Goal: Task Accomplishment & Management: Complete application form

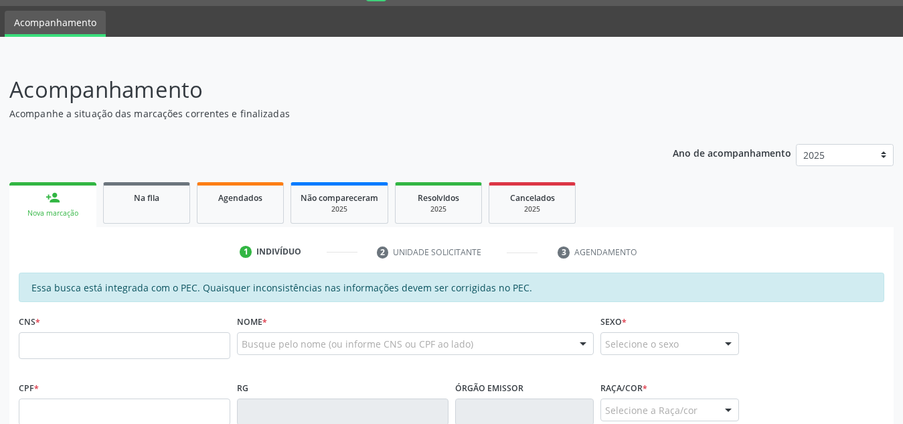
scroll to position [37, 0]
click at [100, 342] on input "text" at bounding box center [125, 345] width 212 height 27
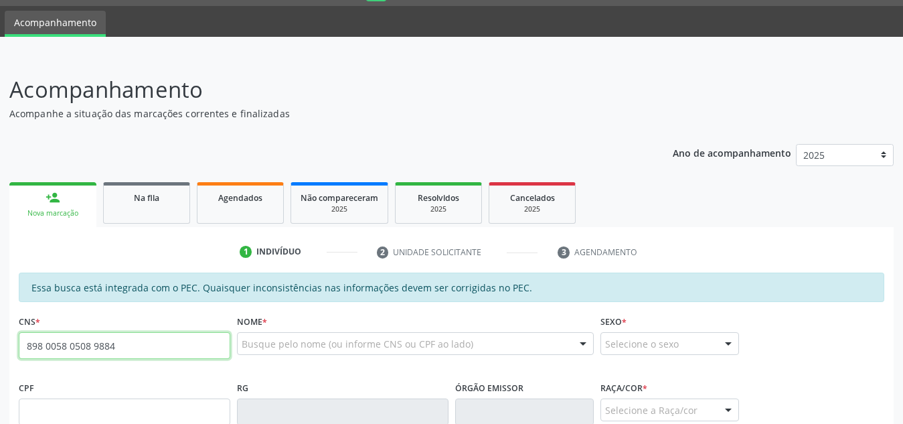
type input "898 0058 0508 9884"
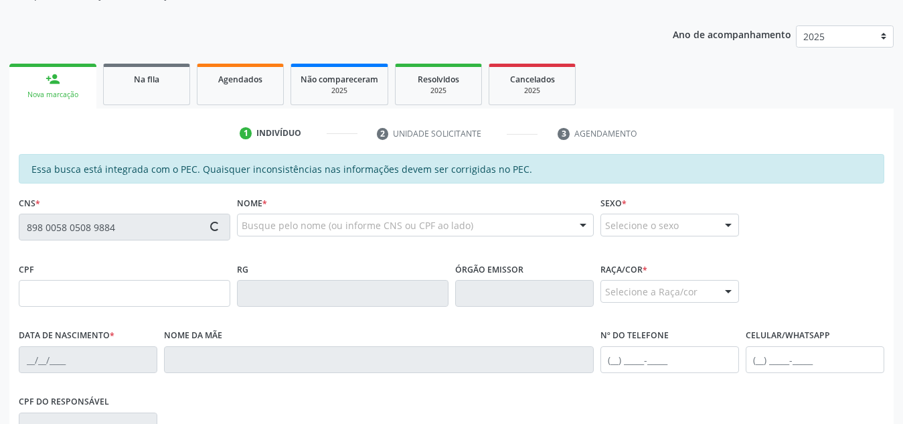
type input "147.639.594-25"
type input "[DATE]"
type input "[PERSON_NAME]"
type input "[PHONE_NUMBER]"
type input "S/N"
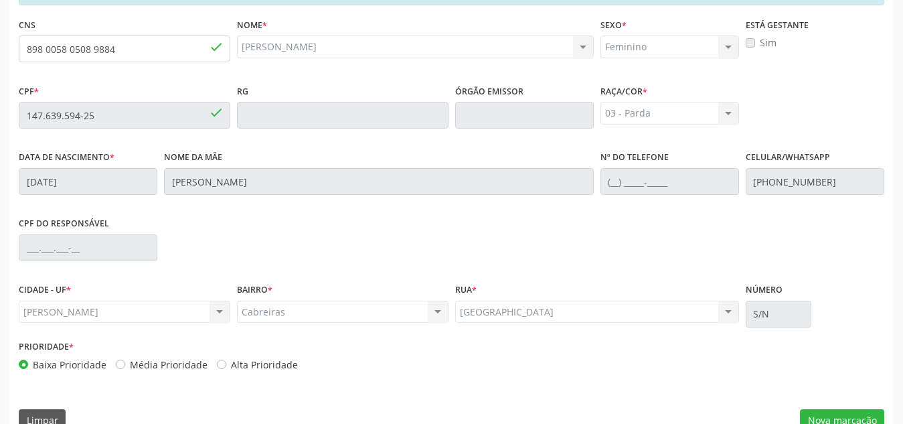
scroll to position [360, 0]
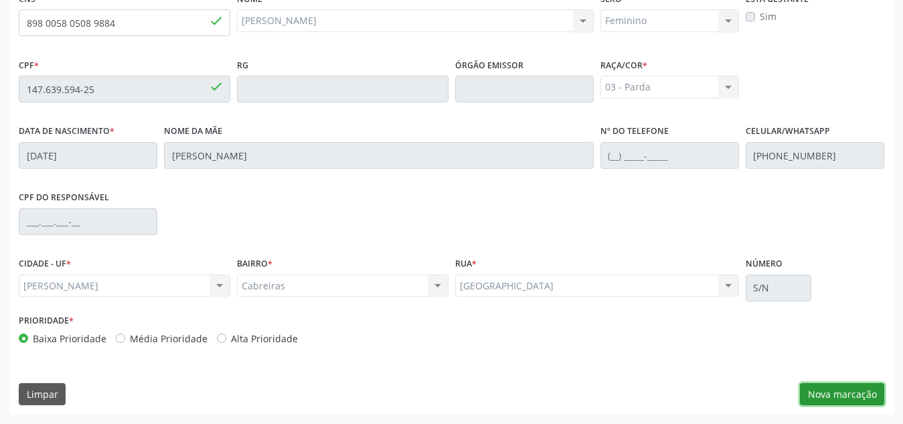
click at [860, 393] on button "Nova marcação" at bounding box center [842, 394] width 84 height 23
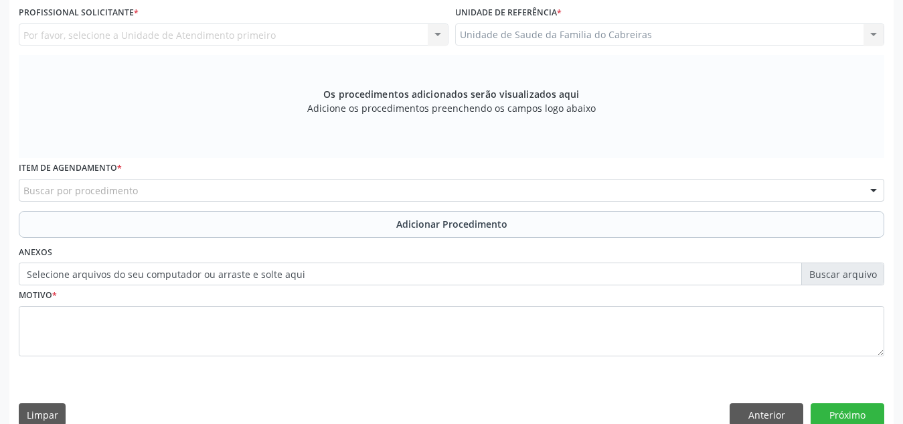
scroll to position [277, 0]
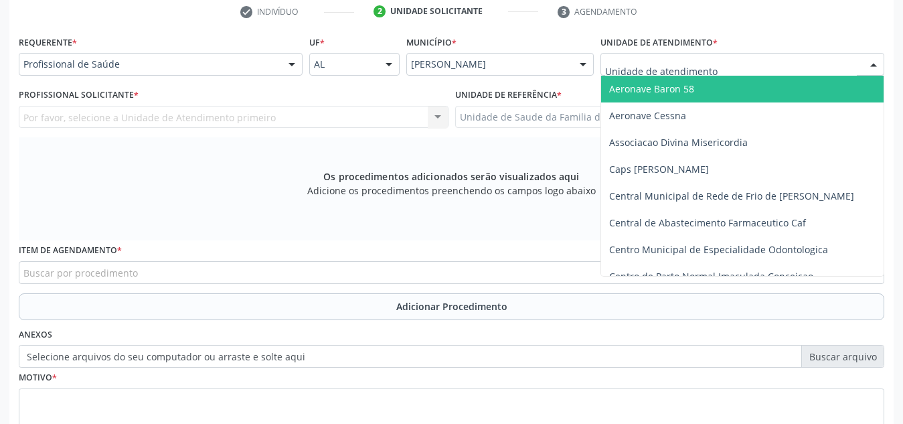
click at [733, 64] on div at bounding box center [743, 64] width 284 height 23
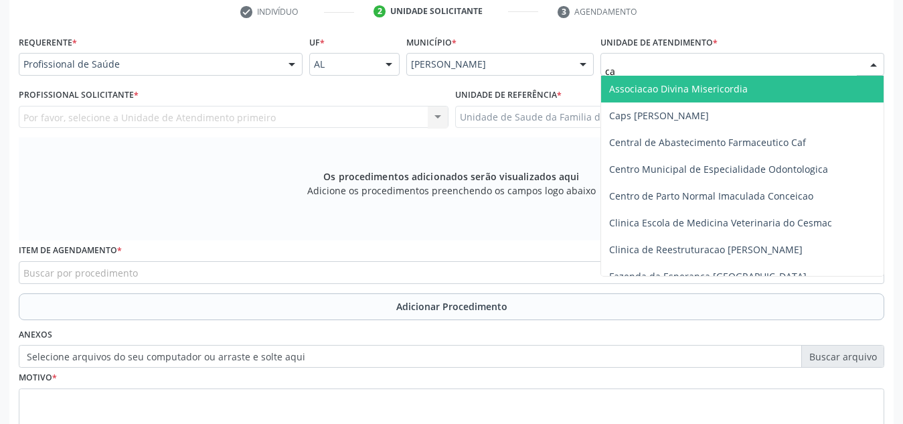
type input "cab"
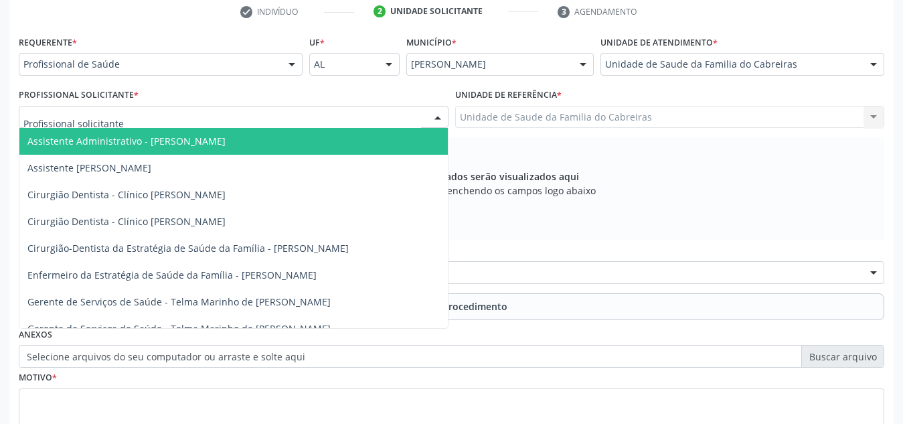
click at [318, 117] on div at bounding box center [234, 117] width 430 height 23
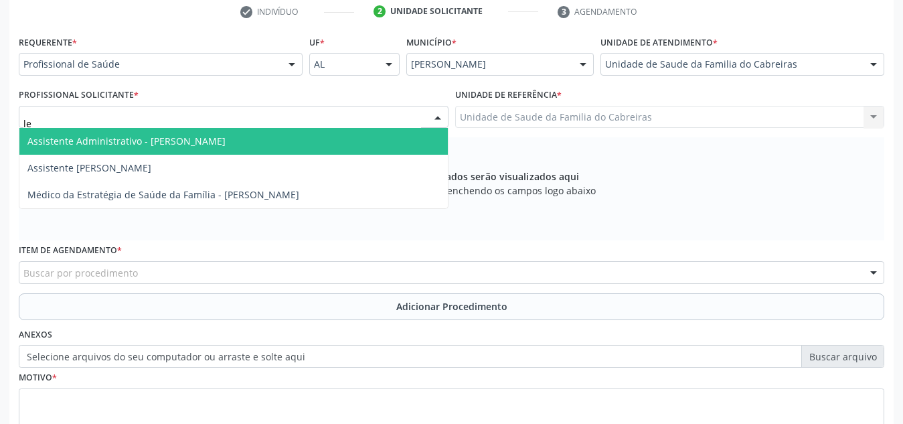
type input "let"
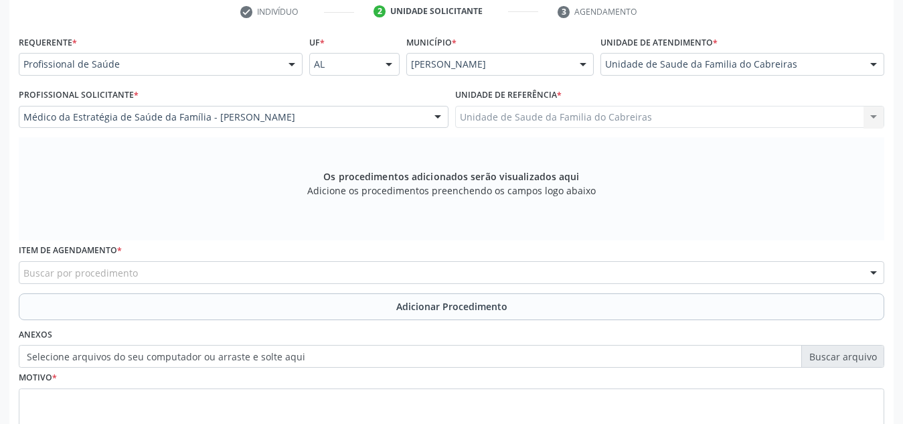
click at [274, 276] on div "Buscar por procedimento" at bounding box center [452, 272] width 866 height 23
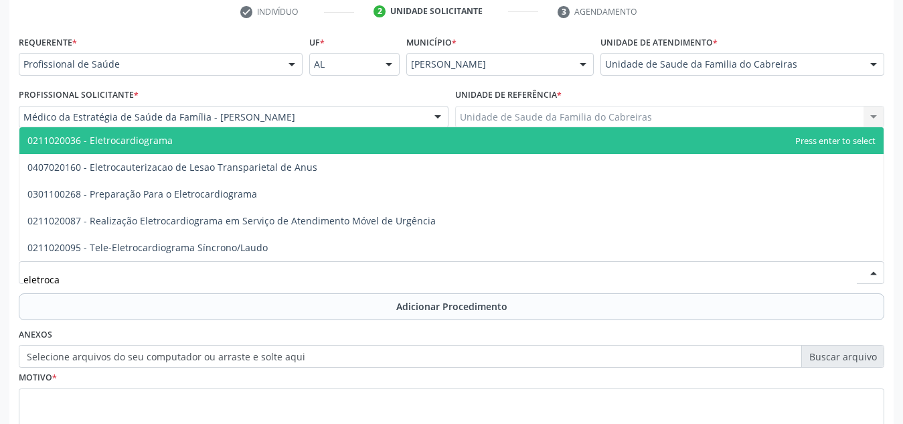
type input "eletrocar"
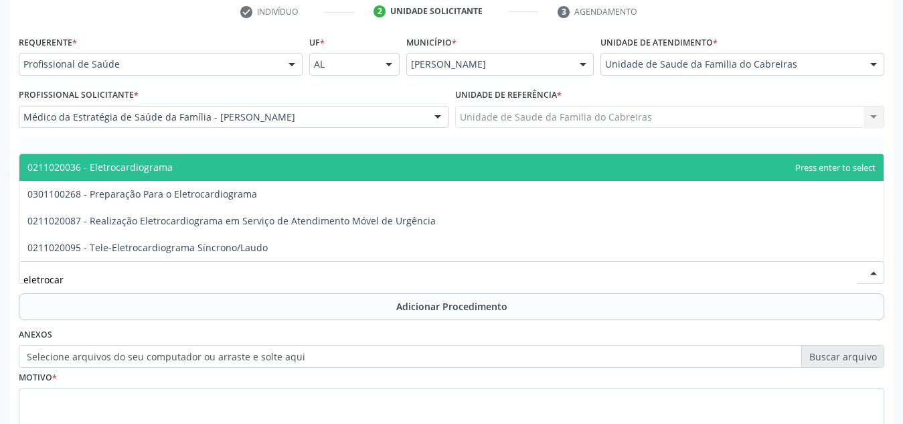
click at [317, 157] on span "0211020036 - Eletrocardiograma" at bounding box center [451, 167] width 864 height 27
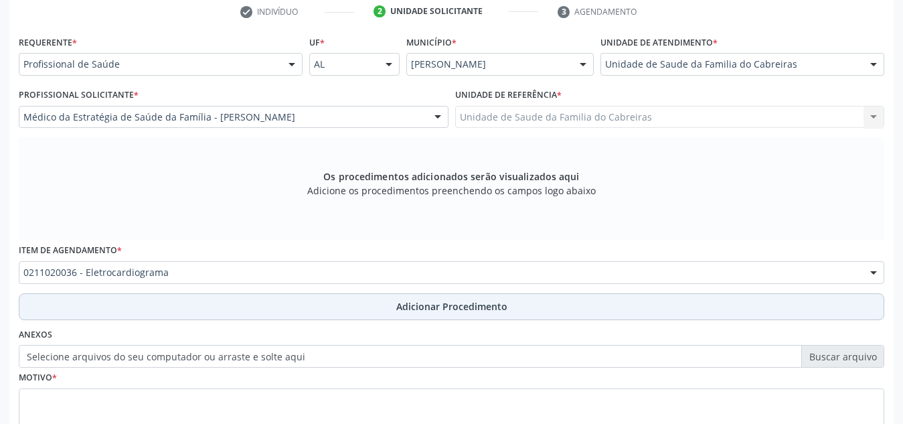
click at [331, 304] on button "Adicionar Procedimento" at bounding box center [452, 306] width 866 height 27
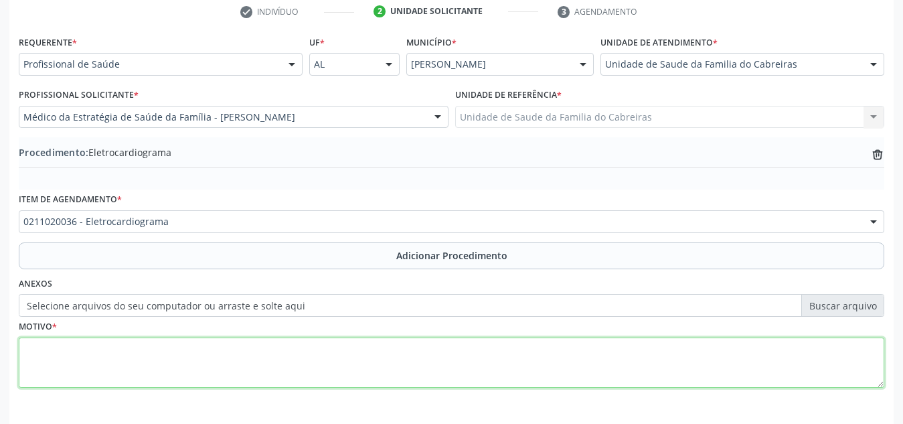
click at [302, 371] on textarea at bounding box center [452, 362] width 866 height 51
type textarea "SINCOPE"
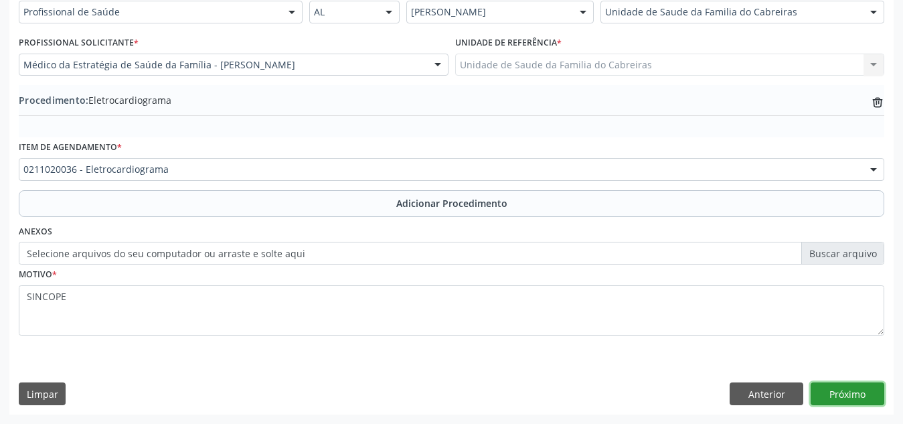
click at [823, 396] on button "Próximo" at bounding box center [848, 393] width 74 height 23
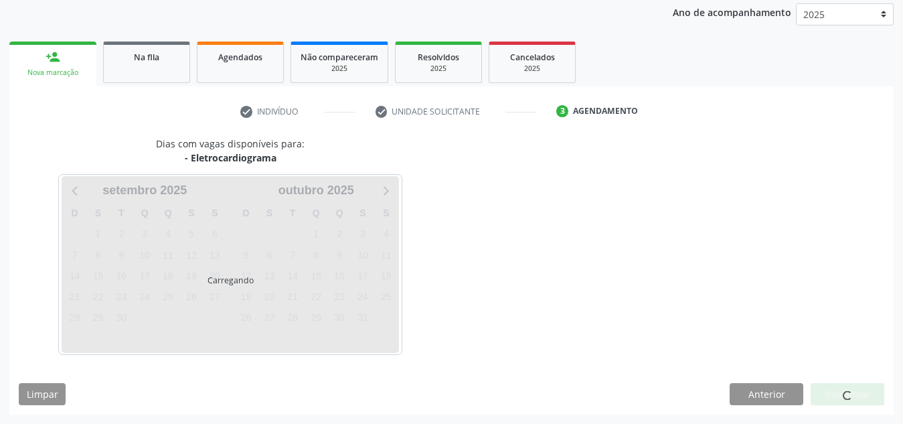
scroll to position [217, 0]
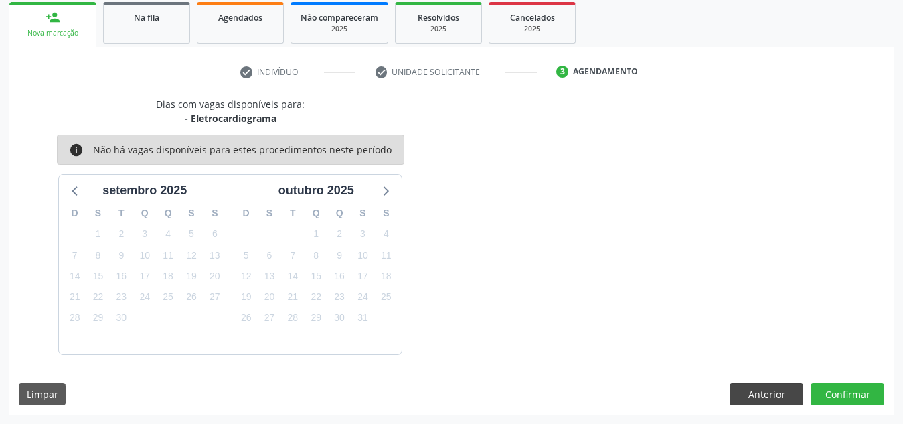
drag, startPoint x: 737, startPoint y: 285, endPoint x: 756, endPoint y: 392, distance: 108.9
click at [756, 392] on div "Dias com vagas disponíveis para: - Eletrocardiograma info Não há vagas disponív…" at bounding box center [451, 255] width 884 height 317
click at [756, 392] on button "Anterior" at bounding box center [767, 394] width 74 height 23
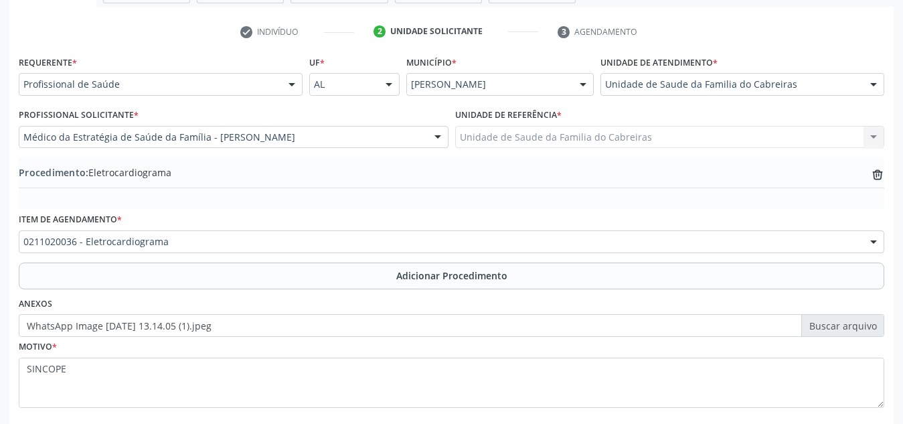
scroll to position [312, 0]
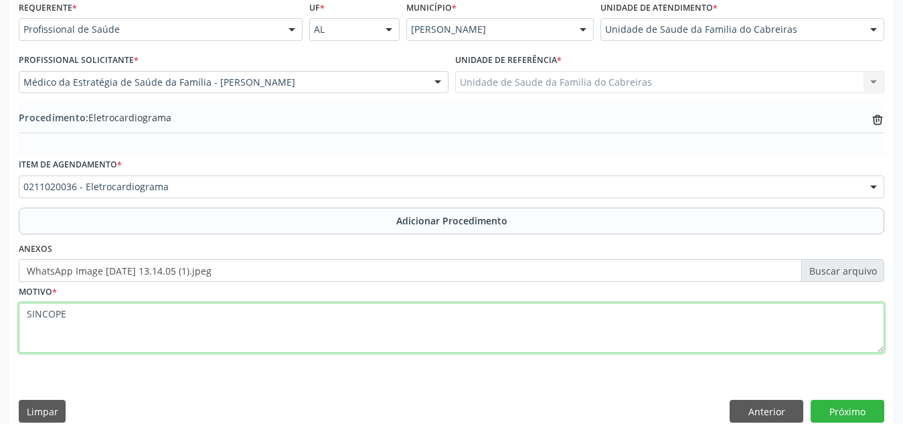
click at [528, 329] on textarea "SINCOPE" at bounding box center [452, 328] width 866 height 51
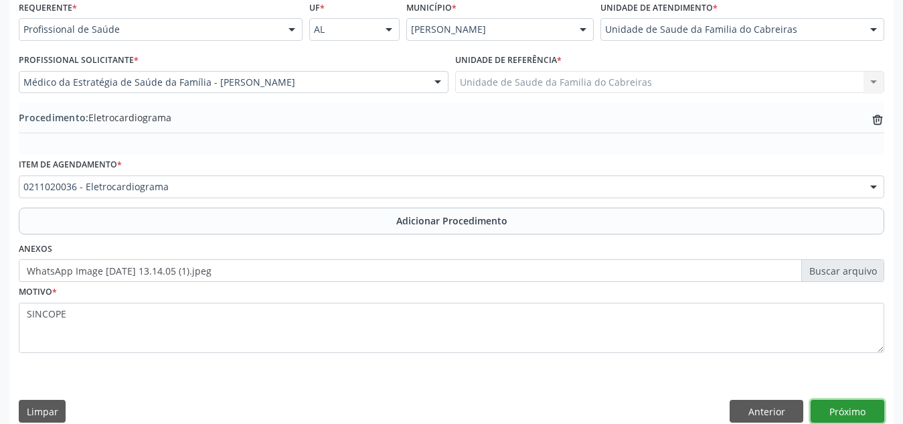
click at [852, 400] on button "Próximo" at bounding box center [848, 411] width 74 height 23
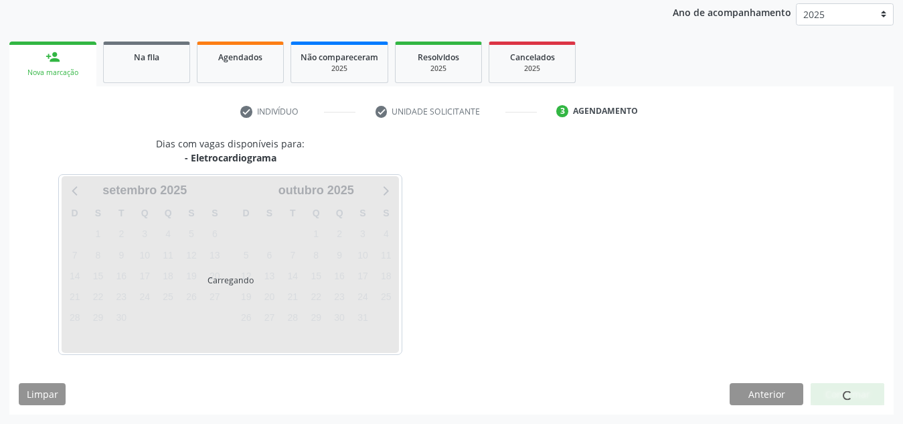
scroll to position [217, 0]
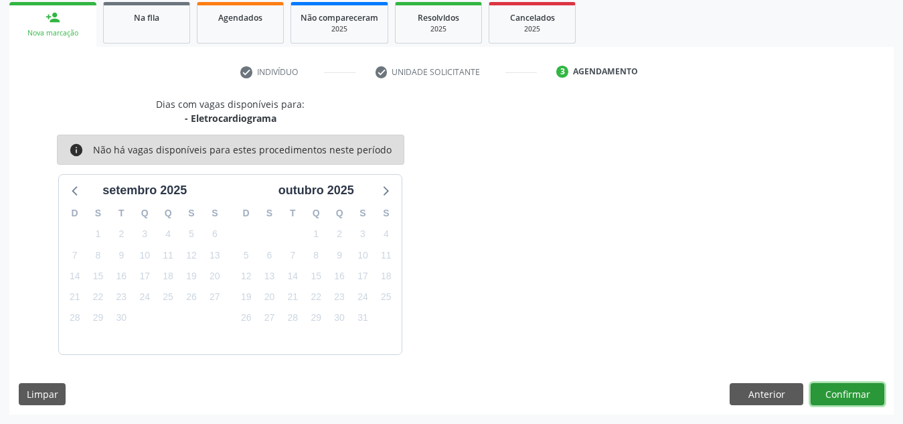
click at [852, 400] on button "Confirmar" at bounding box center [848, 394] width 74 height 23
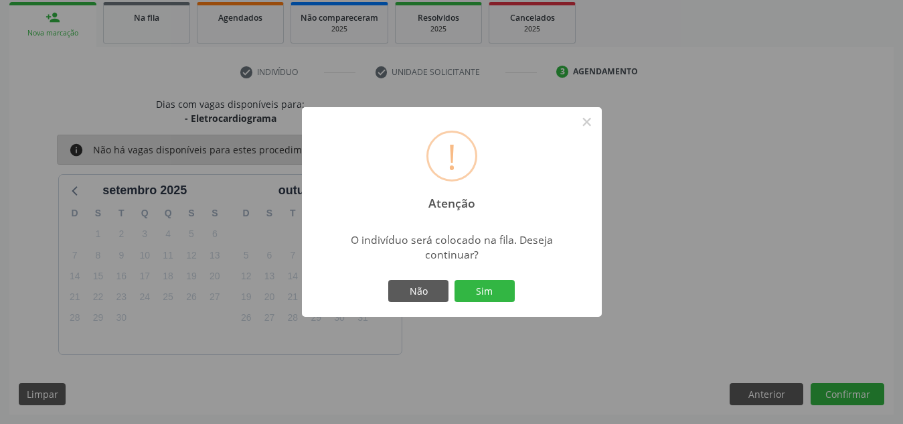
click at [455, 280] on button "Sim" at bounding box center [485, 291] width 60 height 23
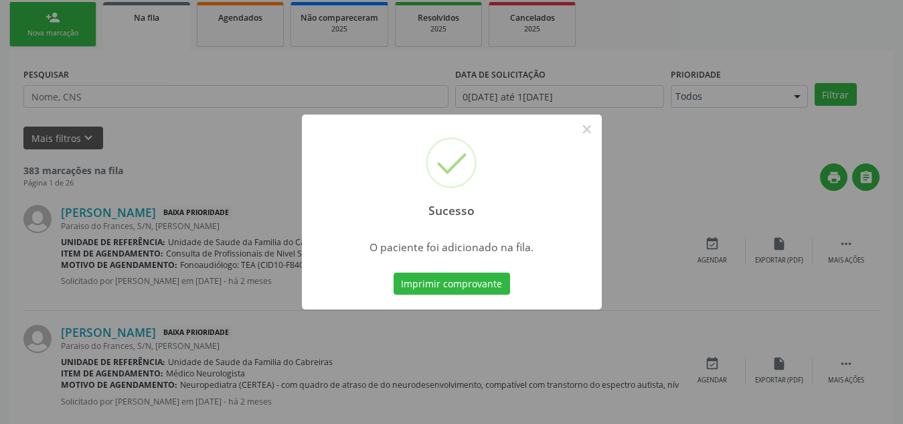
scroll to position [37, 0]
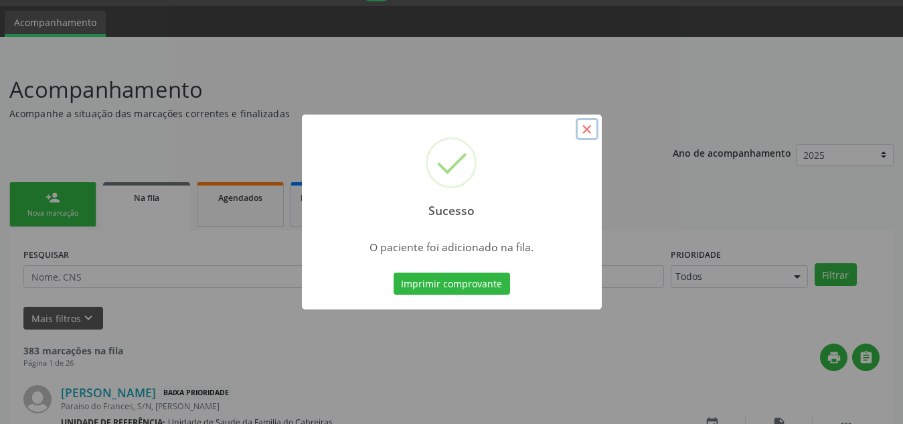
click at [585, 130] on button "×" at bounding box center [587, 129] width 23 height 23
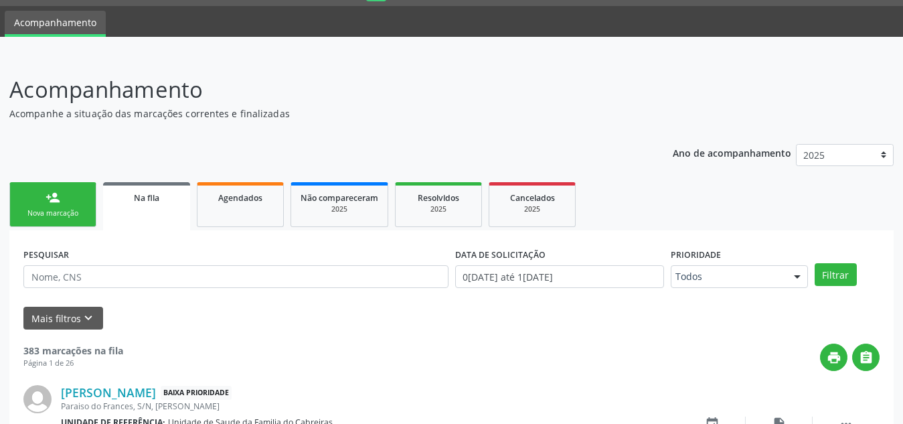
click at [71, 211] on div "Nova marcação" at bounding box center [52, 213] width 67 height 10
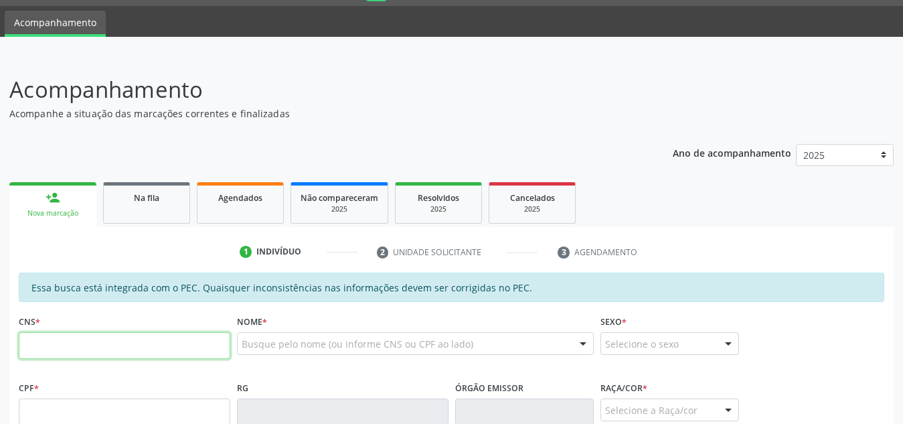
click at [78, 335] on input "text" at bounding box center [125, 345] width 212 height 27
type input "8"
type input "898 0006 0261 9728"
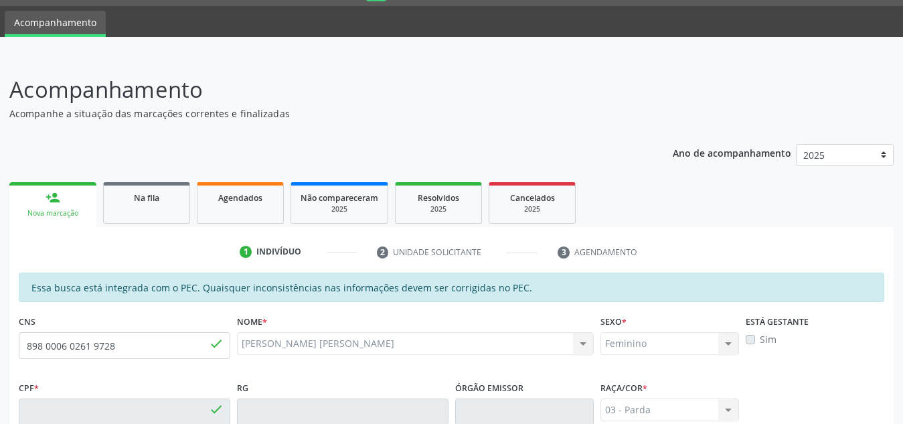
type input "168.971.404-22"
type input "[DATE]"
type input "[PERSON_NAME][DATE]"
type input "[PHONE_NUMBER]"
type input "S/N"
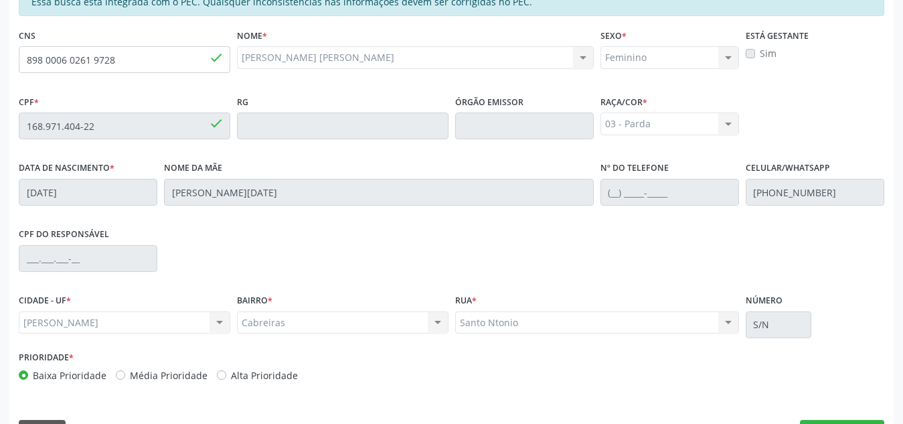
scroll to position [360, 0]
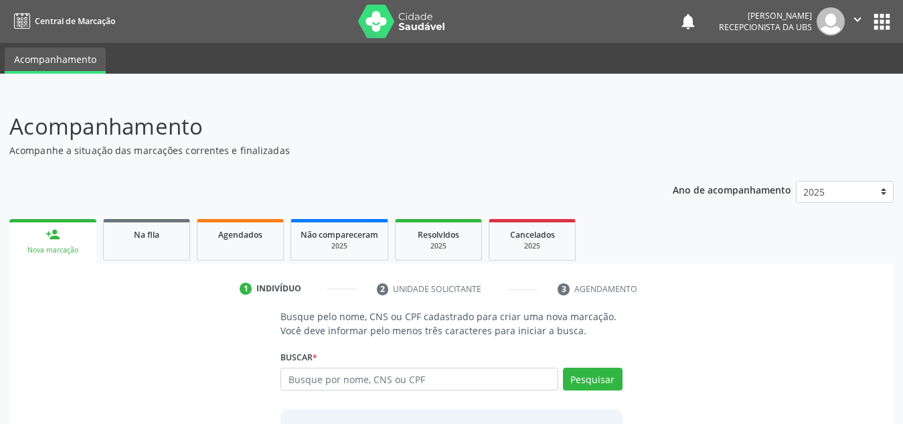
scroll to position [111, 0]
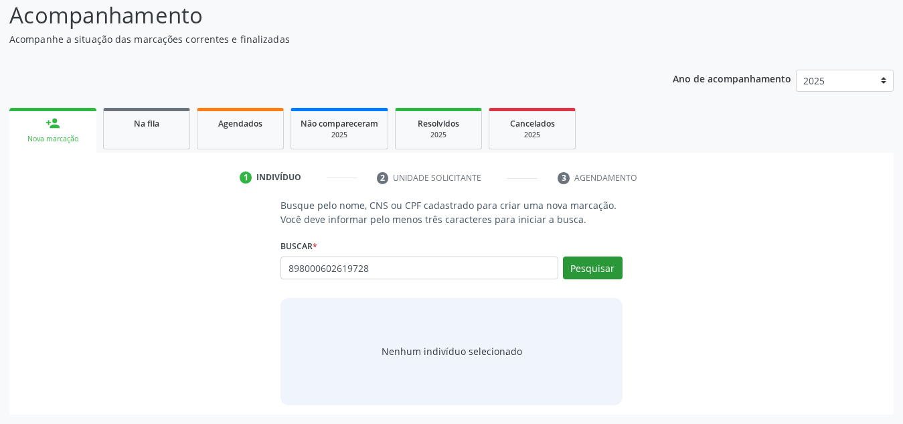
type input "898000602619728"
click at [593, 277] on button "Pesquisar" at bounding box center [593, 267] width 60 height 23
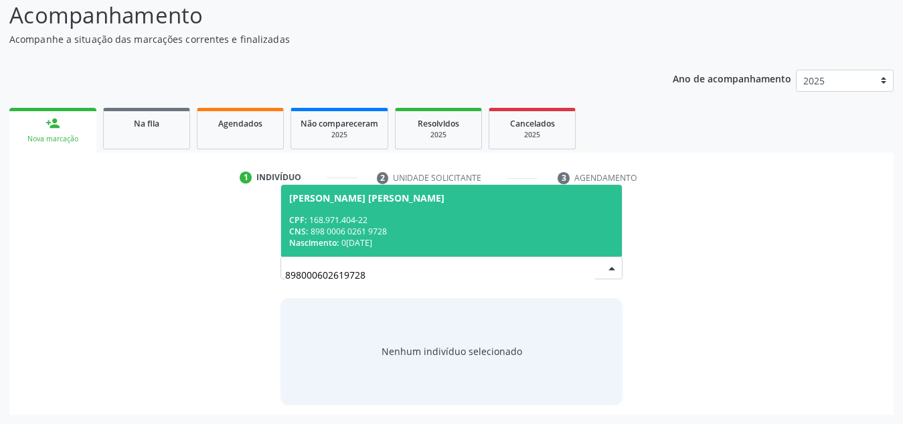
click at [493, 234] on div "CNS: 898 0006 0261 9728" at bounding box center [451, 231] width 325 height 11
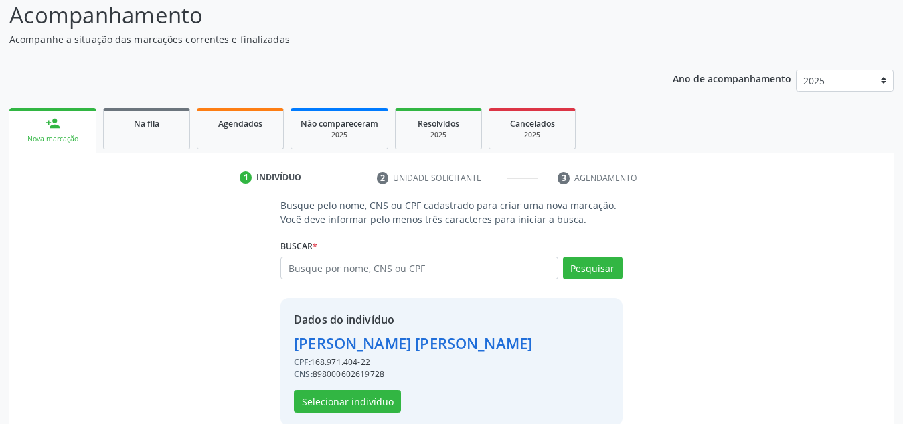
scroll to position [112, 0]
click at [368, 397] on button "Selecionar indivíduo" at bounding box center [347, 400] width 107 height 23
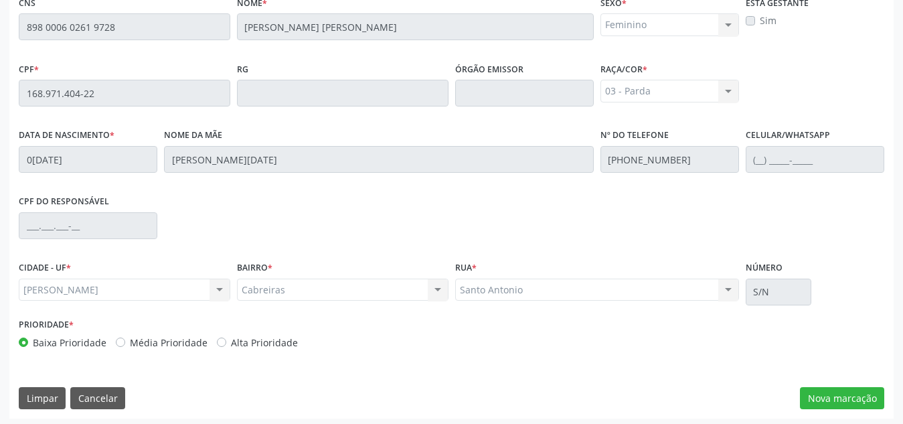
scroll to position [357, 0]
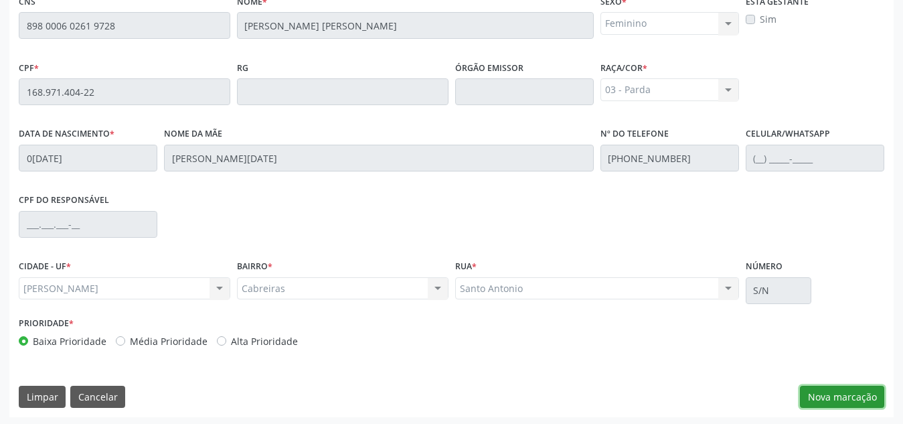
click at [838, 396] on button "Nova marcação" at bounding box center [842, 397] width 84 height 23
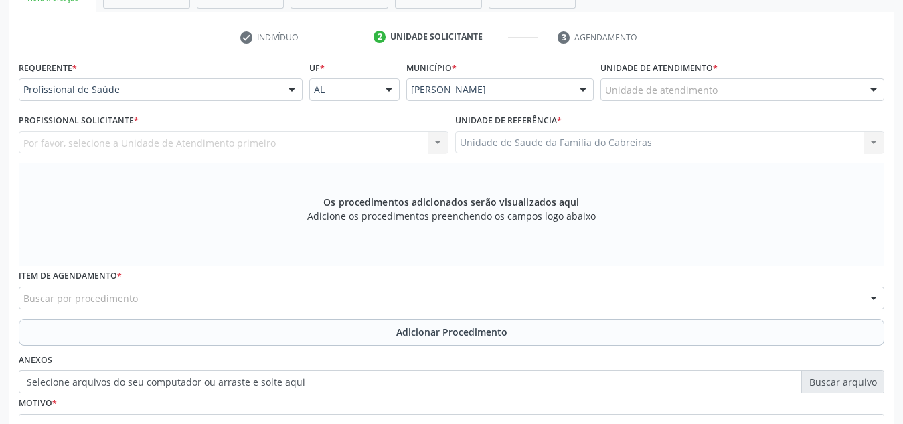
scroll to position [251, 0]
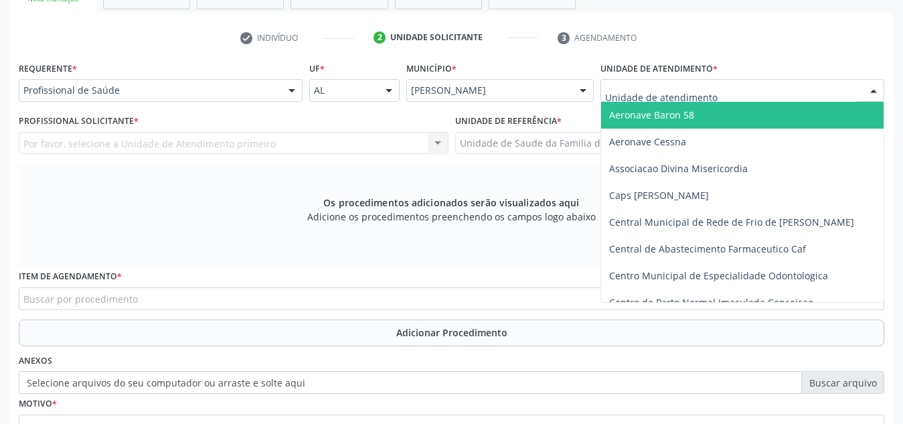
click at [771, 96] on div at bounding box center [743, 90] width 284 height 23
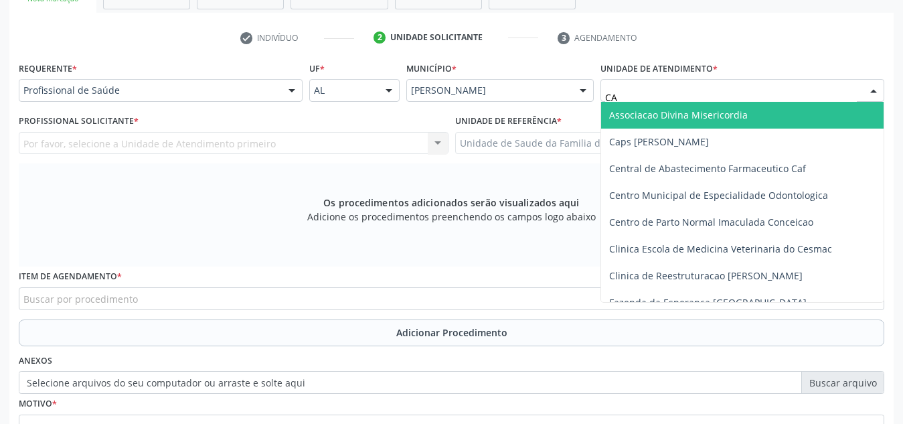
type input "CAB"
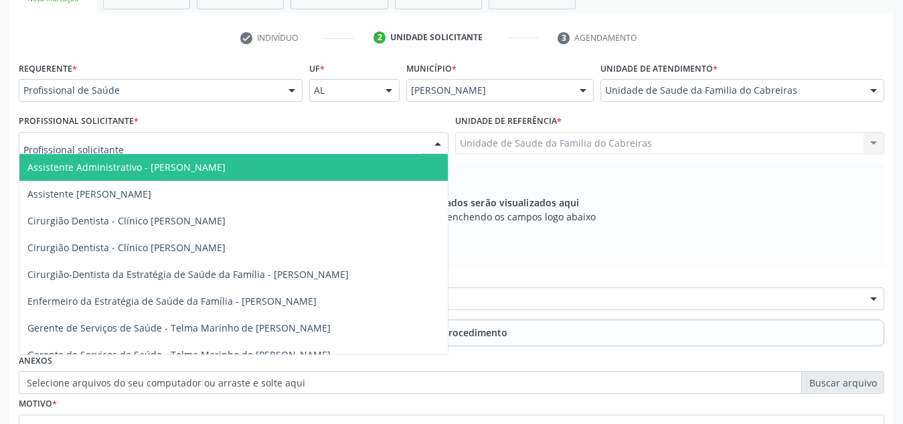
click at [354, 144] on div at bounding box center [234, 143] width 430 height 23
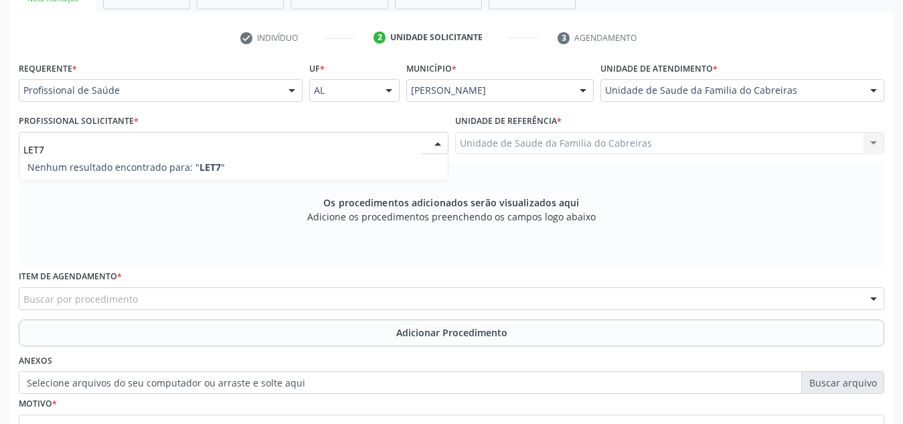
type input "LET"
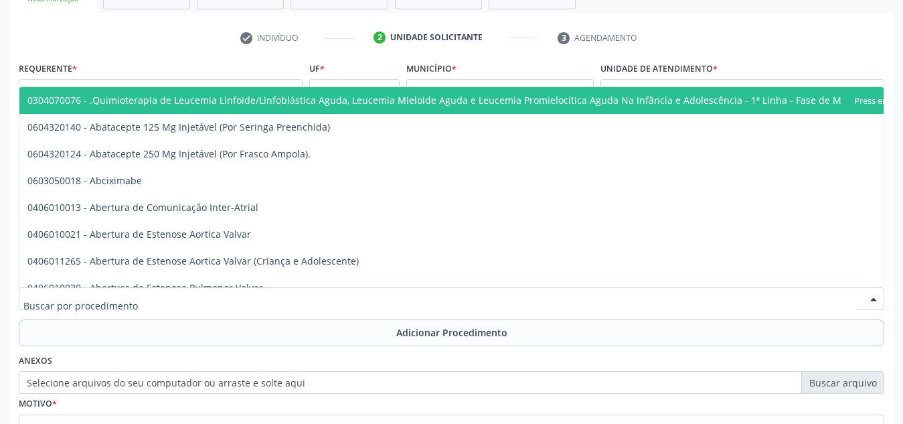
click at [317, 297] on div at bounding box center [452, 298] width 866 height 23
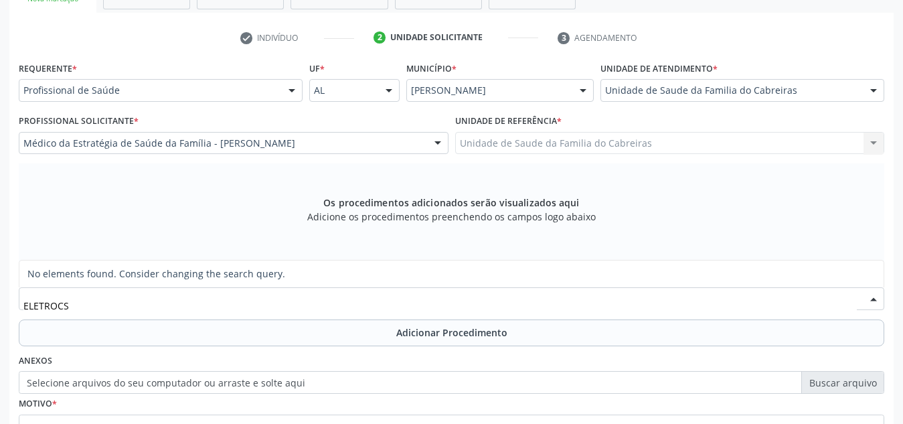
type input "ELETROC"
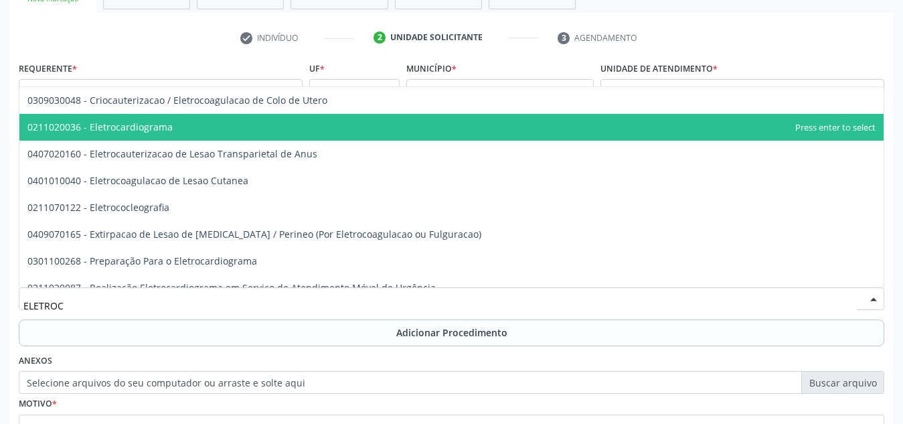
click at [340, 123] on span "0211020036 - Eletrocardiograma" at bounding box center [451, 127] width 864 height 27
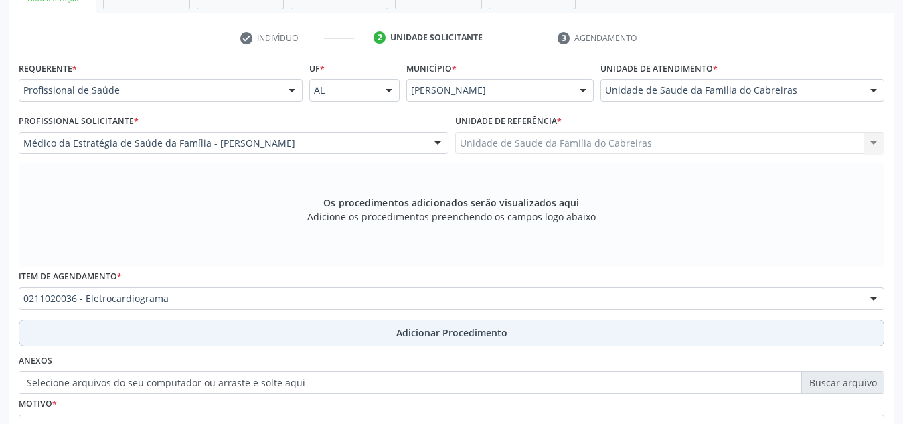
click at [322, 321] on button "Adicionar Procedimento" at bounding box center [452, 332] width 866 height 27
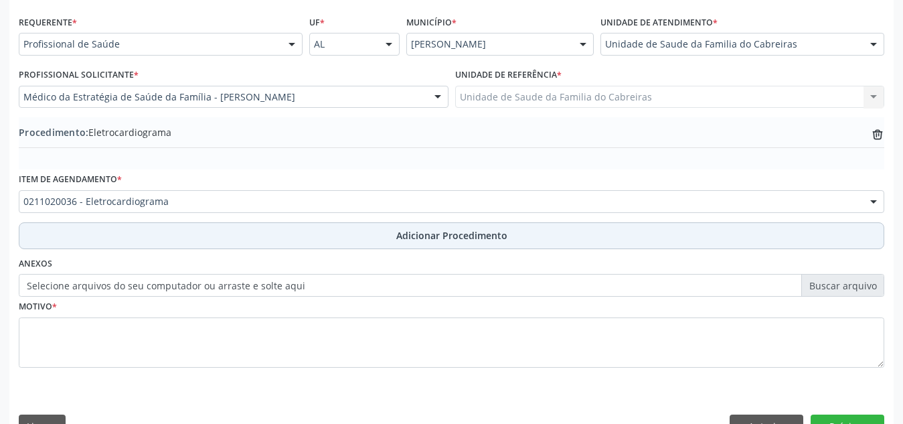
scroll to position [298, 0]
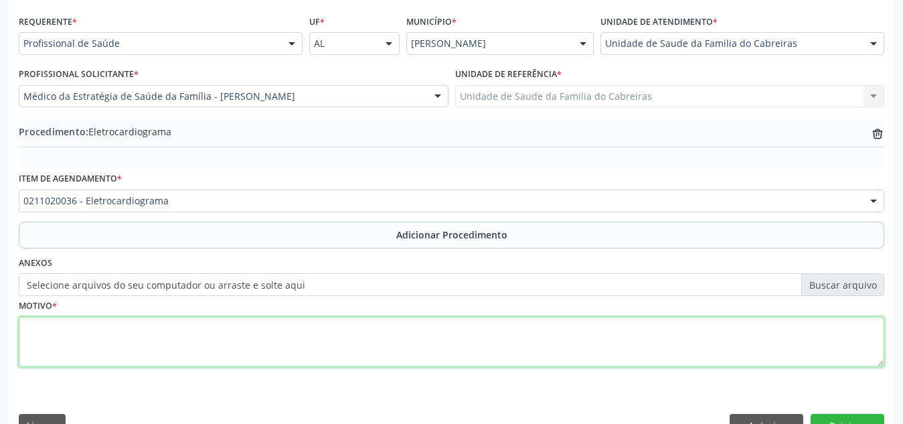
click at [316, 343] on textarea at bounding box center [452, 342] width 866 height 51
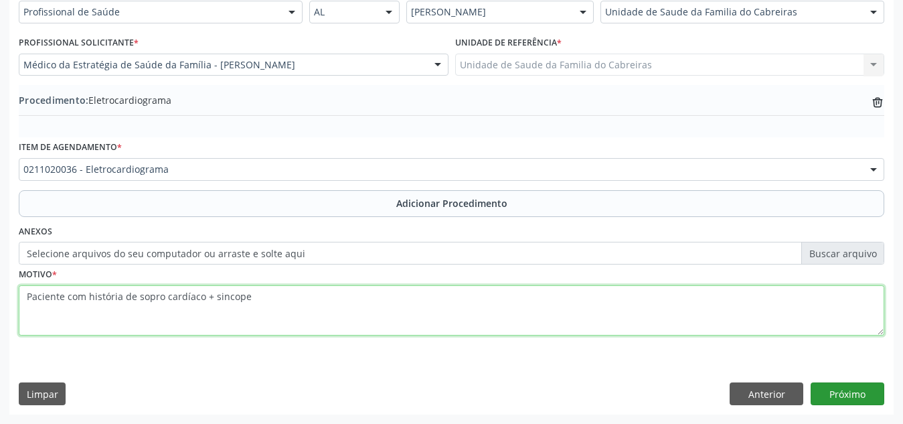
type textarea "Paciente com história de sopro cardíaco + sincope"
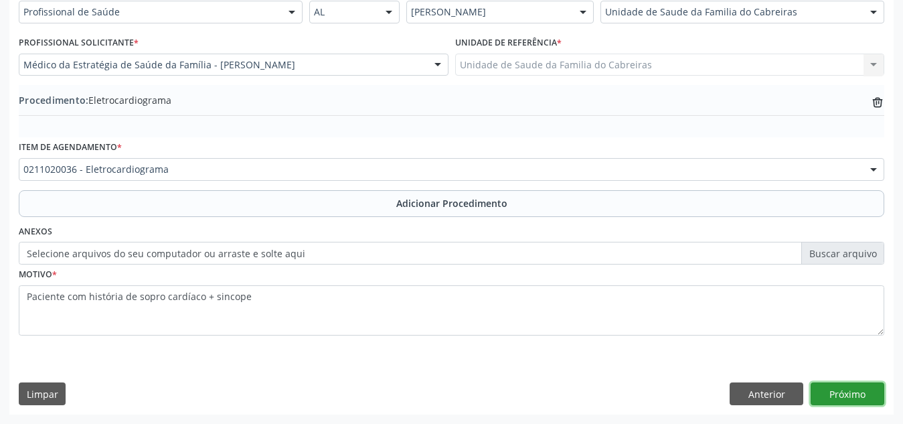
click at [832, 397] on button "Próximo" at bounding box center [848, 393] width 74 height 23
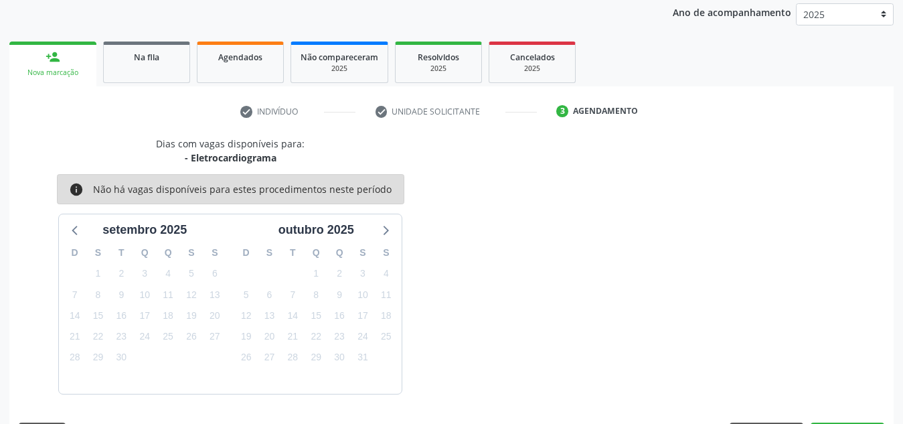
scroll to position [217, 0]
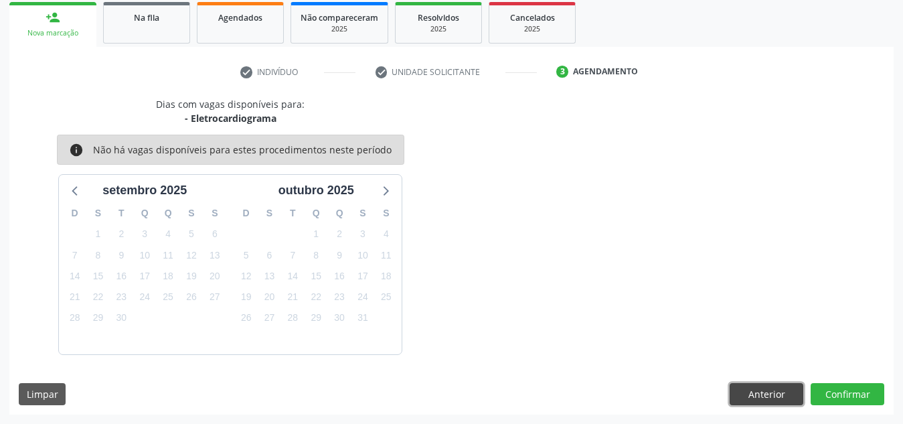
click at [783, 400] on button "Anterior" at bounding box center [767, 394] width 74 height 23
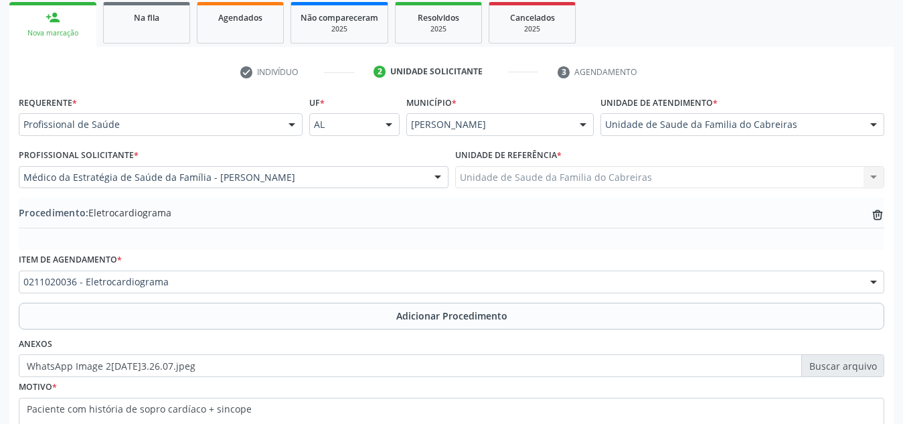
scroll to position [329, 0]
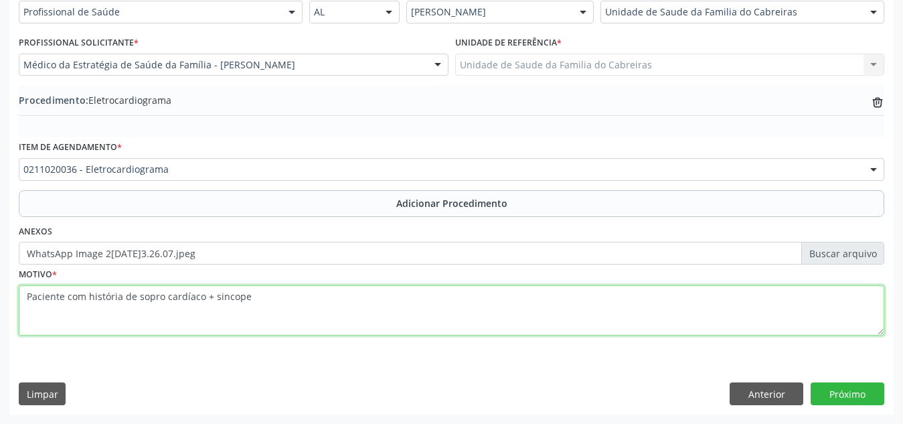
click at [491, 309] on textarea "Paciente com história de sopro cardíaco + sincope" at bounding box center [452, 310] width 866 height 51
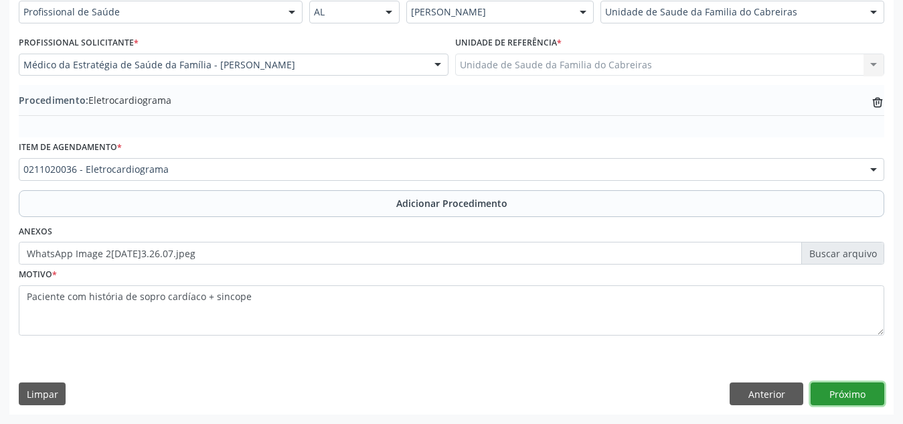
click at [868, 386] on button "Próximo" at bounding box center [848, 393] width 74 height 23
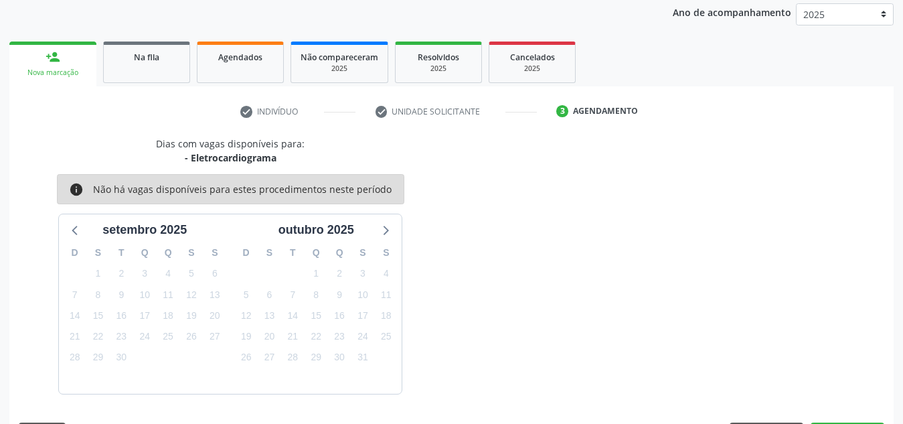
scroll to position [217, 0]
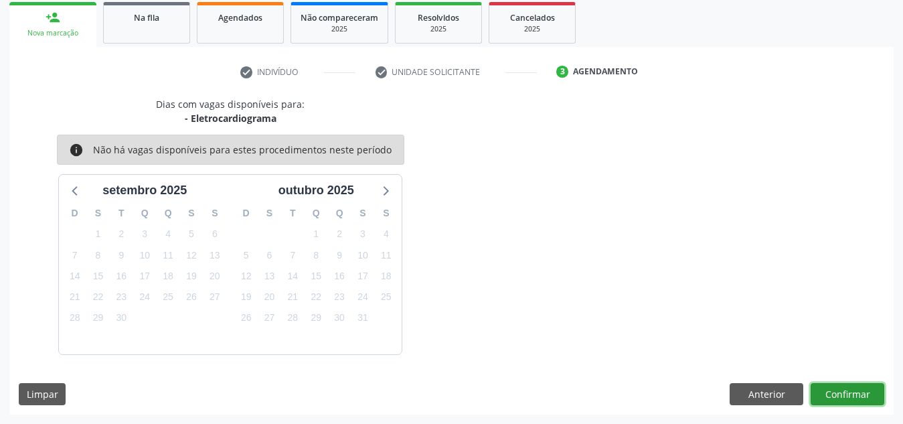
click at [868, 386] on button "Confirmar" at bounding box center [848, 394] width 74 height 23
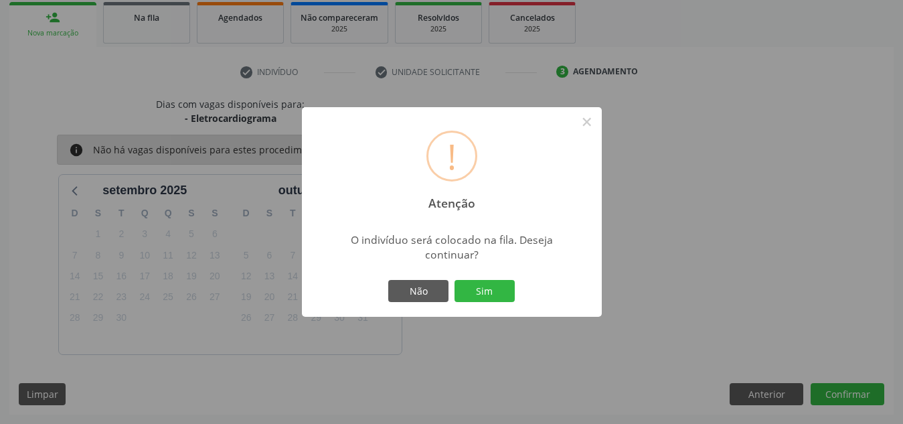
click at [455, 280] on button "Sim" at bounding box center [485, 291] width 60 height 23
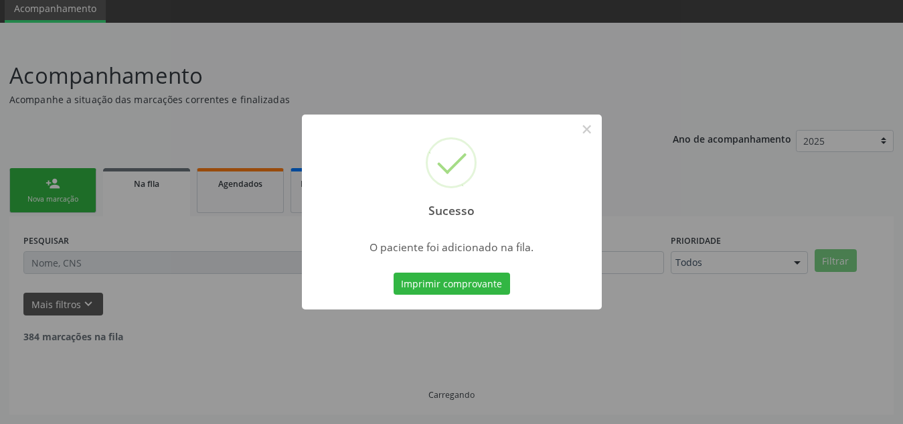
scroll to position [37, 0]
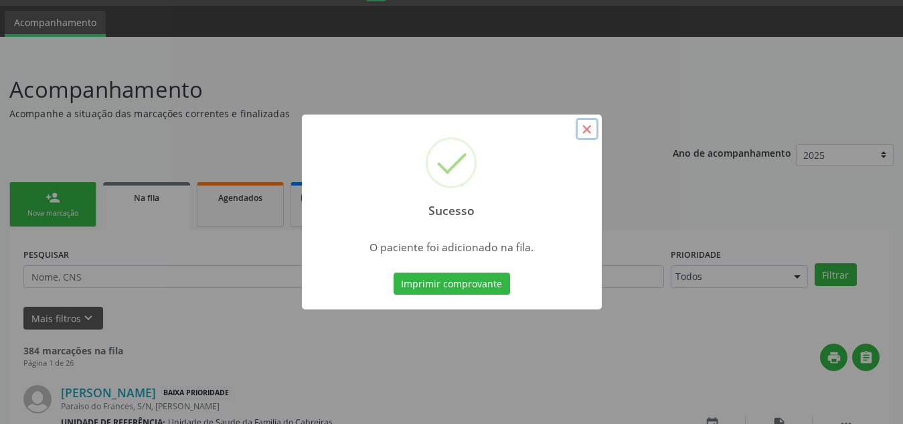
click at [589, 133] on button "×" at bounding box center [587, 129] width 23 height 23
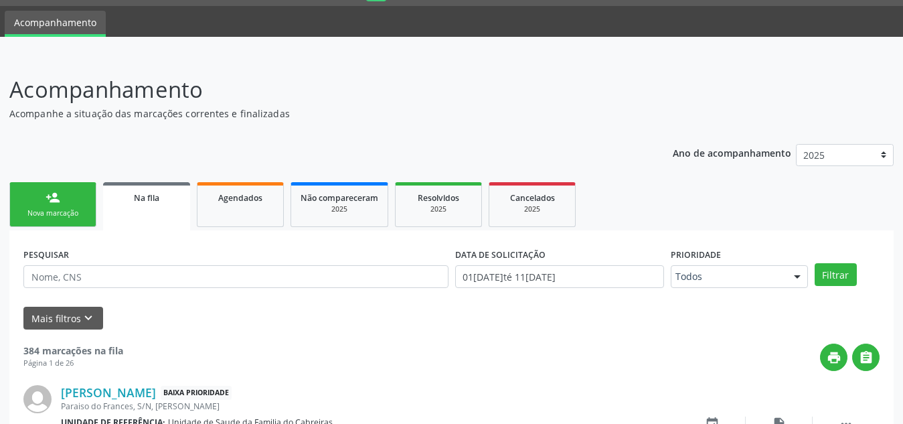
click at [77, 197] on link "person_add Nova marcação" at bounding box center [52, 204] width 87 height 45
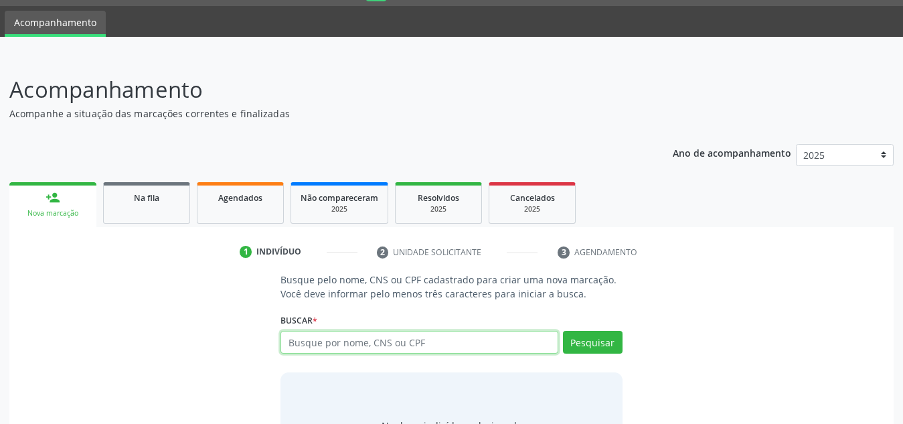
click at [319, 336] on input "text" at bounding box center [420, 342] width 278 height 23
type input "898000602619728"
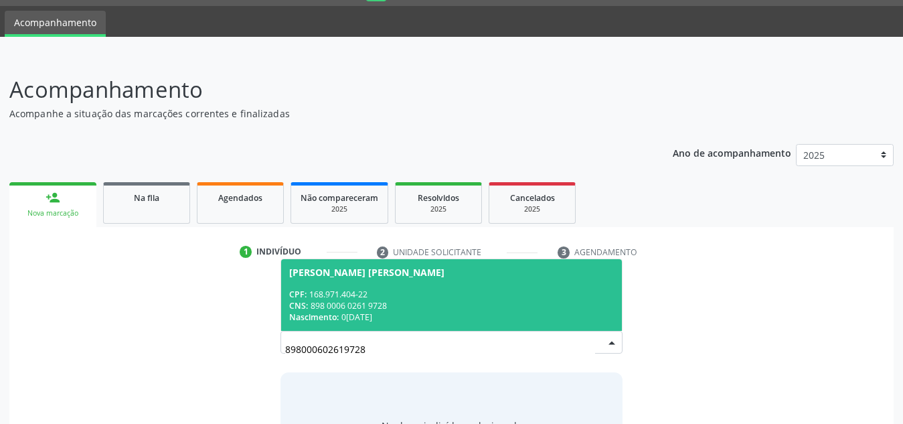
click at [354, 314] on div "Nascimento: 02/01/2009" at bounding box center [451, 316] width 325 height 11
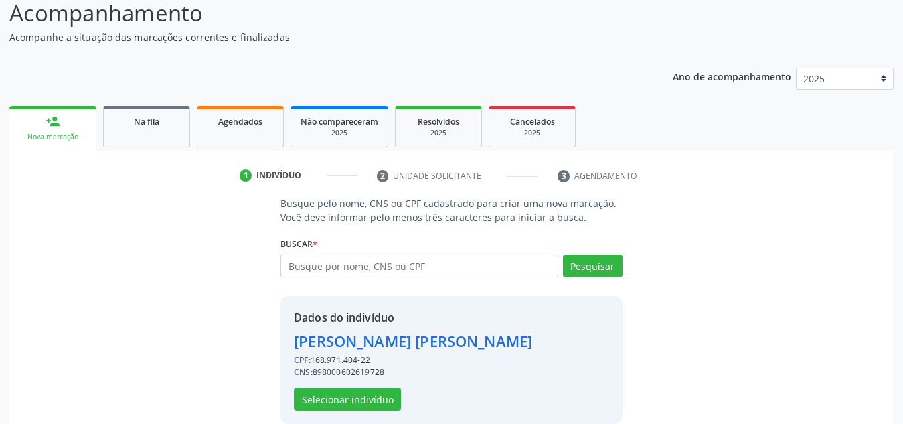
scroll to position [114, 0]
click at [330, 399] on button "Selecionar indivíduo" at bounding box center [347, 398] width 107 height 23
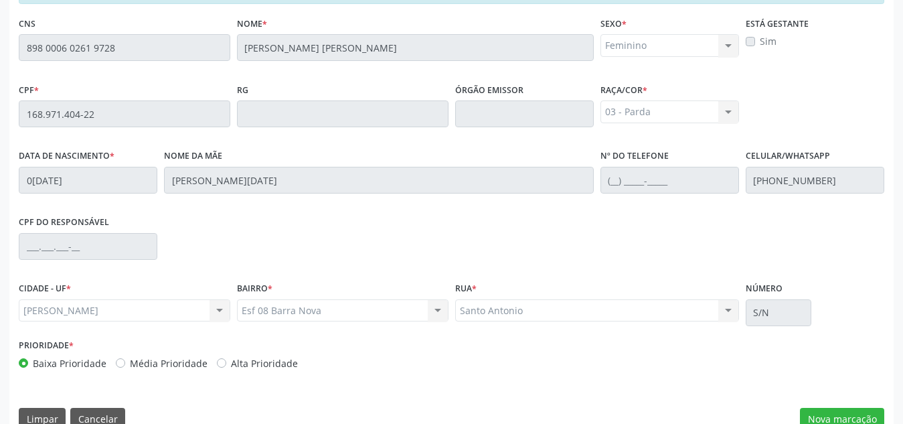
scroll to position [360, 0]
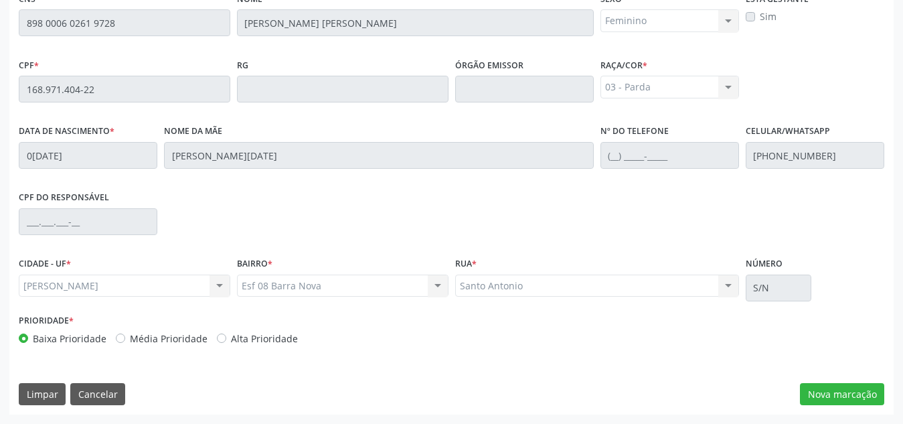
click at [510, 285] on div "Santo Antonio Santo Antonio Nenhum resultado encontrado para: " " Não há nenhum…" at bounding box center [597, 286] width 284 height 23
click at [840, 392] on button "Nova marcação" at bounding box center [842, 394] width 84 height 23
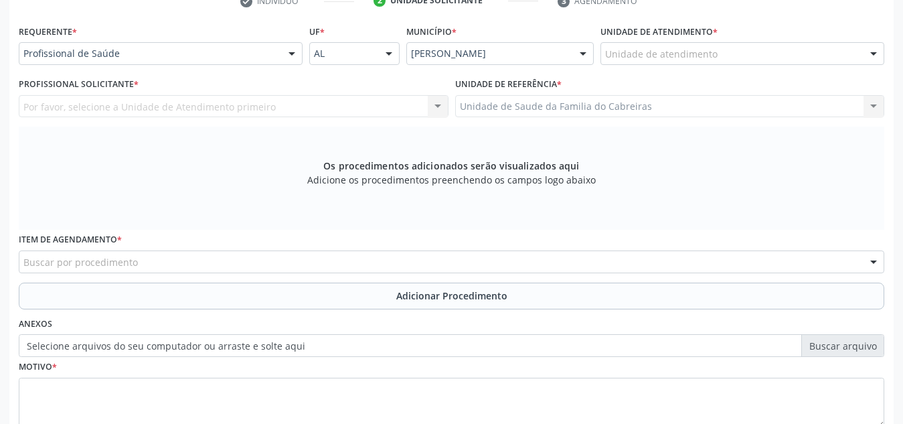
scroll to position [286, 0]
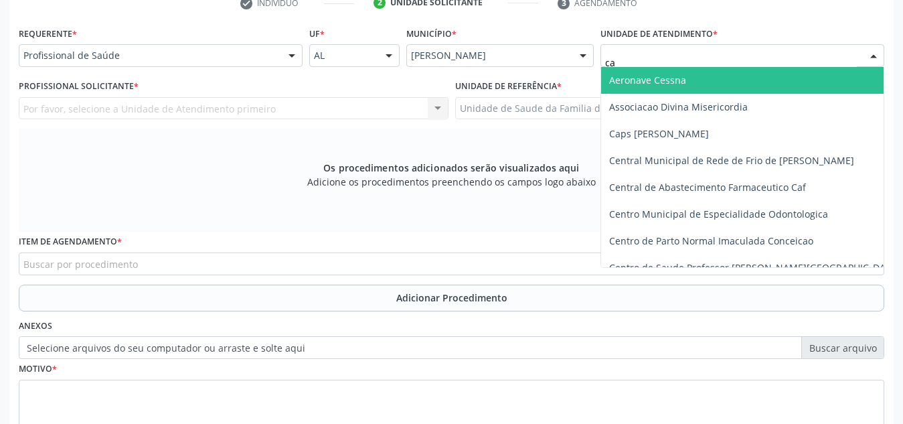
type input "cab"
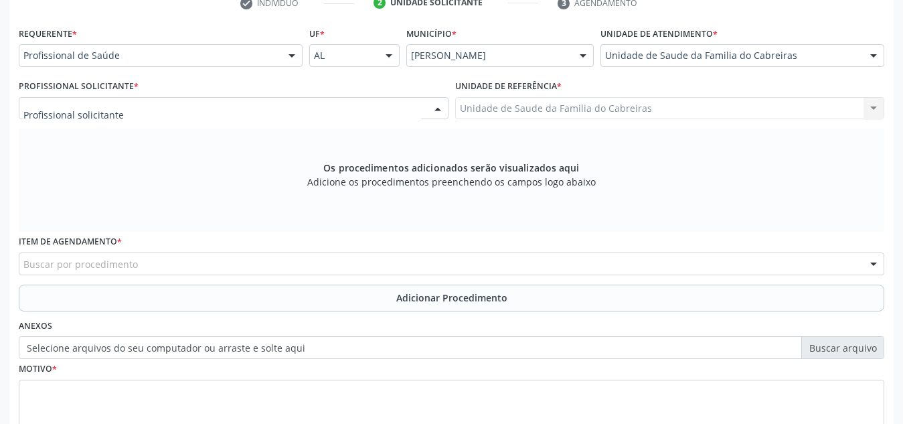
click at [364, 107] on div at bounding box center [234, 108] width 430 height 23
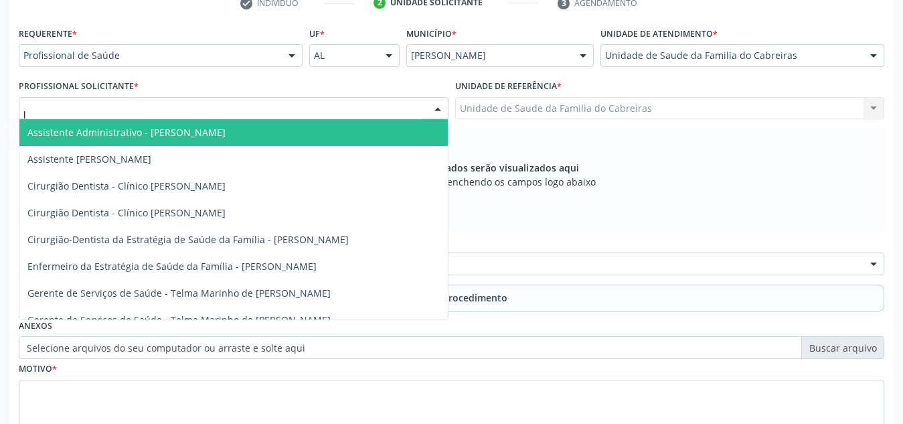
type input "le"
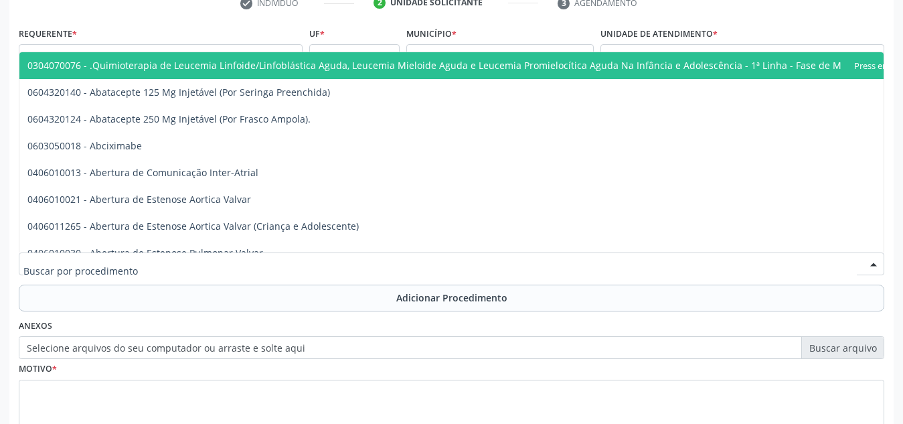
click at [264, 259] on div at bounding box center [452, 263] width 866 height 23
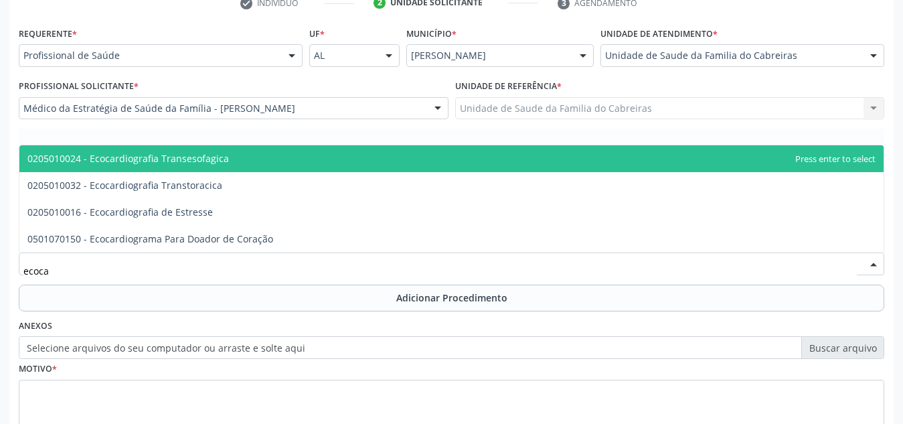
type input "ecocar"
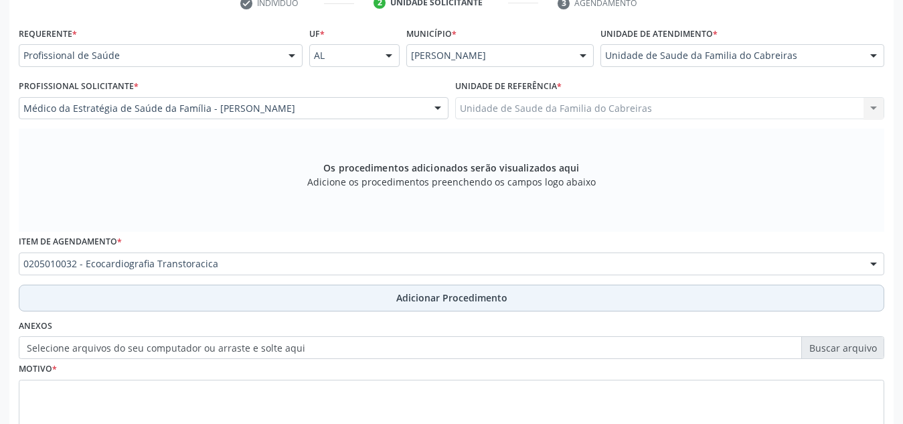
click at [264, 289] on button "Adicionar Procedimento" at bounding box center [452, 298] width 866 height 27
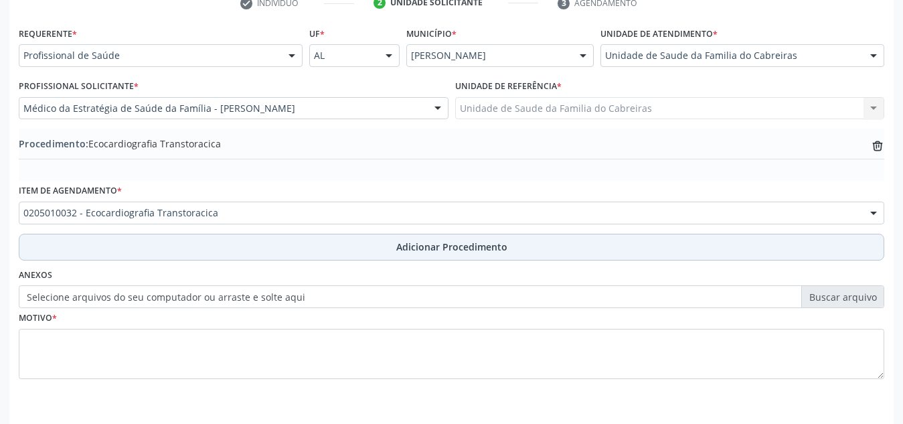
scroll to position [329, 0]
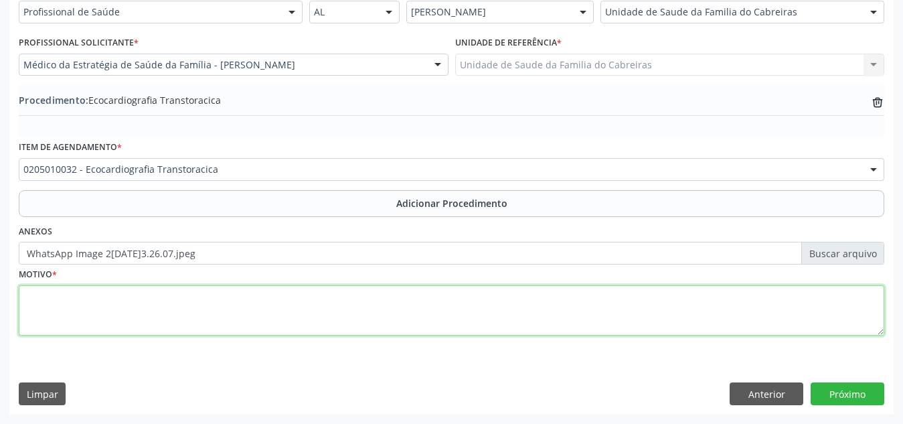
click at [473, 333] on textarea at bounding box center [452, 310] width 866 height 51
type textarea "Paciente com história de sopro cardíaco + sincope"
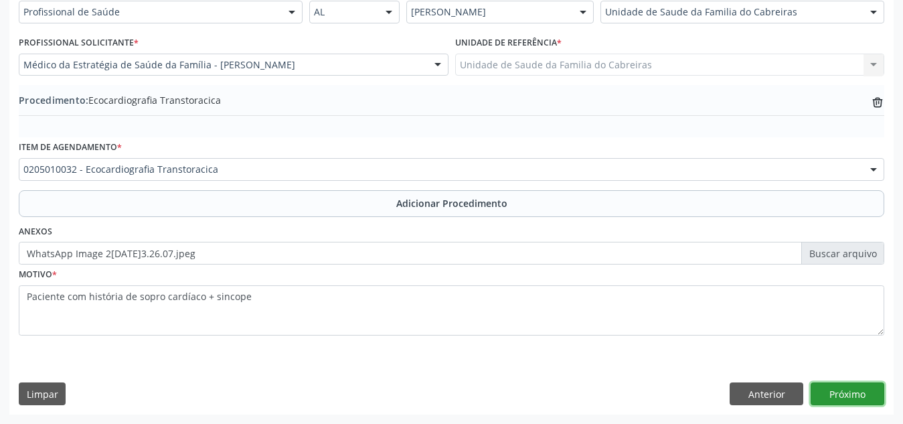
click at [850, 395] on button "Próximo" at bounding box center [848, 393] width 74 height 23
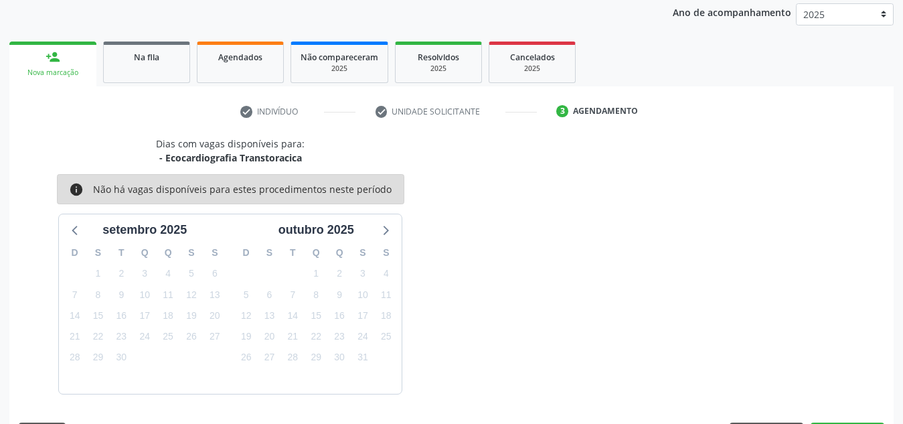
scroll to position [217, 0]
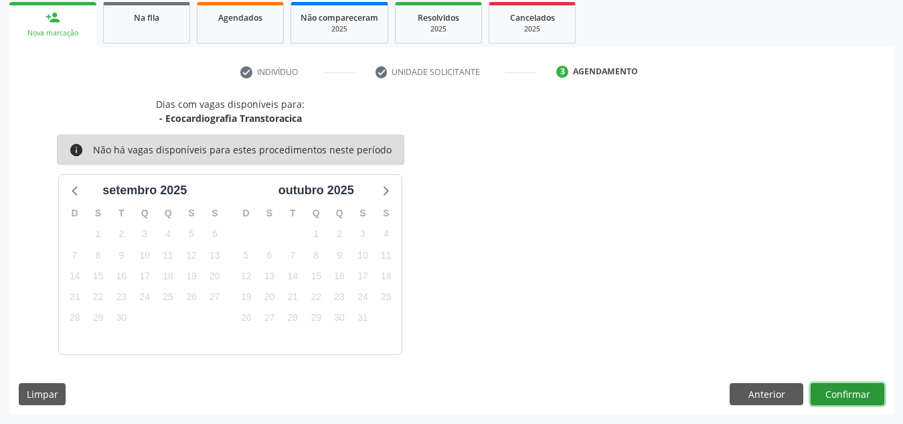
click at [841, 386] on button "Confirmar" at bounding box center [848, 394] width 74 height 23
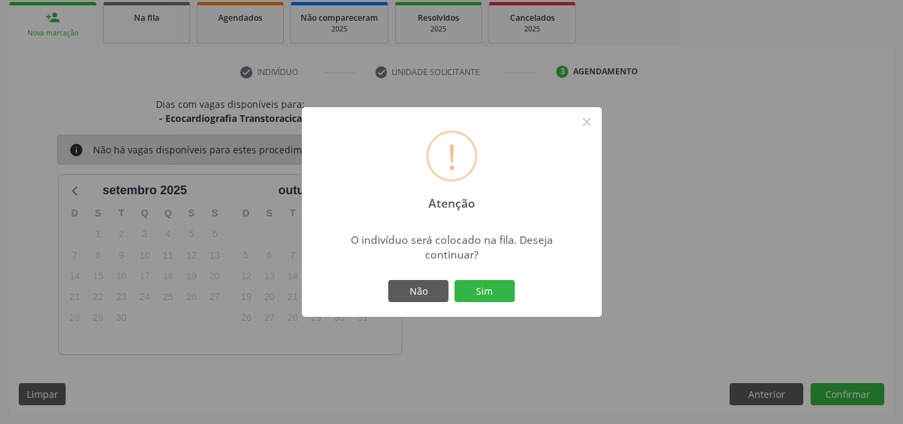
click at [455, 280] on button "Sim" at bounding box center [485, 291] width 60 height 23
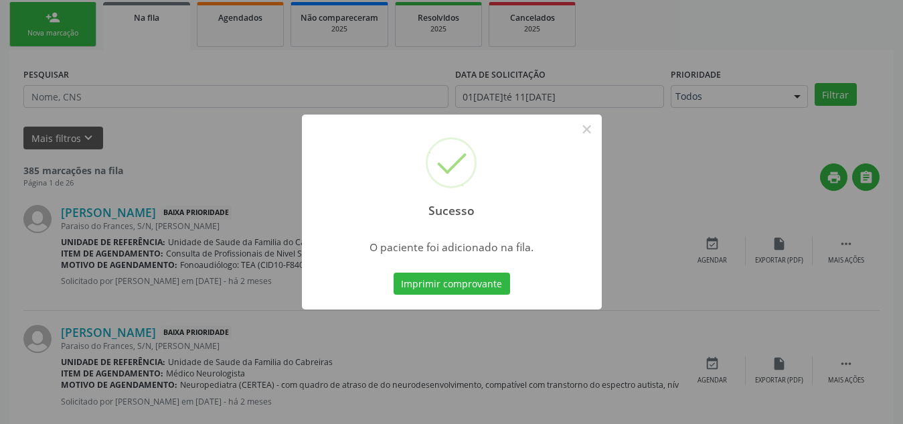
scroll to position [37, 0]
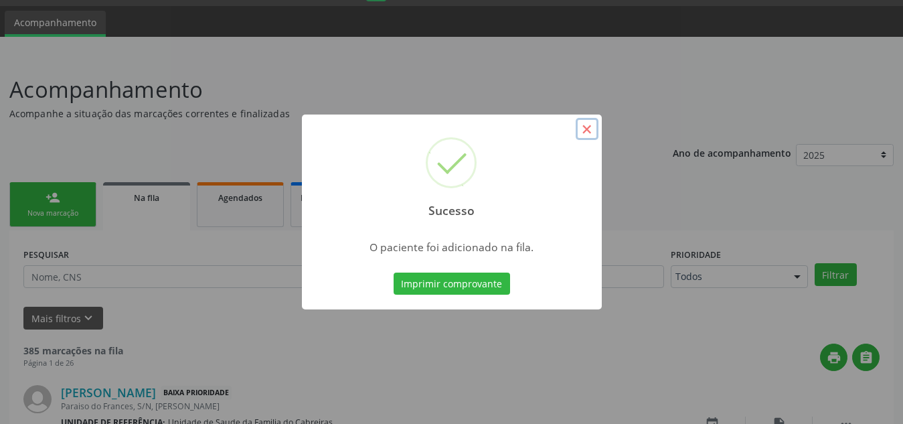
click at [581, 124] on button "×" at bounding box center [587, 129] width 23 height 23
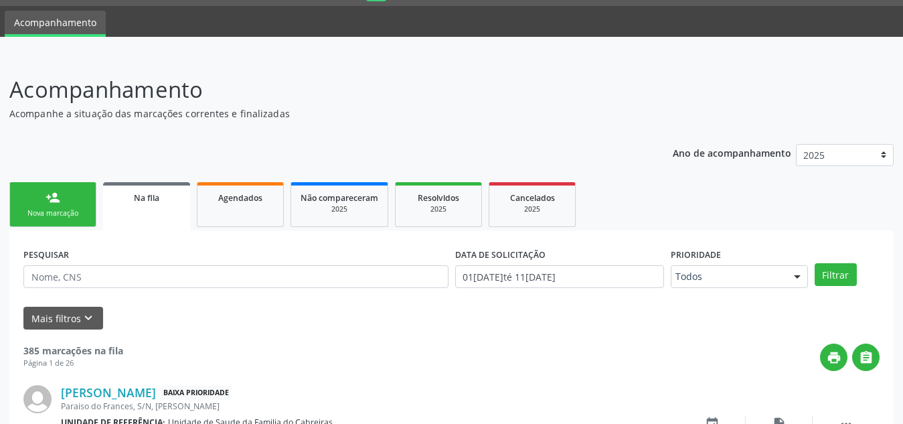
click at [53, 205] on link "person_add Nova marcação" at bounding box center [52, 204] width 87 height 45
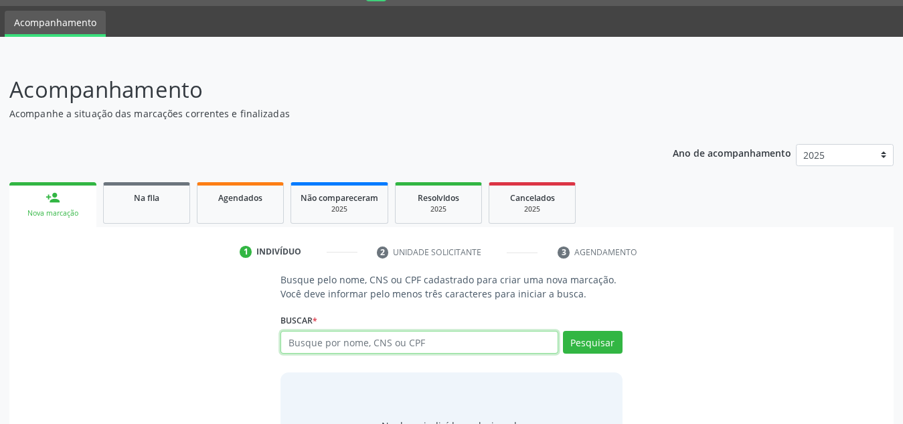
click at [325, 339] on input "text" at bounding box center [420, 342] width 278 height 23
paste input "898006285448347"
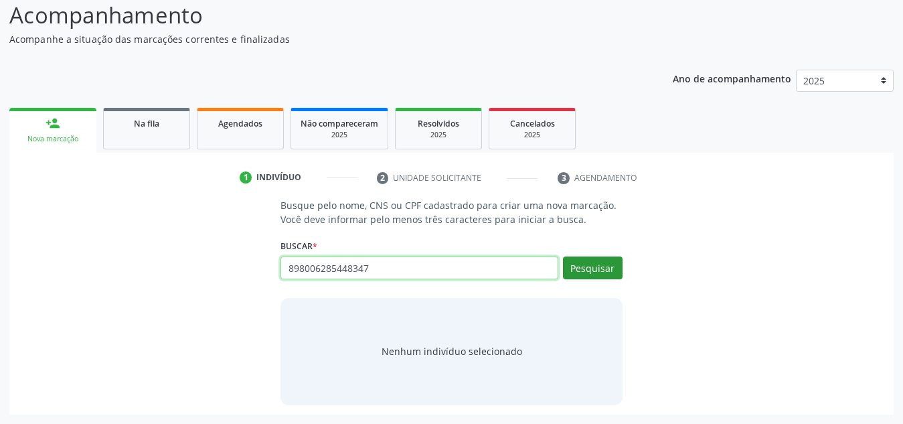
type input "898006285448347"
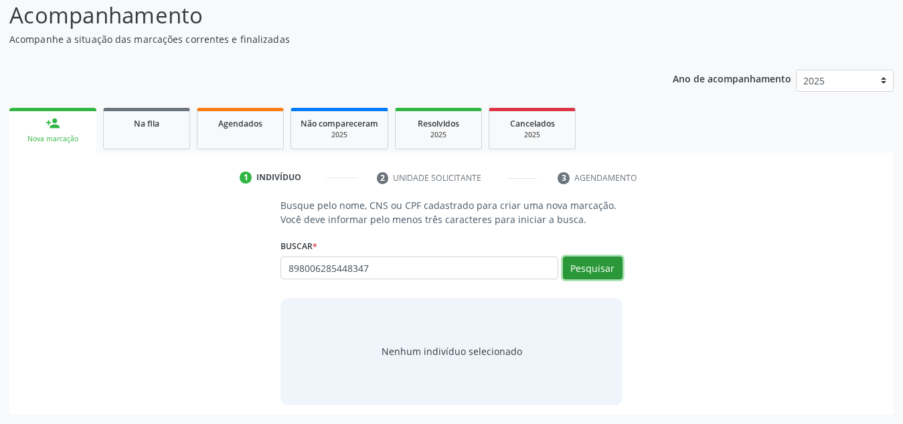
click at [601, 276] on button "Pesquisar" at bounding box center [593, 267] width 60 height 23
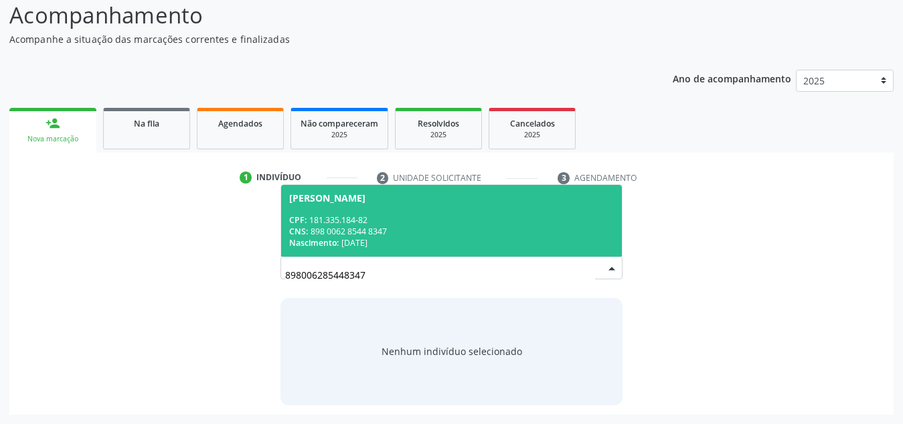
click at [479, 214] on div "CPF: 181.335.184-82" at bounding box center [451, 219] width 325 height 11
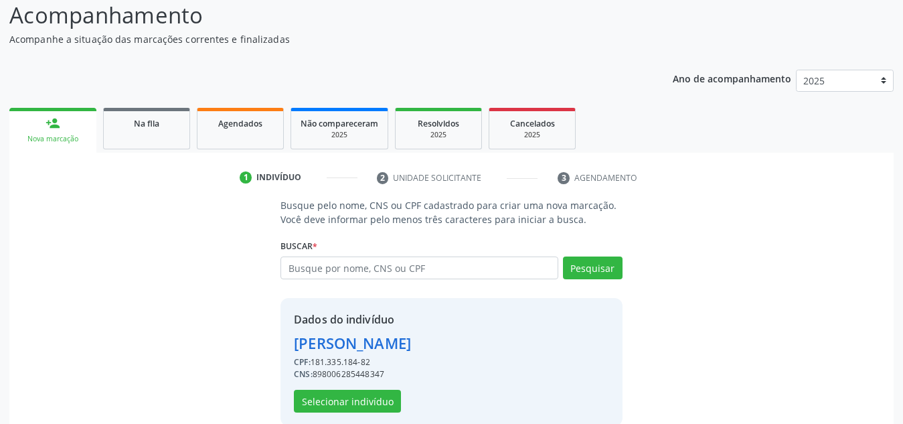
scroll to position [132, 0]
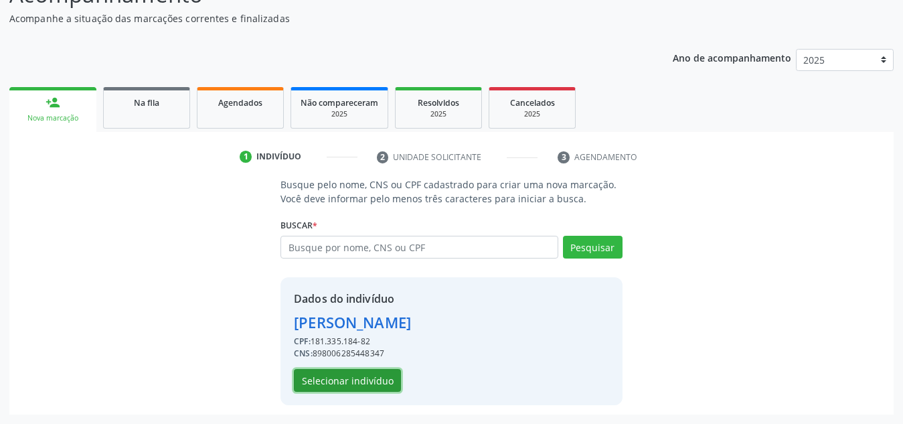
click at [357, 382] on button "Selecionar indivíduo" at bounding box center [347, 380] width 107 height 23
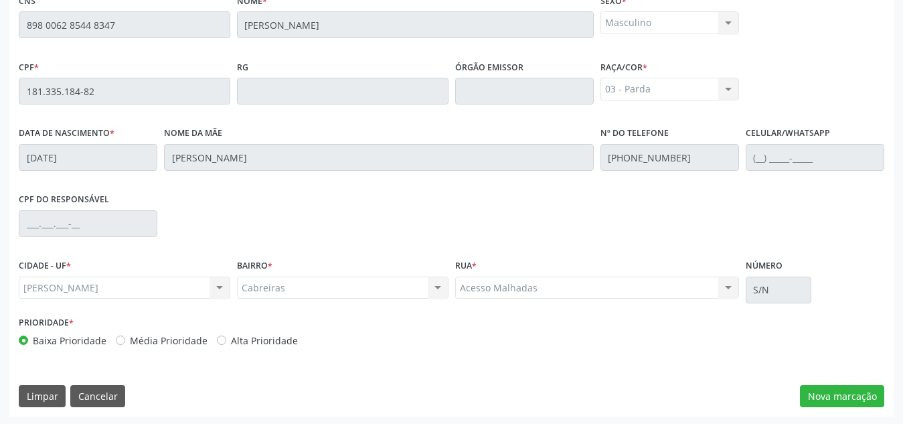
scroll to position [360, 0]
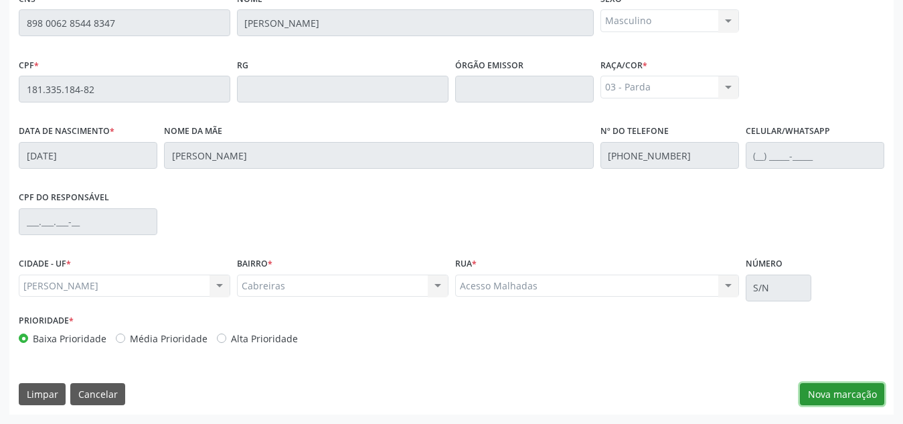
click at [832, 394] on button "Nova marcação" at bounding box center [842, 394] width 84 height 23
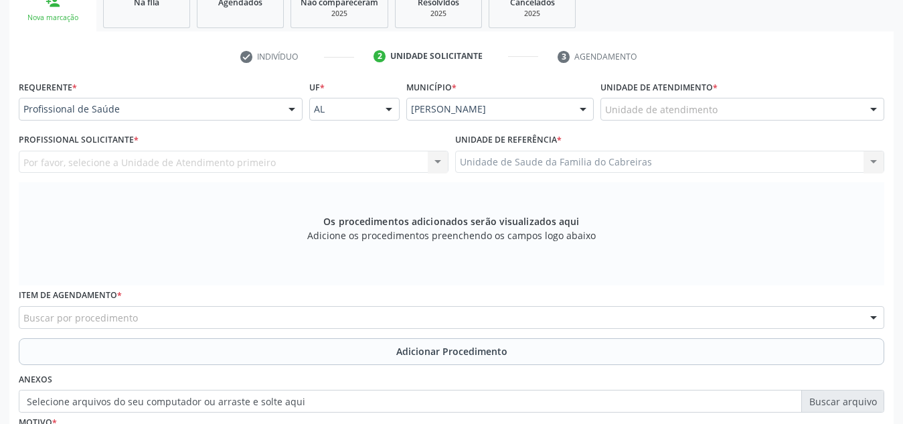
scroll to position [232, 0]
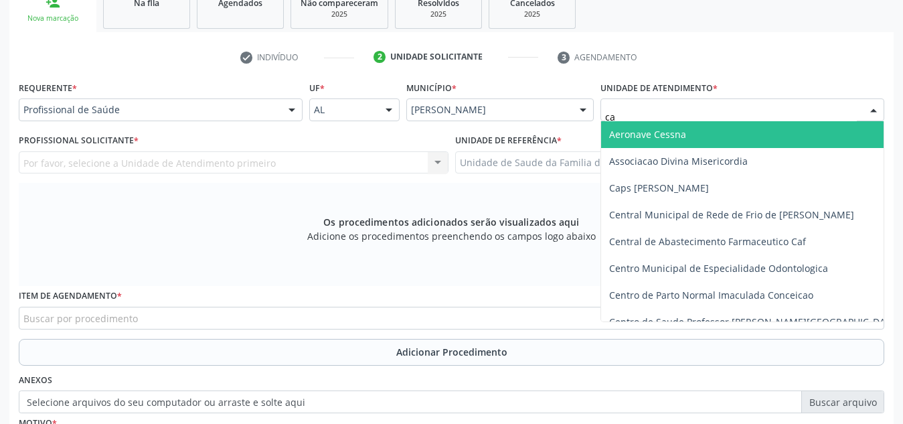
type input "cab"
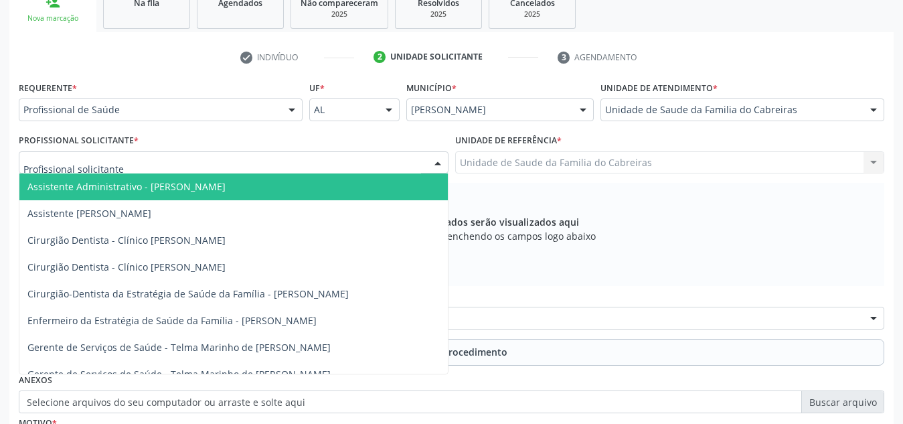
click at [307, 161] on div at bounding box center [234, 162] width 430 height 23
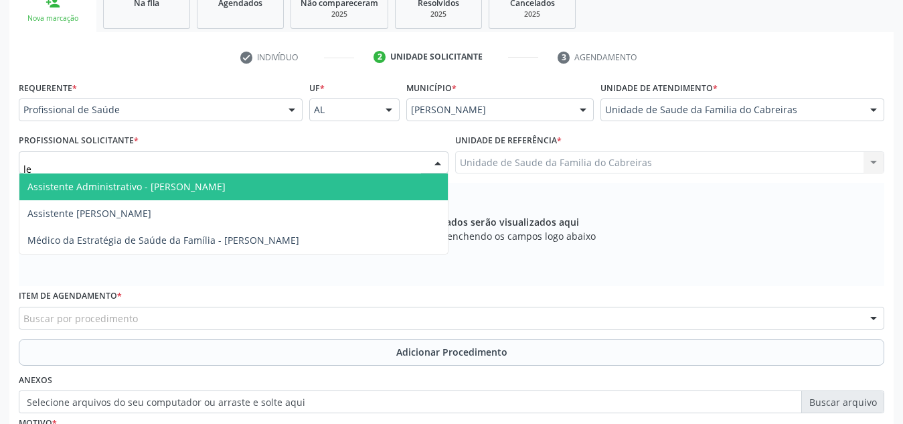
type input "let"
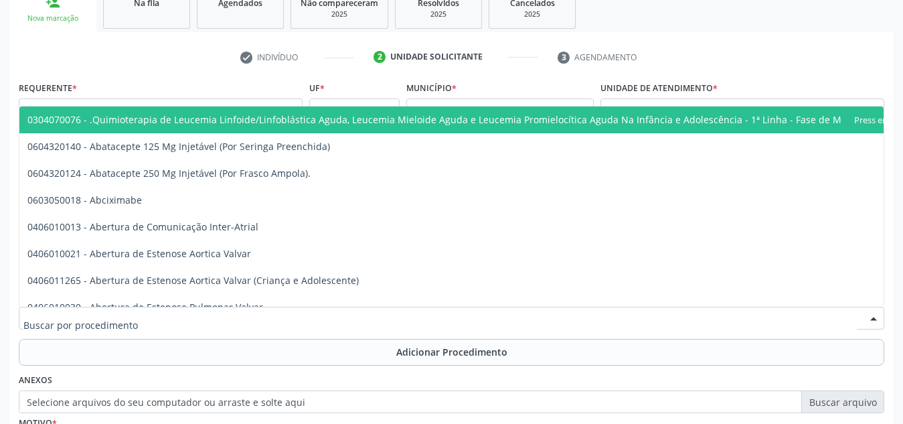
click at [234, 315] on div at bounding box center [452, 318] width 866 height 23
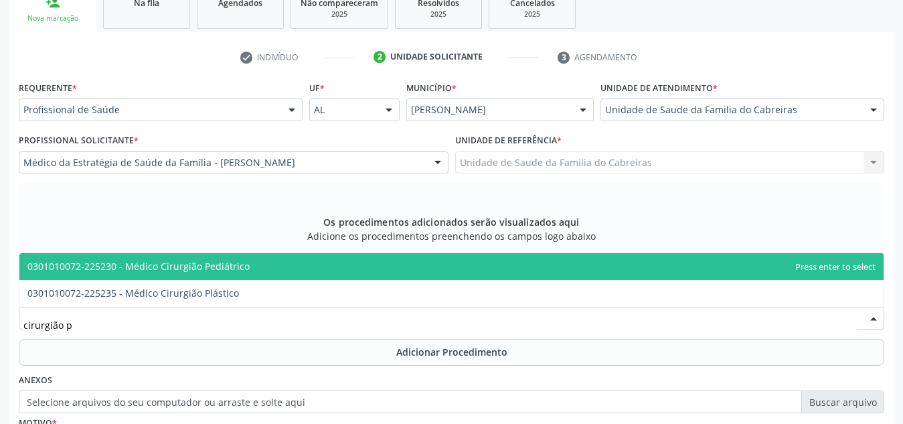
type input "cirurgião pe"
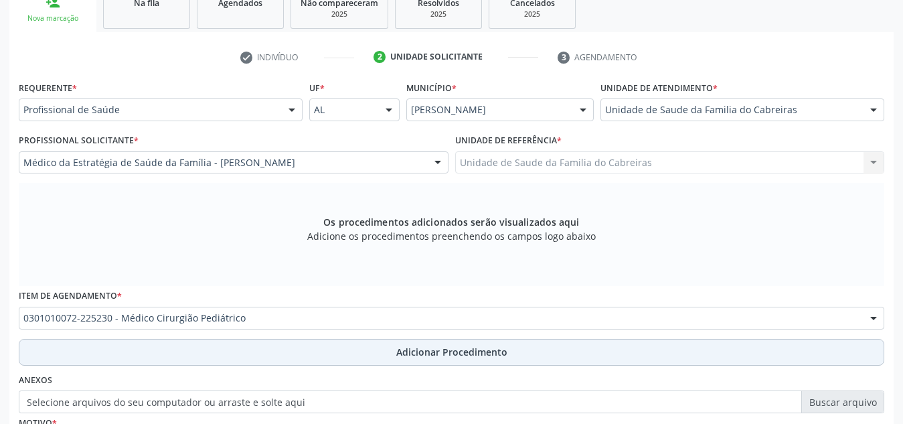
click at [228, 362] on button "Adicionar Procedimento" at bounding box center [452, 352] width 866 height 27
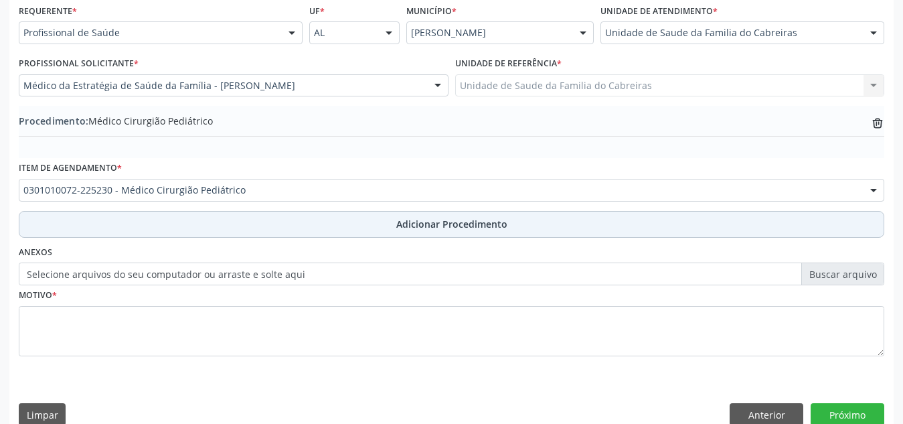
scroll to position [312, 0]
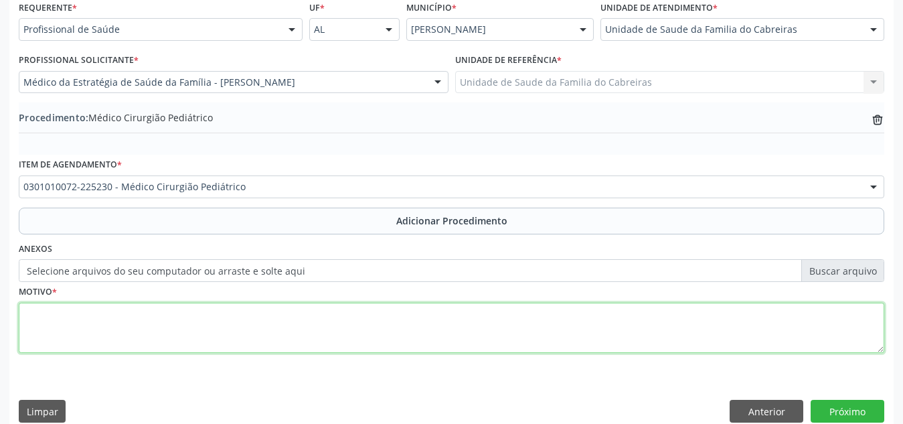
click at [253, 339] on textarea at bounding box center [452, 328] width 866 height 51
type textarea "Paciente, 3 anos e 7 meses, com quadro de fimose refratário à terapia medicamen…"
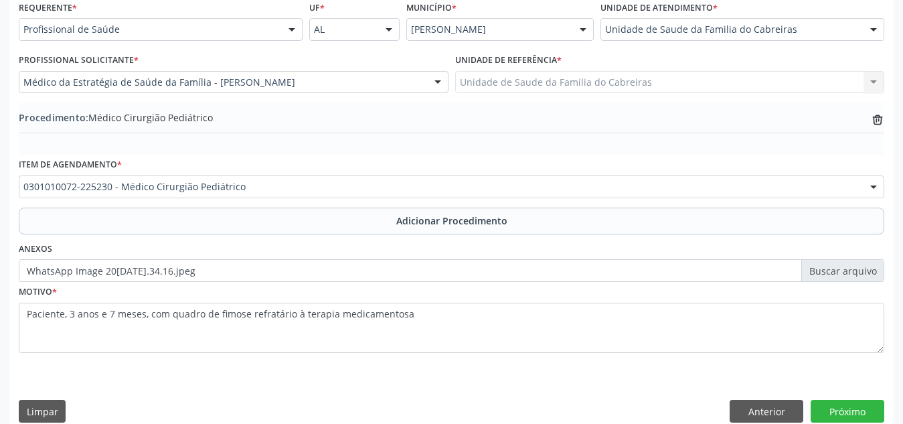
click at [477, 355] on fieldset "Motivo * Paciente, 3 anos e 7 meses, com quadro de fimose refratário à terapia …" at bounding box center [452, 322] width 866 height 80
click at [827, 409] on button "Próximo" at bounding box center [848, 411] width 74 height 23
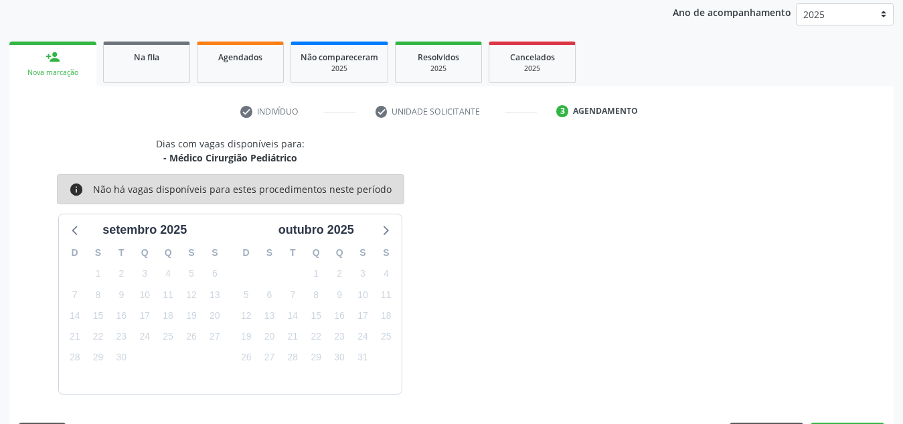
scroll to position [217, 0]
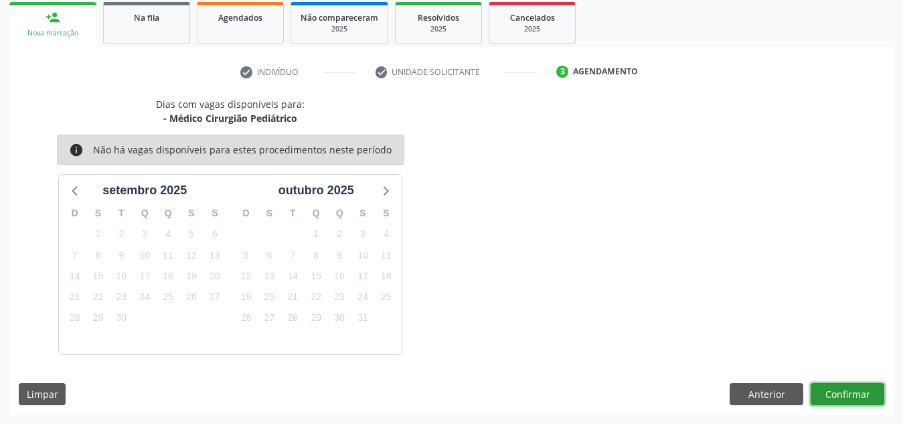
click at [842, 394] on button "Confirmar" at bounding box center [848, 394] width 74 height 23
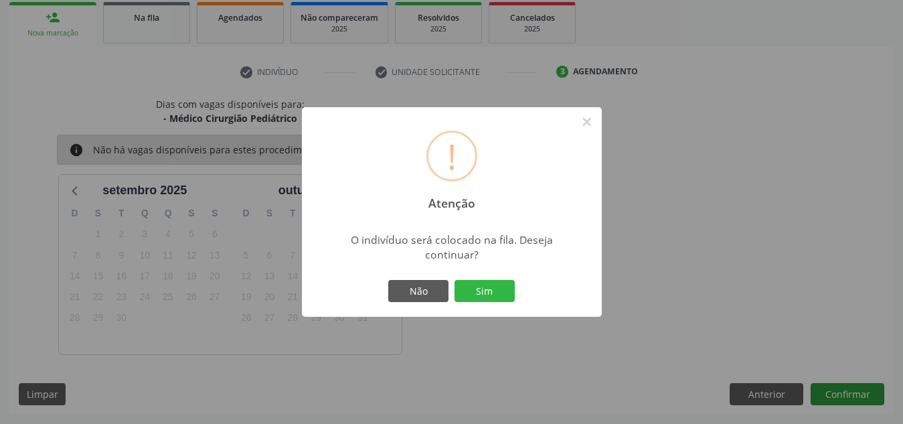
click at [455, 280] on button "Sim" at bounding box center [485, 291] width 60 height 23
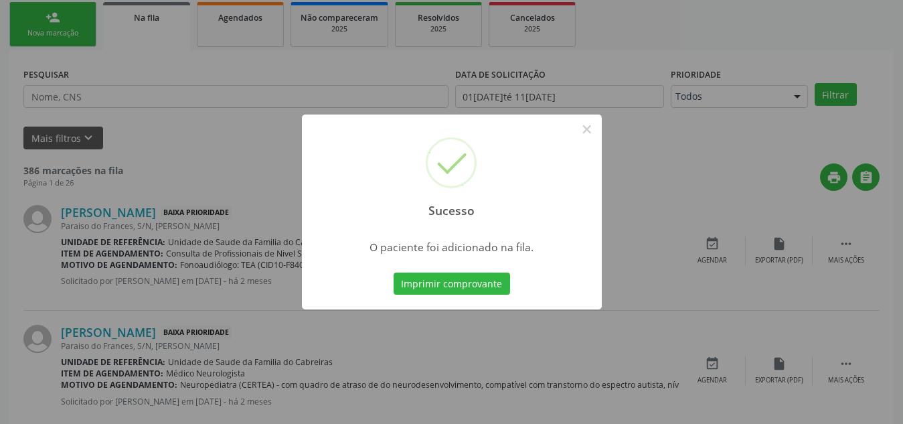
scroll to position [37, 0]
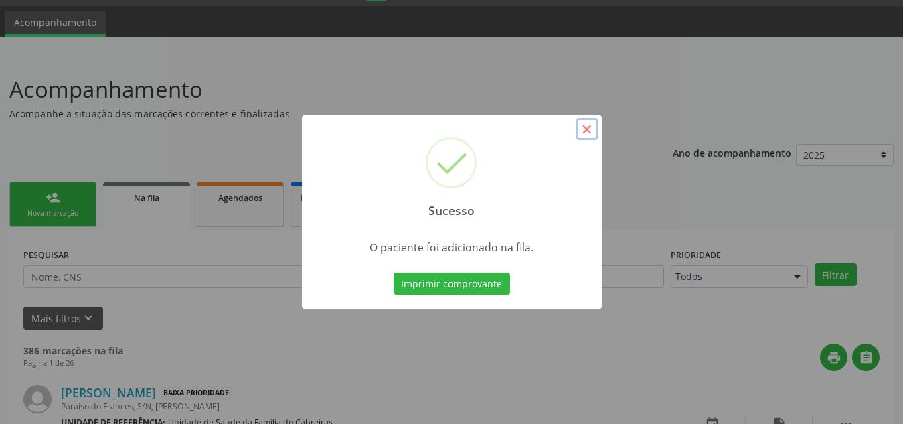
click at [593, 130] on button "×" at bounding box center [587, 129] width 23 height 23
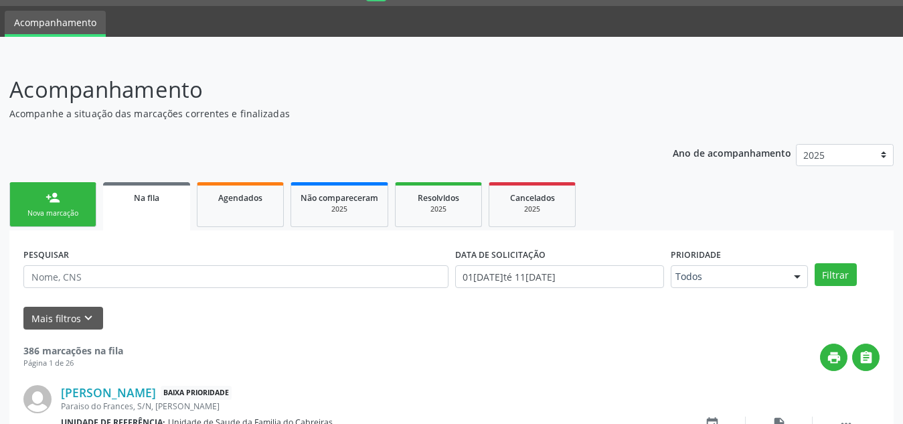
click at [36, 203] on link "person_add Nova marcação" at bounding box center [52, 204] width 87 height 45
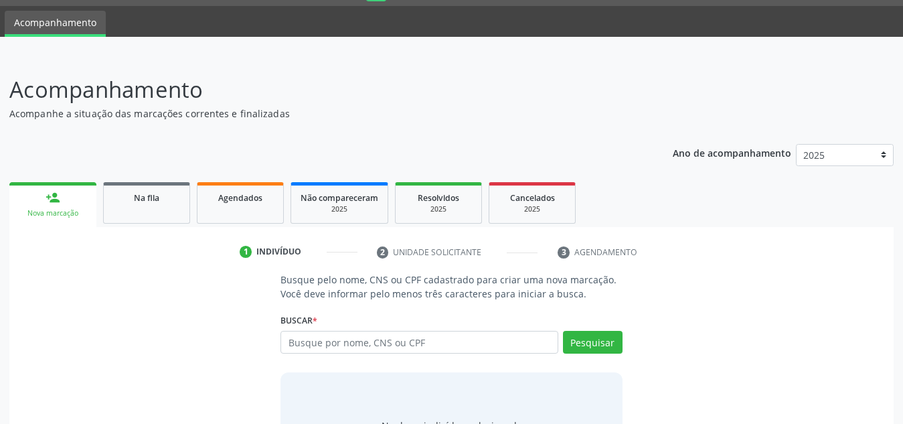
drag, startPoint x: 352, startPoint y: 358, endPoint x: 358, endPoint y: 343, distance: 15.9
click at [358, 343] on div "Busque por nome, CNS ou CPF Nenhum resultado encontrado para: " " Digite nome, …" at bounding box center [452, 347] width 342 height 32
click at [358, 343] on input "text" at bounding box center [420, 342] width 278 height 23
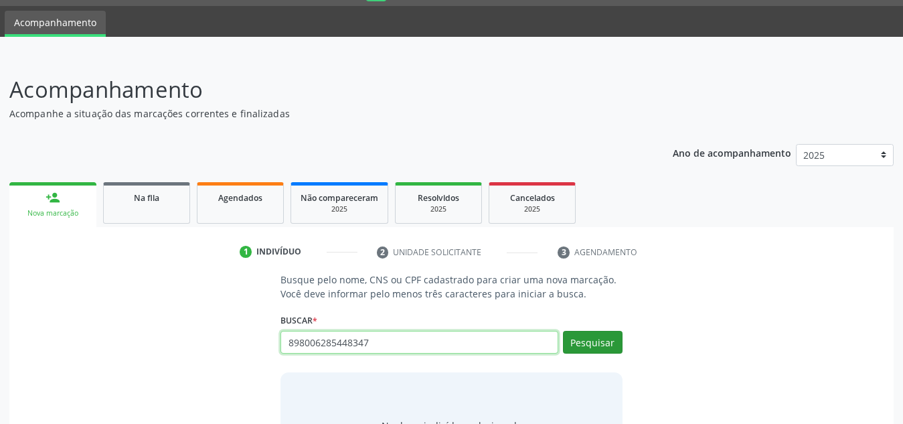
type input "898006285448347"
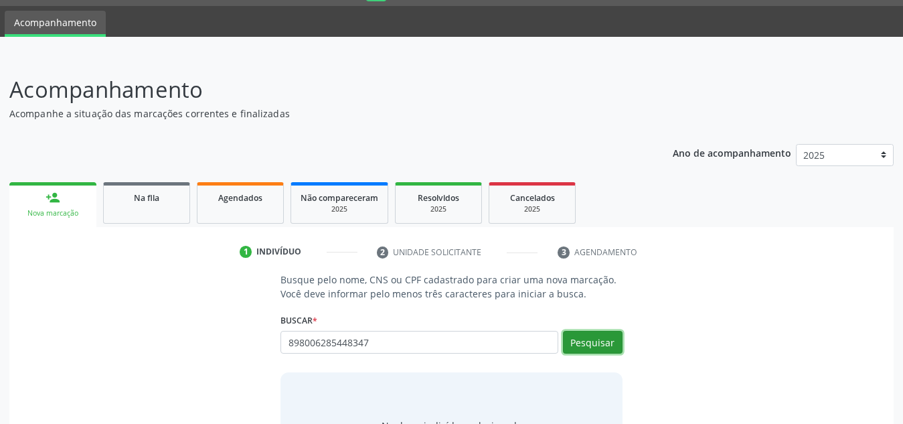
click at [617, 333] on button "Pesquisar" at bounding box center [593, 342] width 60 height 23
type input "898006285448347"
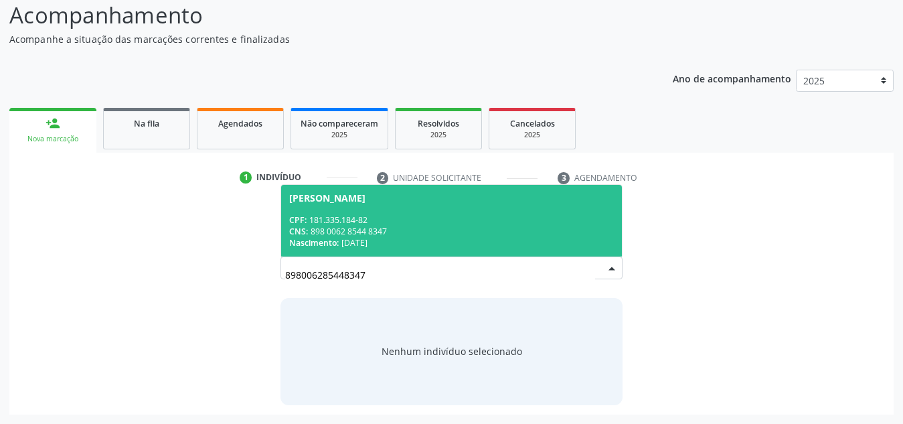
click at [467, 232] on div "CNS: 898 0062 8544 8347" at bounding box center [451, 231] width 325 height 11
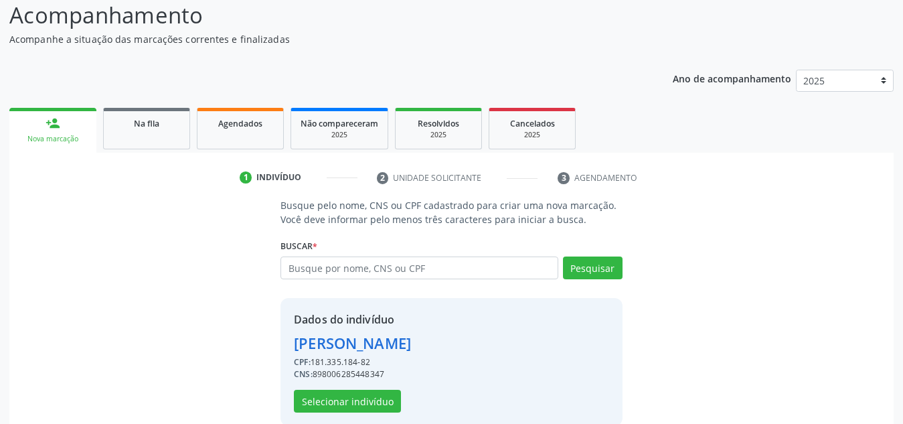
scroll to position [132, 0]
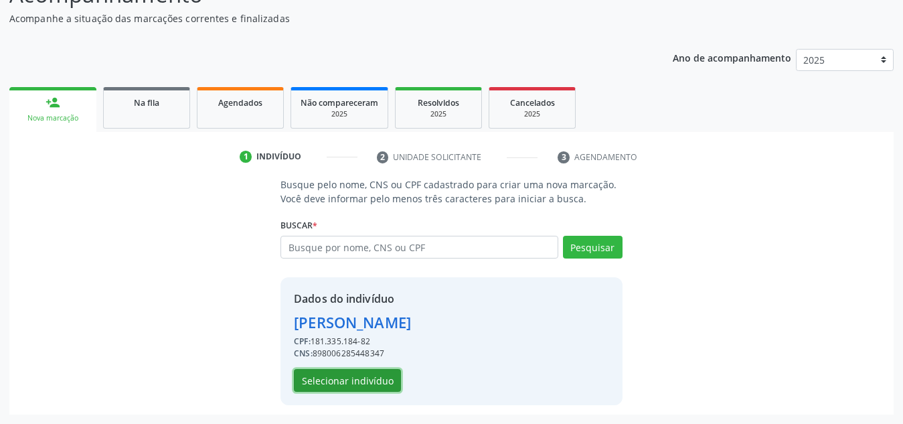
click at [380, 374] on button "Selecionar indivíduo" at bounding box center [347, 380] width 107 height 23
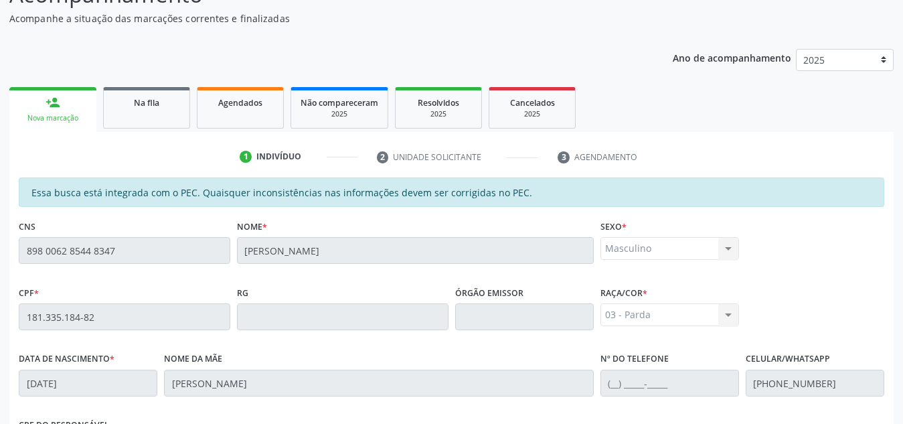
scroll to position [360, 0]
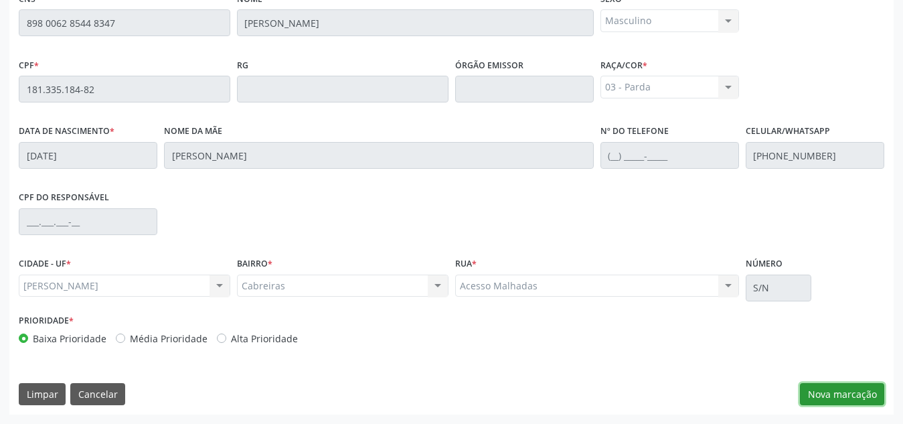
click at [828, 386] on button "Nova marcação" at bounding box center [842, 394] width 84 height 23
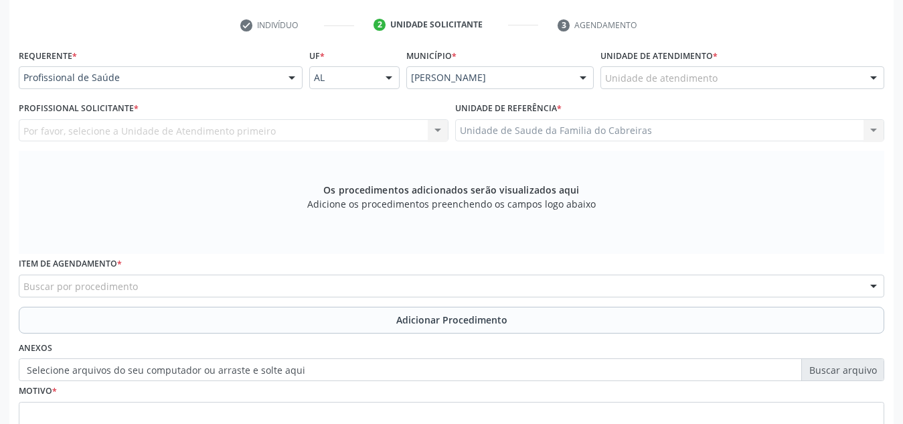
scroll to position [262, 0]
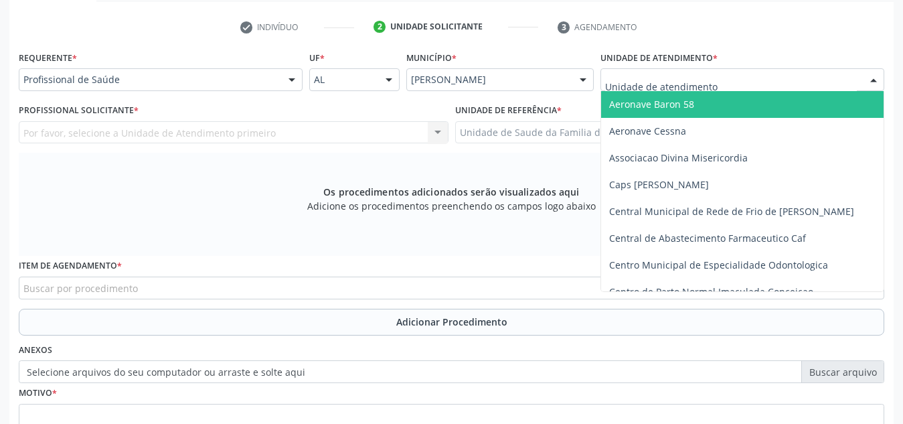
click at [718, 71] on div at bounding box center [743, 79] width 284 height 23
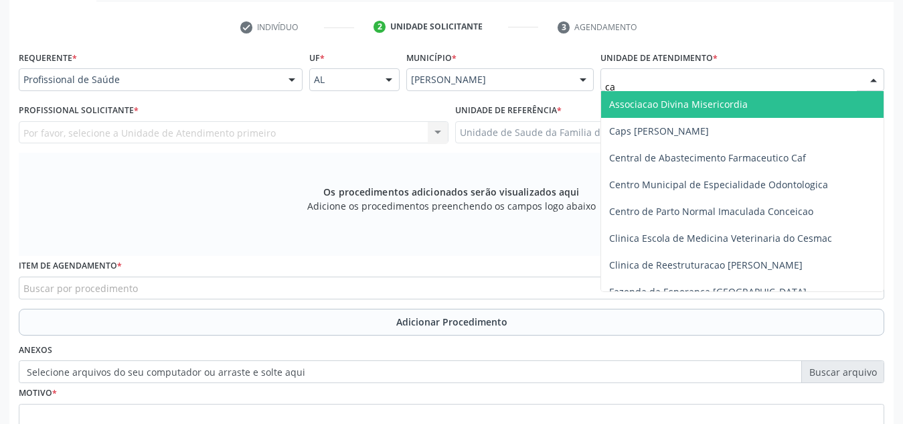
type input "cab"
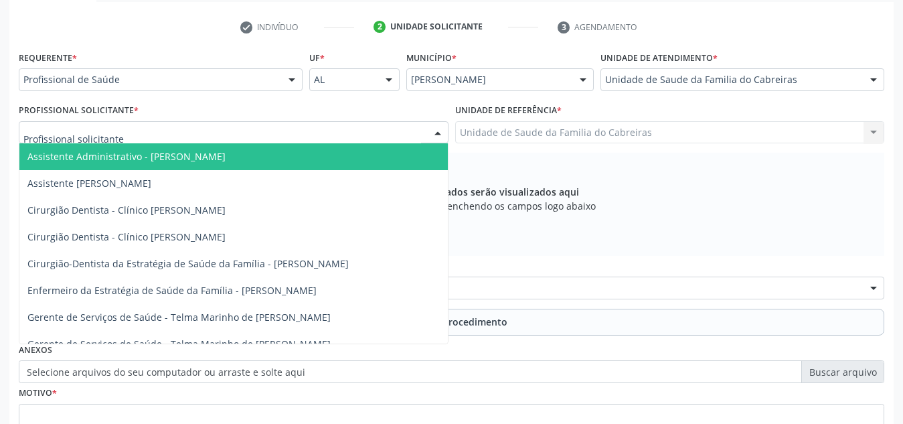
click at [347, 133] on div at bounding box center [234, 132] width 430 height 23
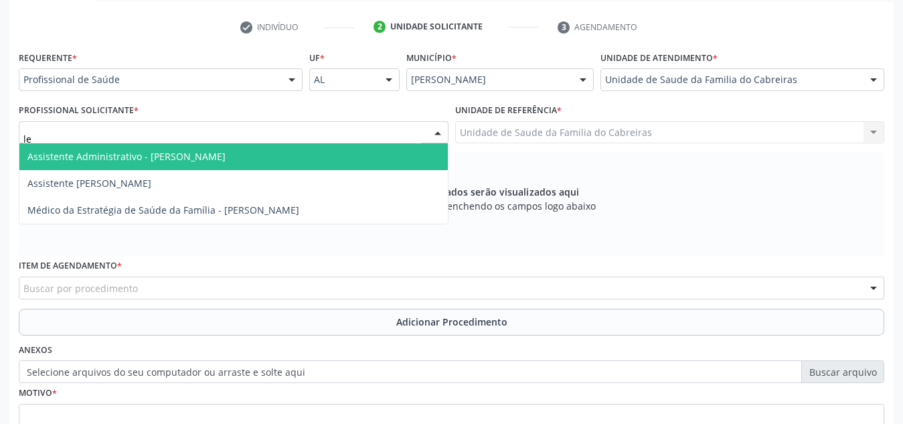
type input "let"
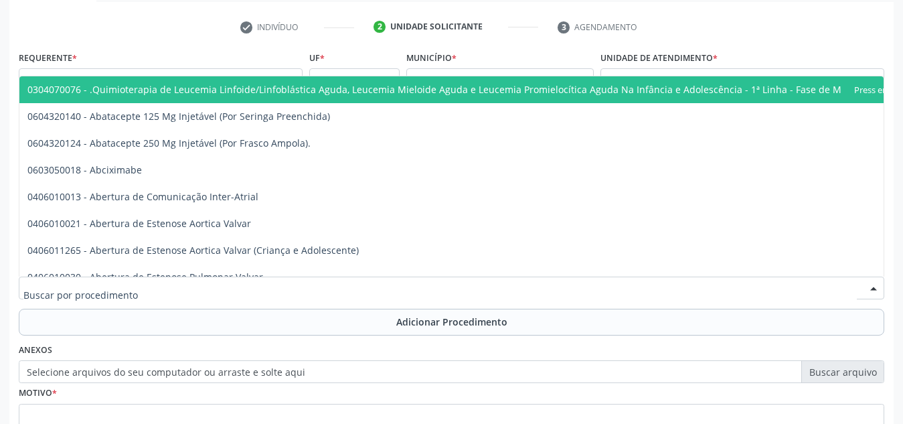
click at [250, 291] on div at bounding box center [452, 288] width 866 height 23
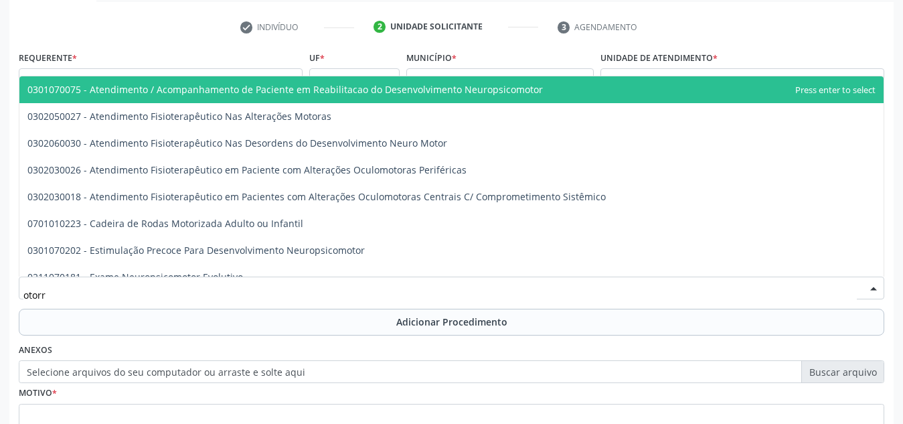
type input "otorri"
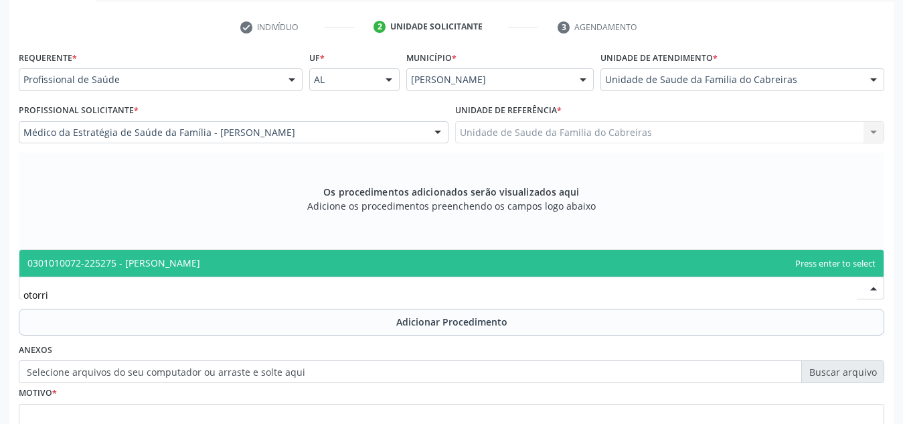
click at [275, 274] on span "0301010072-225275 - Médico Otorrinolaringologista" at bounding box center [451, 263] width 864 height 27
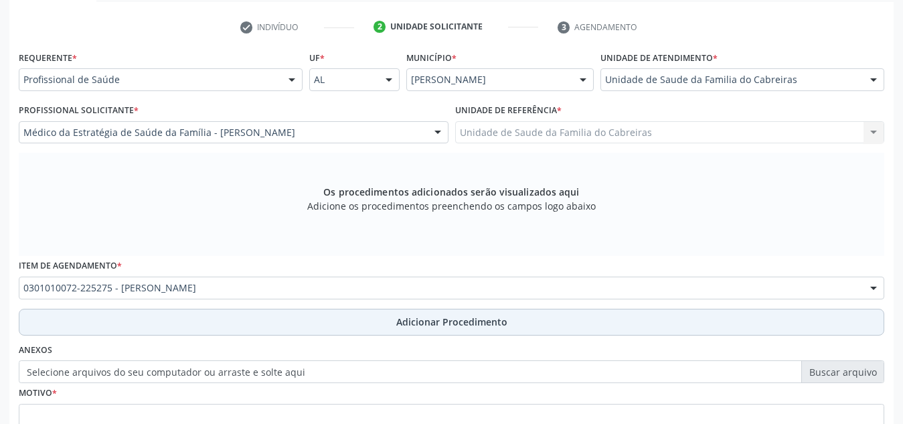
click at [285, 322] on button "Adicionar Procedimento" at bounding box center [452, 322] width 866 height 27
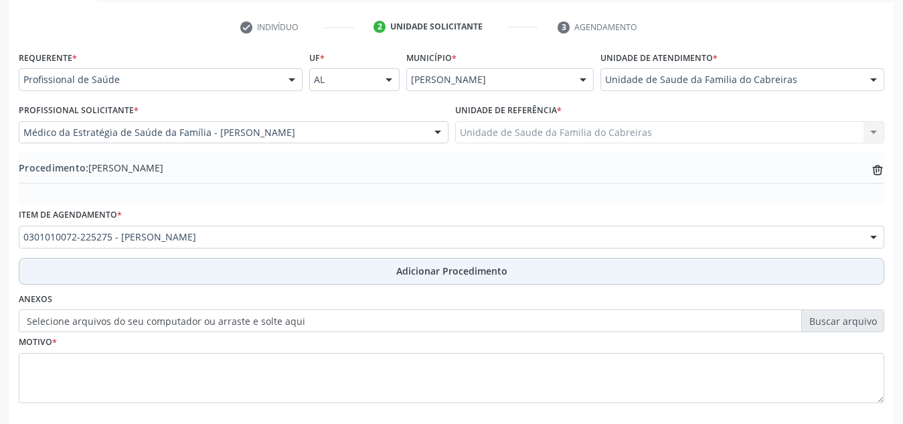
scroll to position [329, 0]
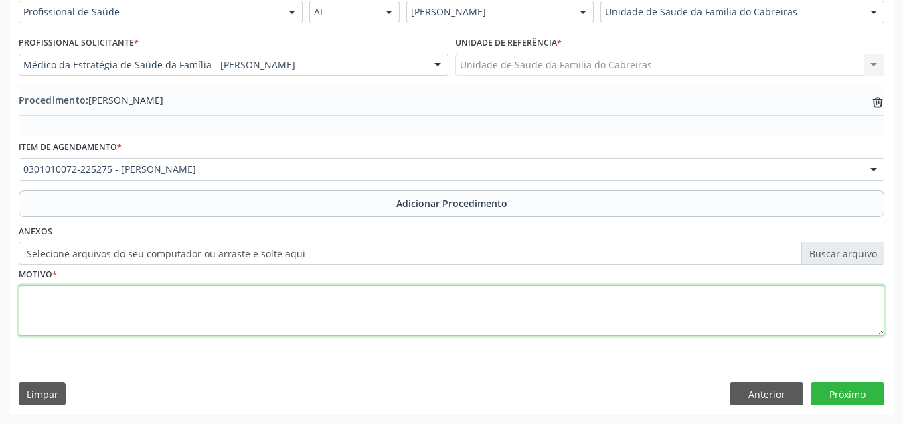
click at [299, 311] on textarea at bounding box center [452, 310] width 866 height 51
click at [360, 297] on textarea at bounding box center [452, 310] width 866 height 51
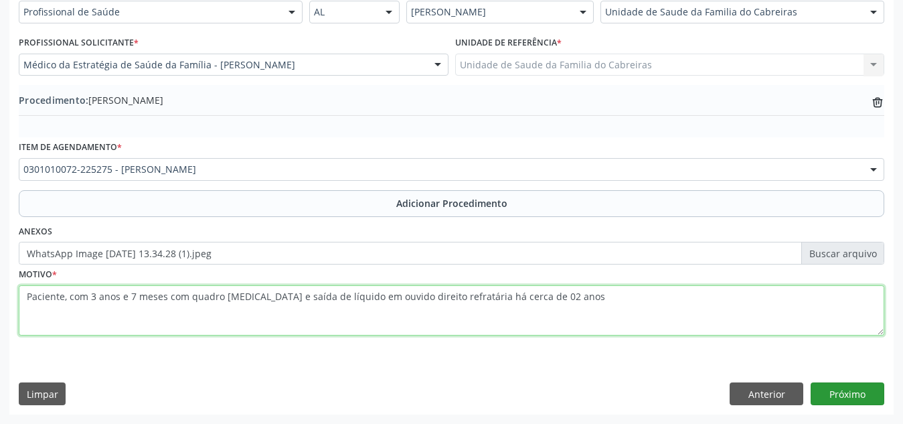
type textarea "Paciente, com 3 anos e 7 meses com quadro otalgia e saída de líquido em ouvido …"
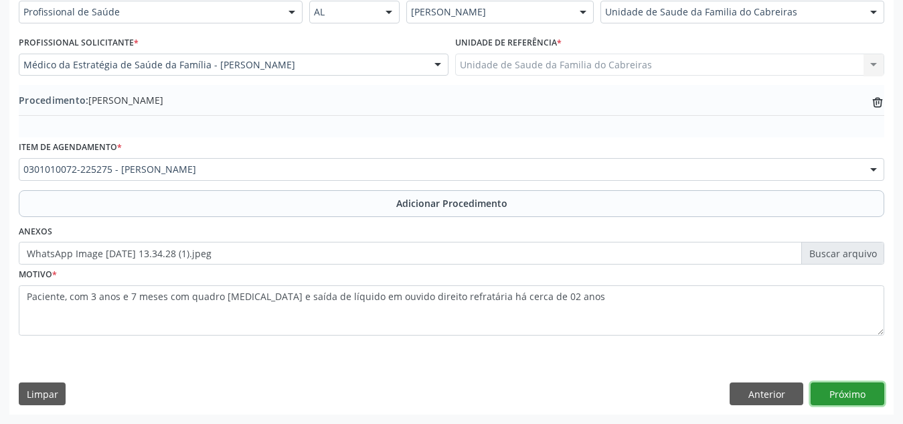
click at [828, 389] on button "Próximo" at bounding box center [848, 393] width 74 height 23
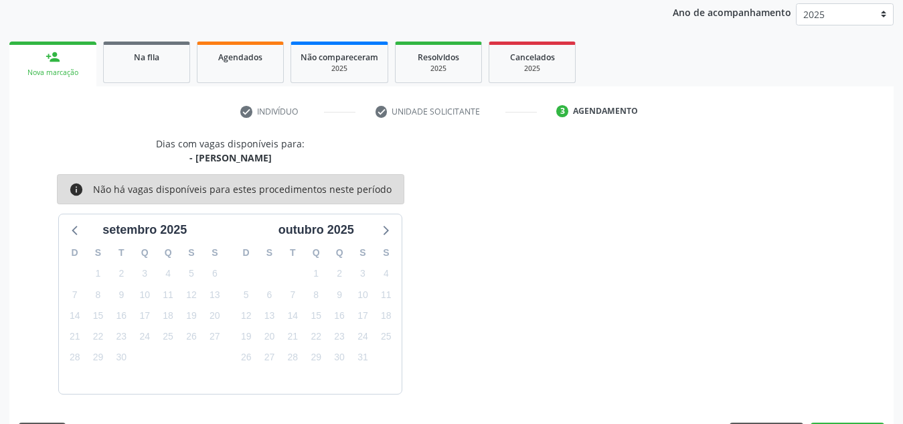
scroll to position [217, 0]
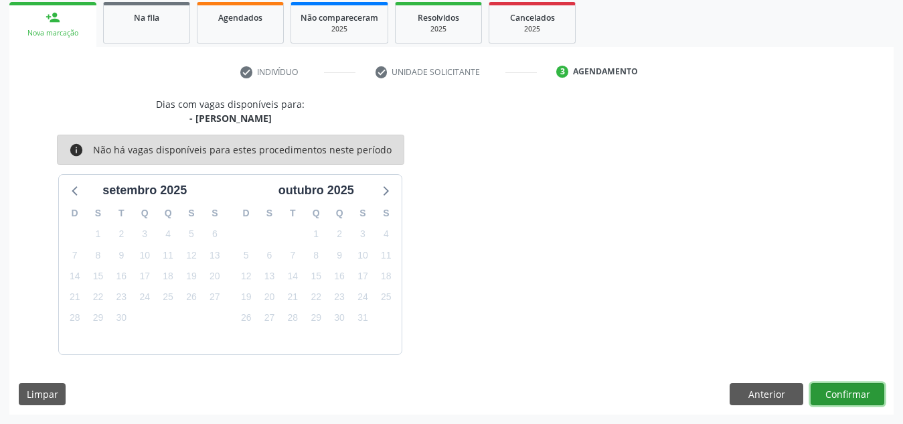
click at [828, 389] on button "Confirmar" at bounding box center [848, 394] width 74 height 23
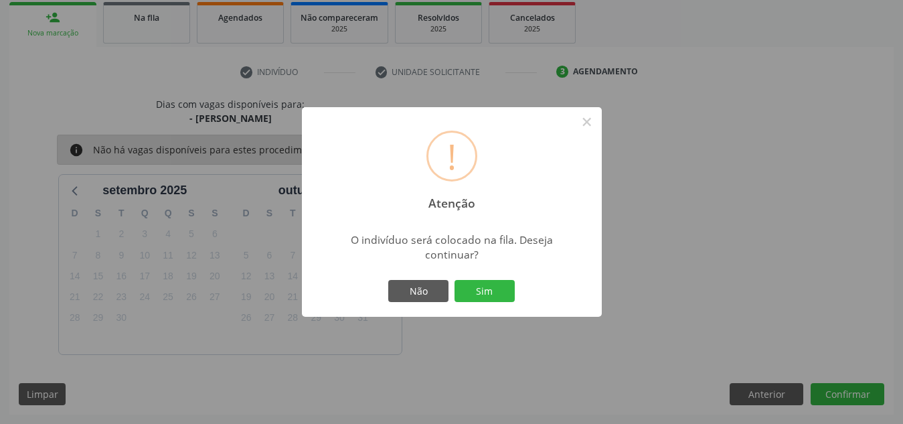
click at [455, 280] on button "Sim" at bounding box center [485, 291] width 60 height 23
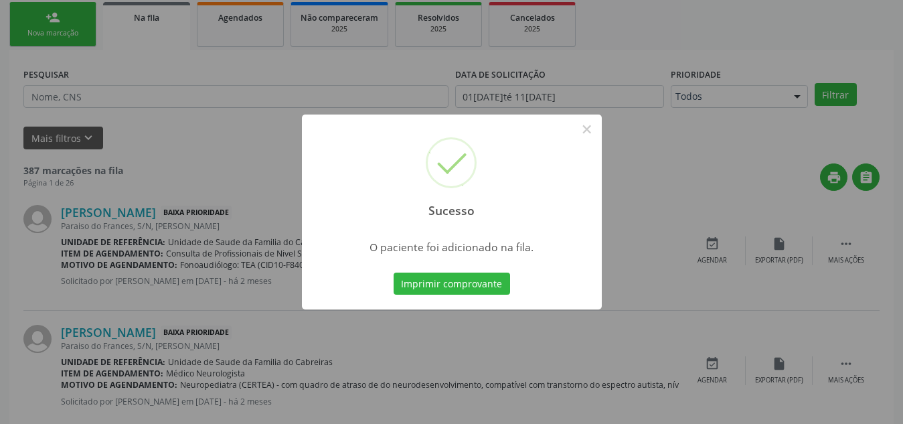
scroll to position [37, 0]
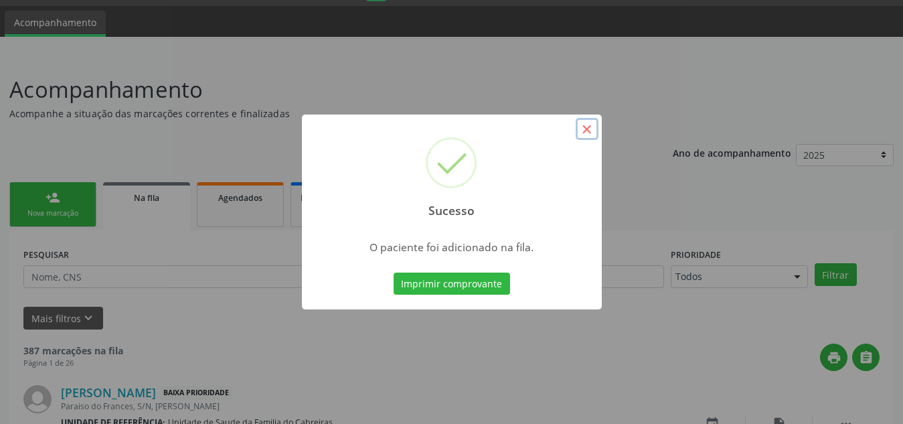
click at [587, 125] on button "×" at bounding box center [587, 129] width 23 height 23
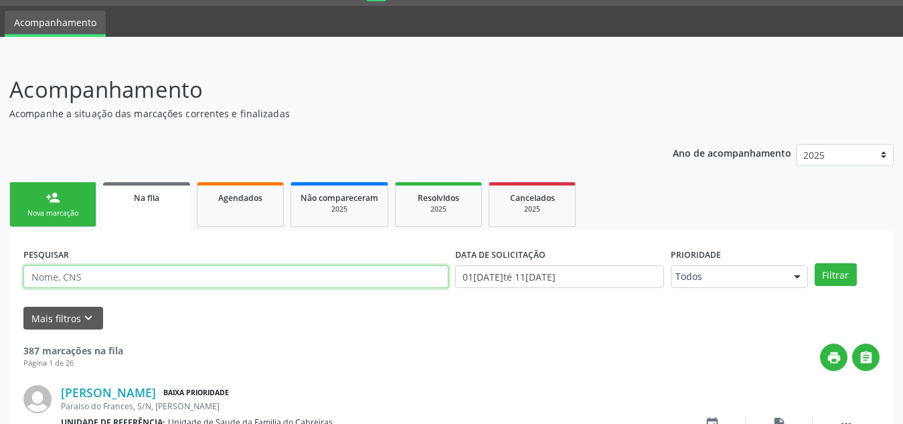
click at [184, 278] on input "text" at bounding box center [235, 276] width 425 height 23
type input "j"
click at [815, 263] on button "Filtrar" at bounding box center [836, 274] width 42 height 23
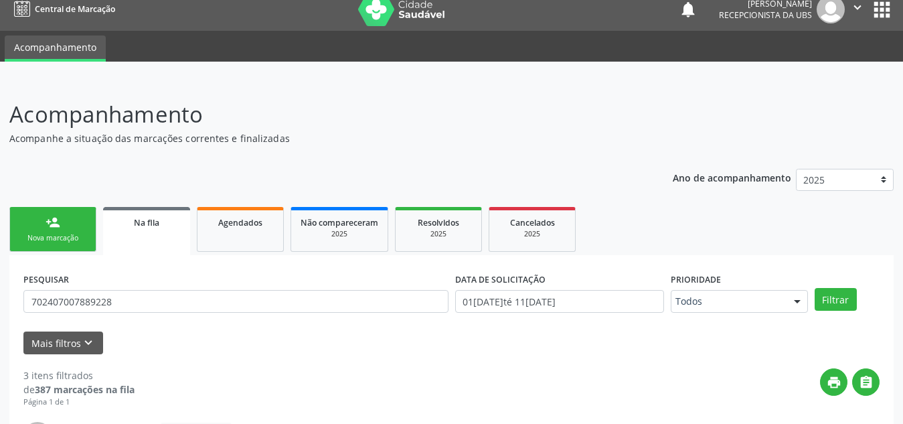
scroll to position [0, 0]
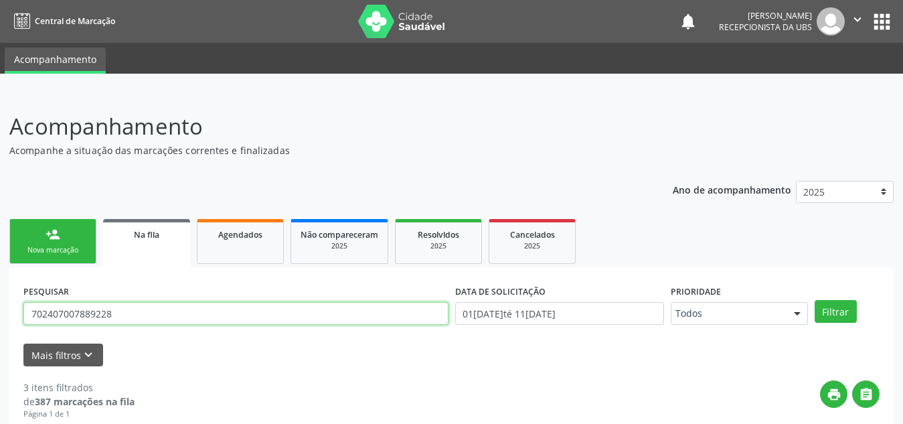
drag, startPoint x: 124, startPoint y: 312, endPoint x: 19, endPoint y: 309, distance: 104.5
click at [815, 300] on button "Filtrar" at bounding box center [836, 311] width 42 height 23
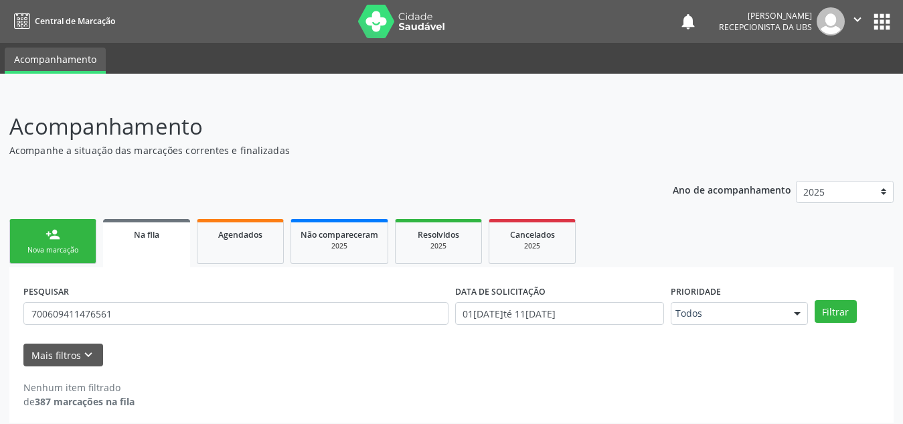
scroll to position [8, 0]
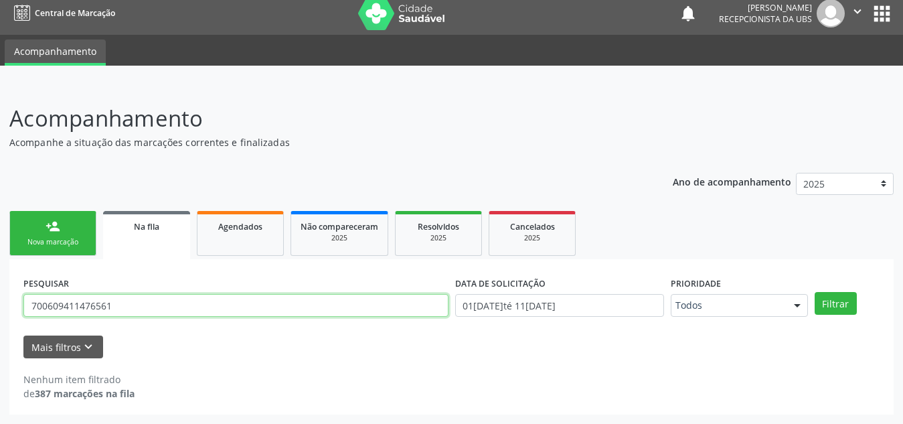
drag, startPoint x: 64, startPoint y: 305, endPoint x: 126, endPoint y: 303, distance: 62.3
click at [126, 303] on input "700609411476561" at bounding box center [235, 305] width 425 height 23
type input "7"
type input "renato matias"
click at [815, 292] on button "Filtrar" at bounding box center [836, 303] width 42 height 23
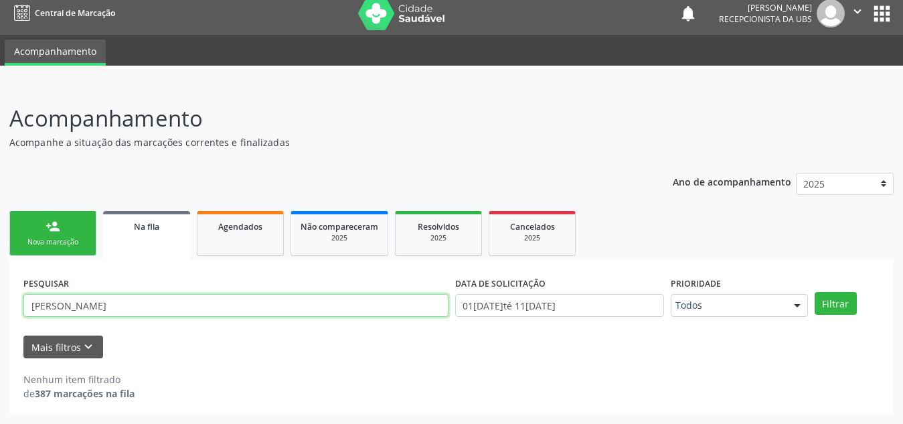
drag, startPoint x: 113, startPoint y: 301, endPoint x: 0, endPoint y: 299, distance: 113.2
click at [0, 299] on div "Acompanhamento Acompanhe a situação das marcações correntes e finalizadas Relat…" at bounding box center [451, 253] width 903 height 339
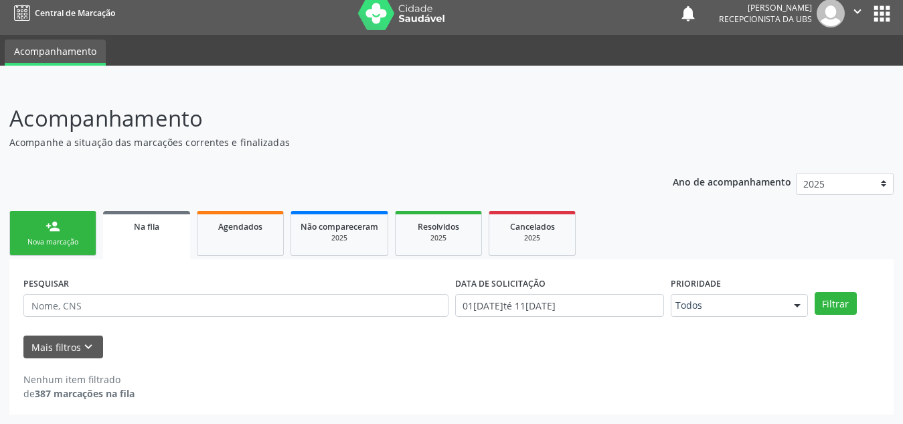
click at [44, 234] on link "person_add Nova marcação" at bounding box center [52, 233] width 87 height 45
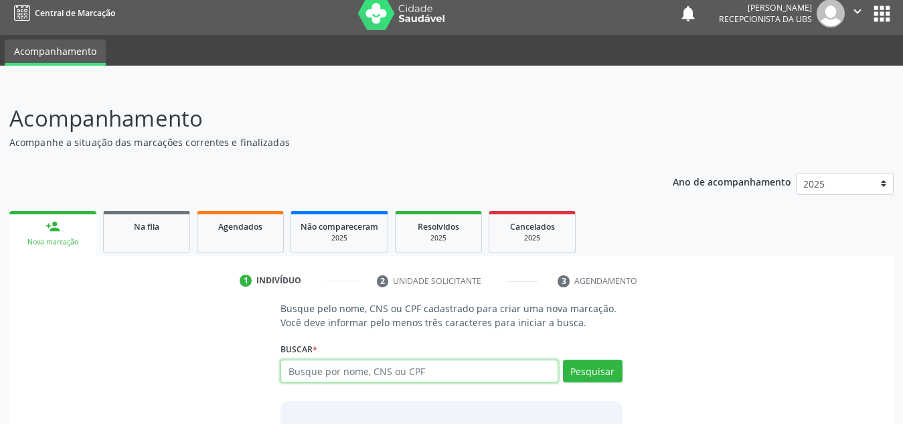
click at [372, 374] on input "text" at bounding box center [420, 371] width 278 height 23
type input "708204687385247"
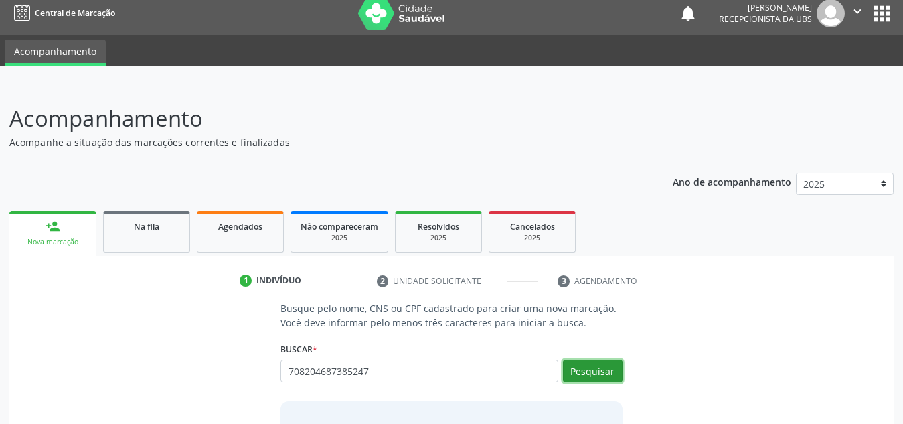
click at [613, 372] on button "Pesquisar" at bounding box center [593, 371] width 60 height 23
type input "708204687385247"
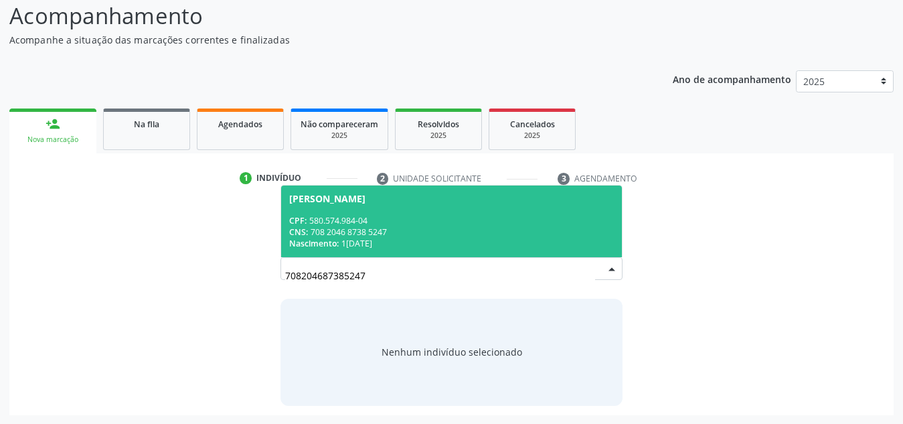
scroll to position [111, 0]
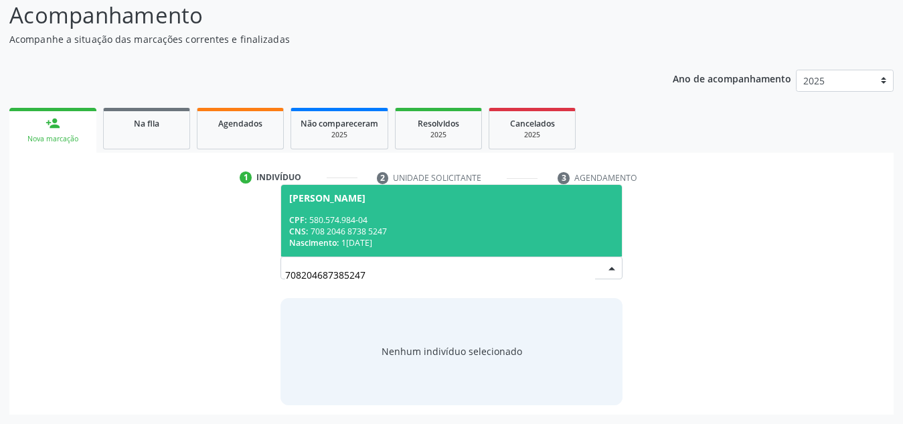
click at [496, 233] on div "CNS: 708 2046 8738 5247" at bounding box center [451, 231] width 325 height 11
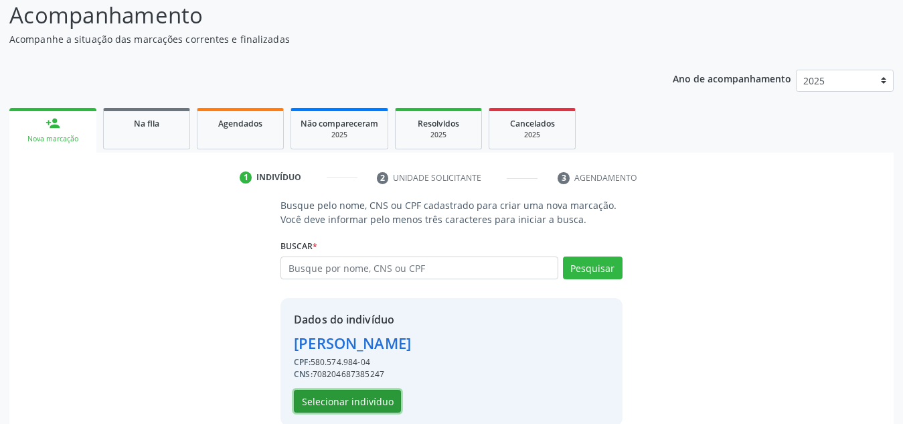
click at [376, 400] on button "Selecionar indivíduo" at bounding box center [347, 401] width 107 height 23
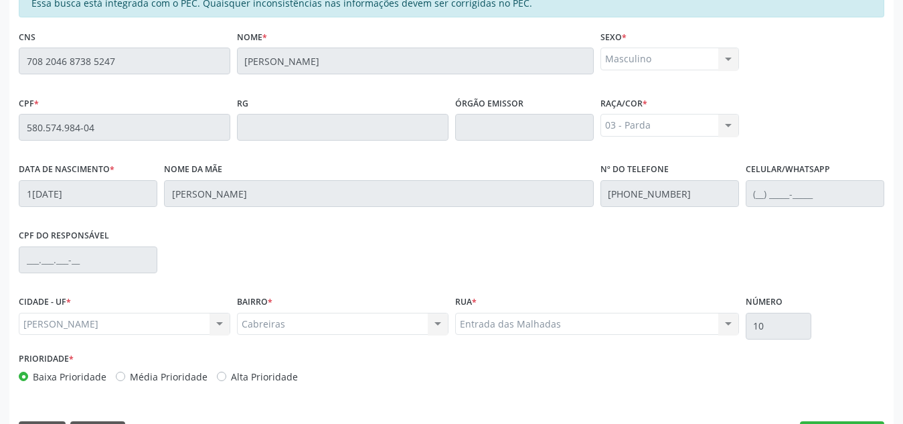
scroll to position [360, 0]
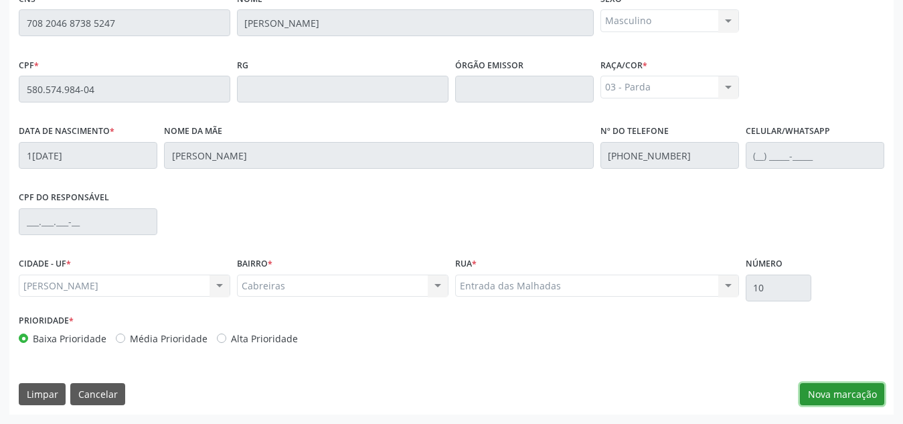
click at [846, 392] on button "Nova marcação" at bounding box center [842, 394] width 84 height 23
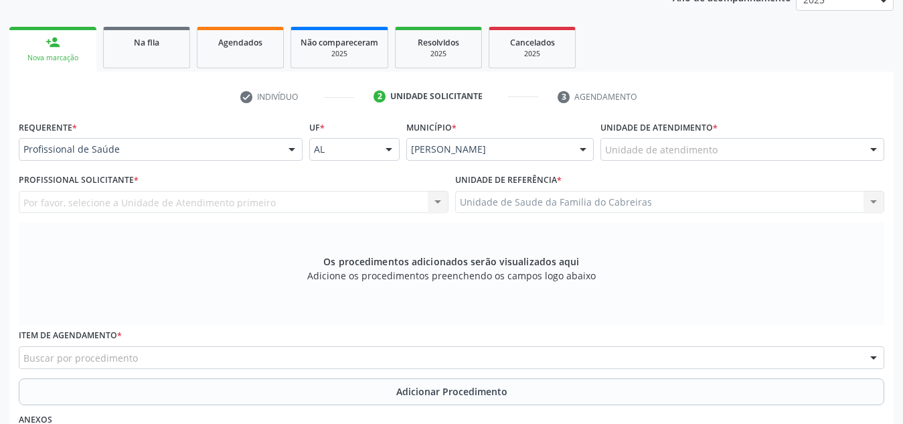
scroll to position [191, 0]
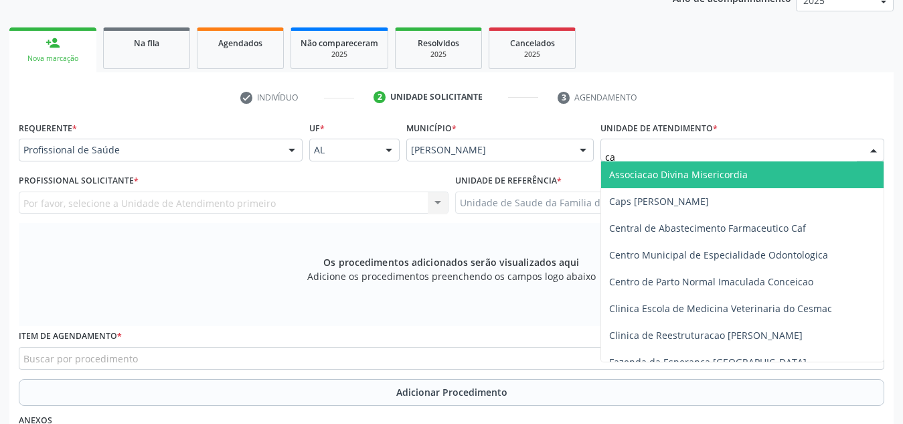
type input "cab"
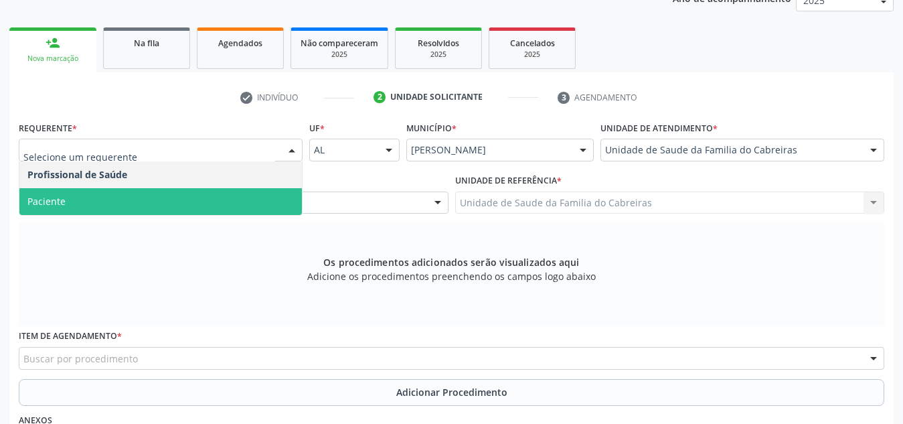
click at [133, 194] on span "Paciente" at bounding box center [160, 201] width 283 height 27
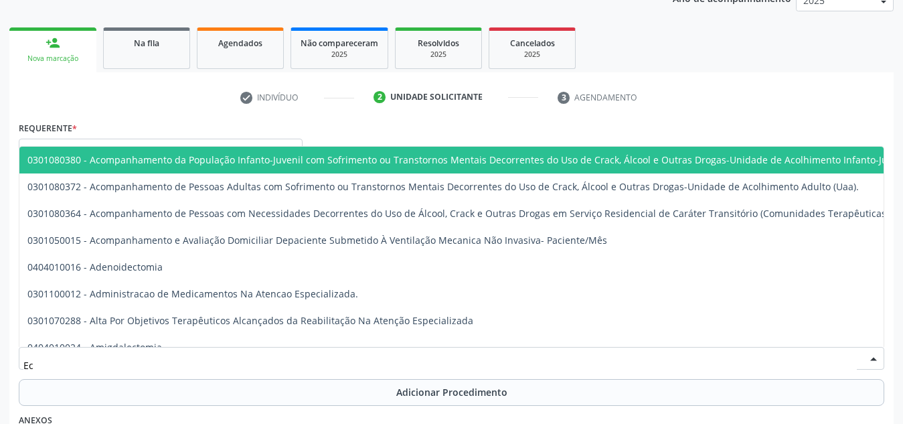
type input "E"
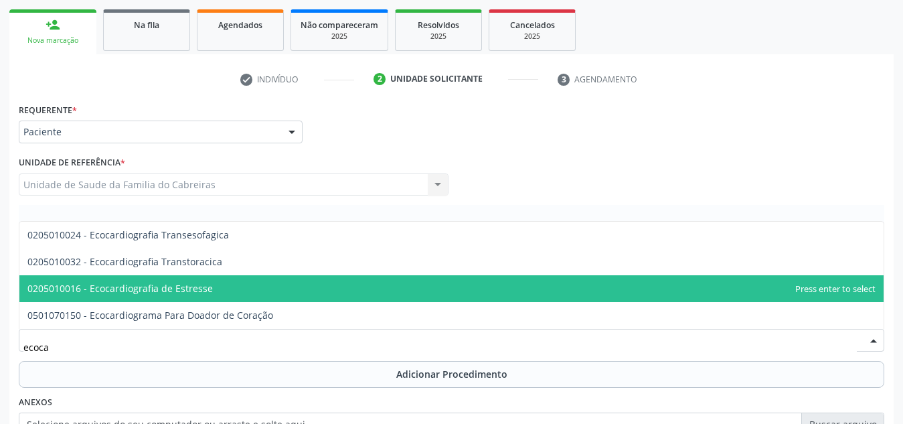
scroll to position [214, 0]
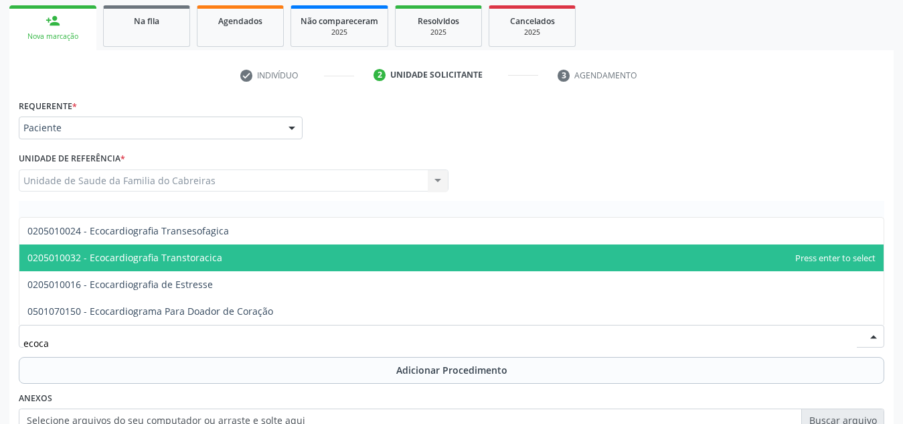
click at [216, 254] on span "0205010032 - Ecocardiografia Transtoracica" at bounding box center [124, 257] width 195 height 13
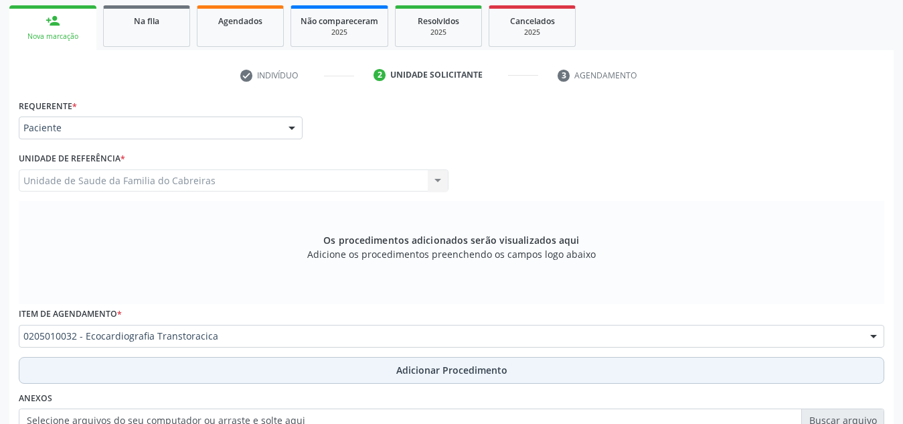
click at [191, 379] on button "Adicionar Procedimento" at bounding box center [452, 370] width 866 height 27
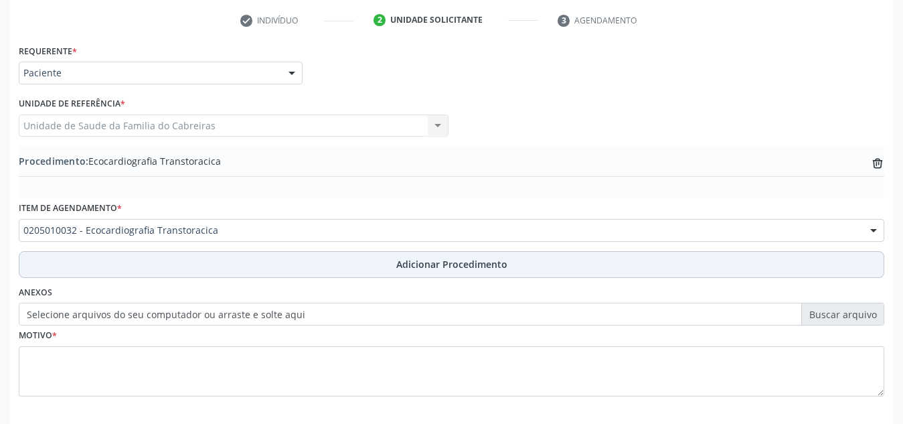
scroll to position [270, 0]
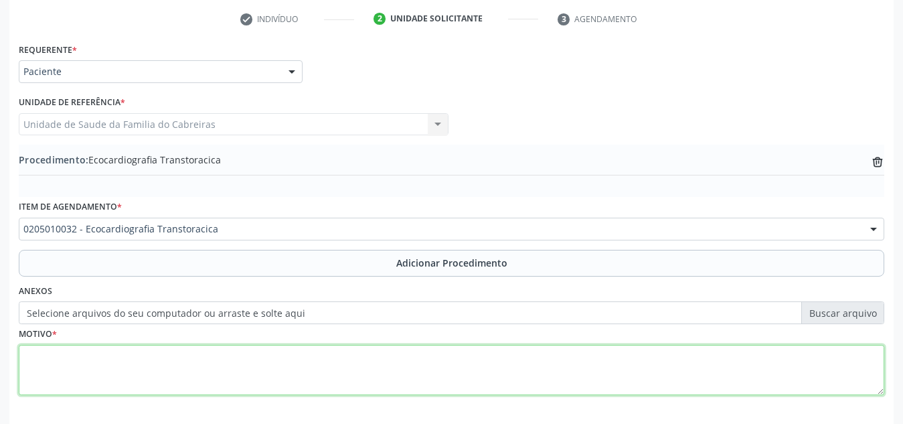
click at [203, 362] on textarea at bounding box center [452, 370] width 866 height 51
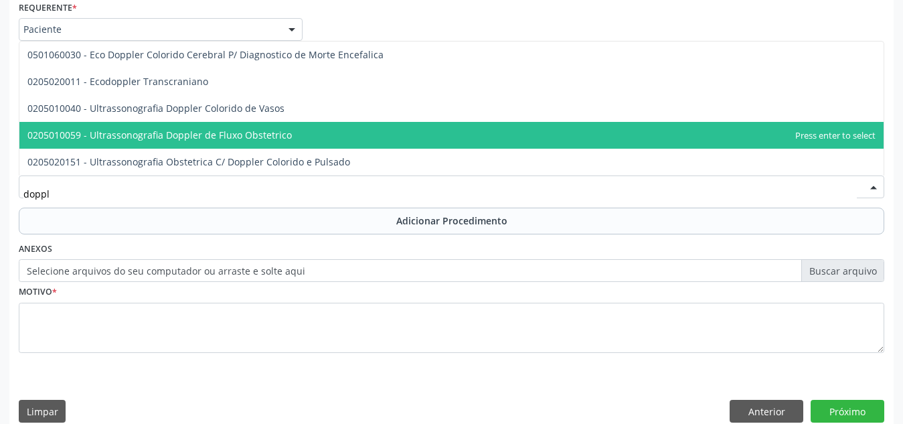
scroll to position [313, 0]
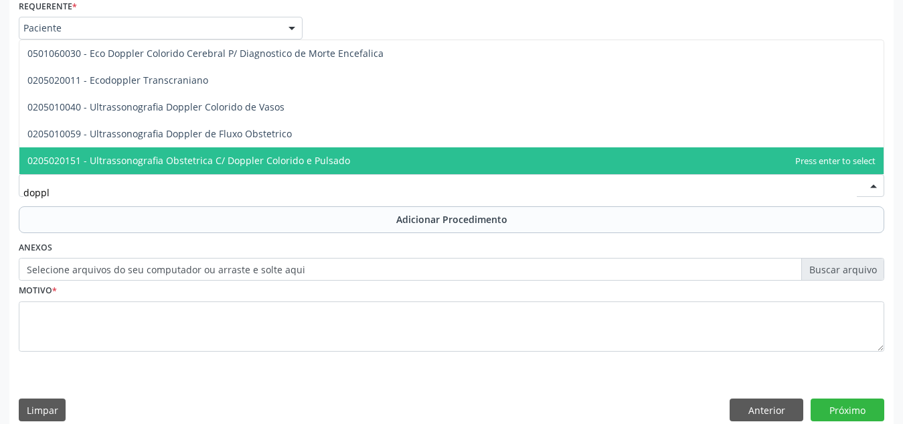
click at [279, 192] on input "doppl" at bounding box center [440, 192] width 834 height 27
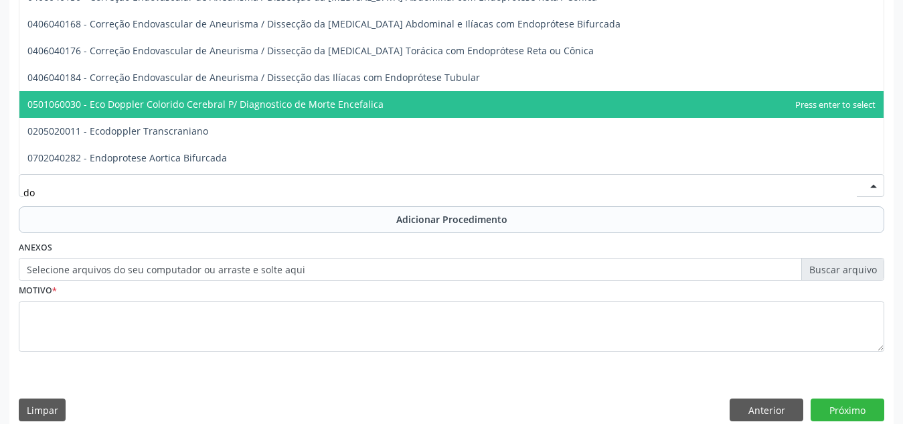
type input "d"
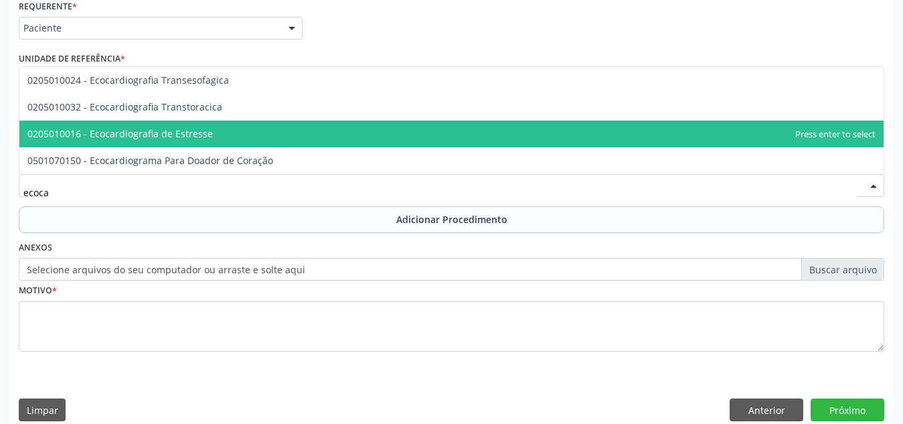
type input "ecocar"
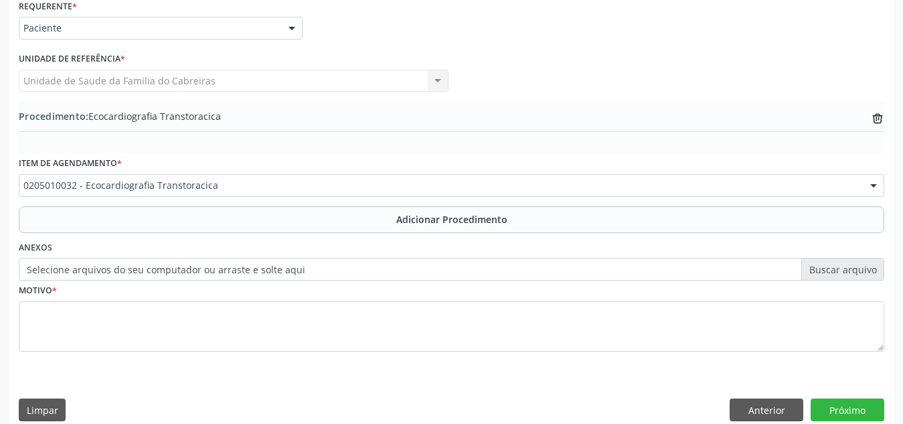
click at [277, 204] on div "Item de agendamento * 0205010032 - Ecocardiografia Transtoracica 0304070076 - .…" at bounding box center [451, 179] width 872 height 52
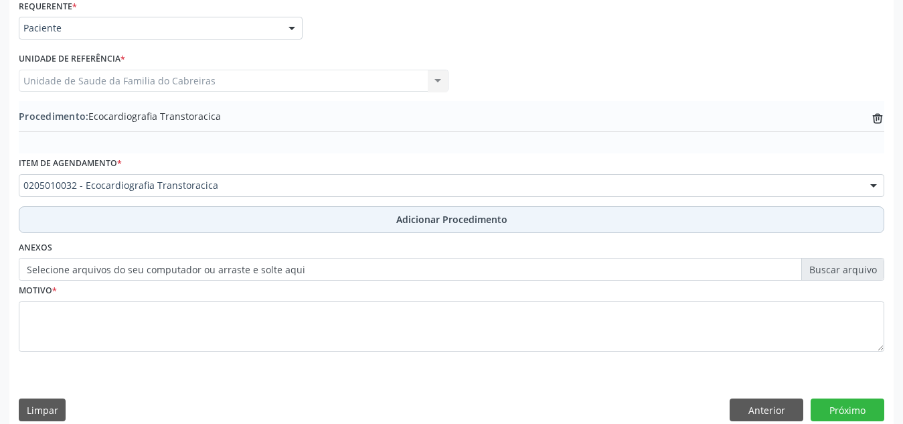
click at [274, 215] on button "Adicionar Procedimento" at bounding box center [452, 219] width 866 height 27
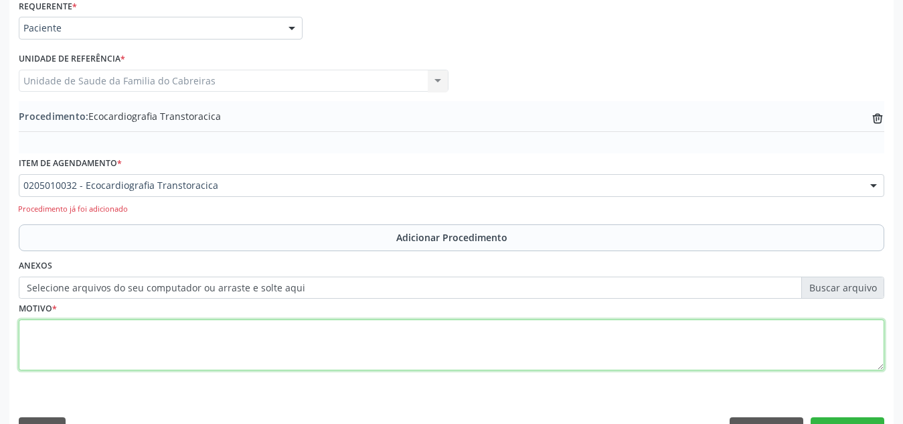
click at [394, 344] on textarea at bounding box center [452, 344] width 866 height 51
type textarea "COM DOPPLER. Avaliação funcional"
click at [331, 343] on textarea "COM DOPPLER. Avaliação funcional" at bounding box center [452, 344] width 866 height 51
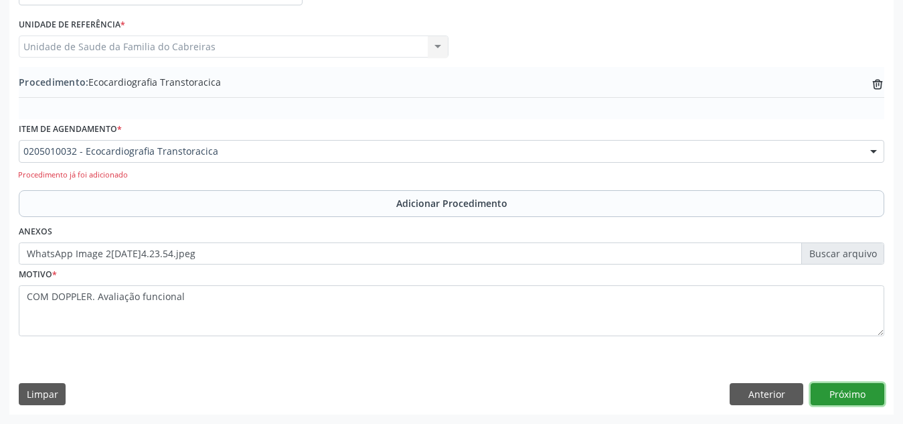
click at [860, 394] on button "Próximo" at bounding box center [848, 394] width 74 height 23
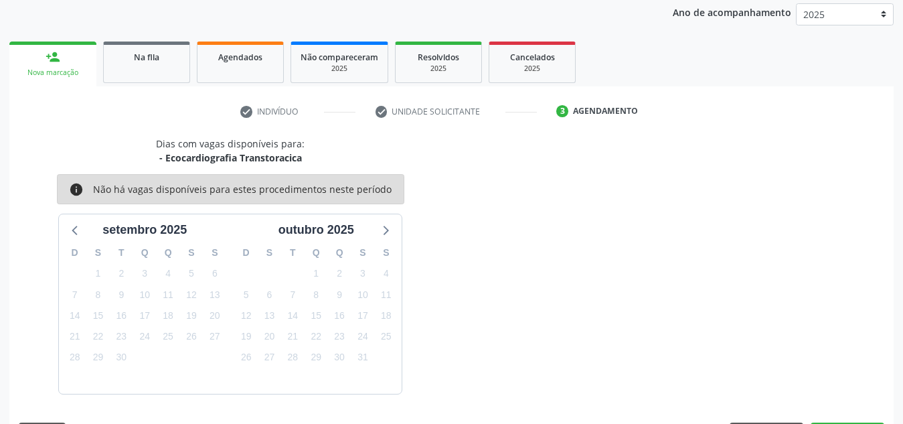
scroll to position [217, 0]
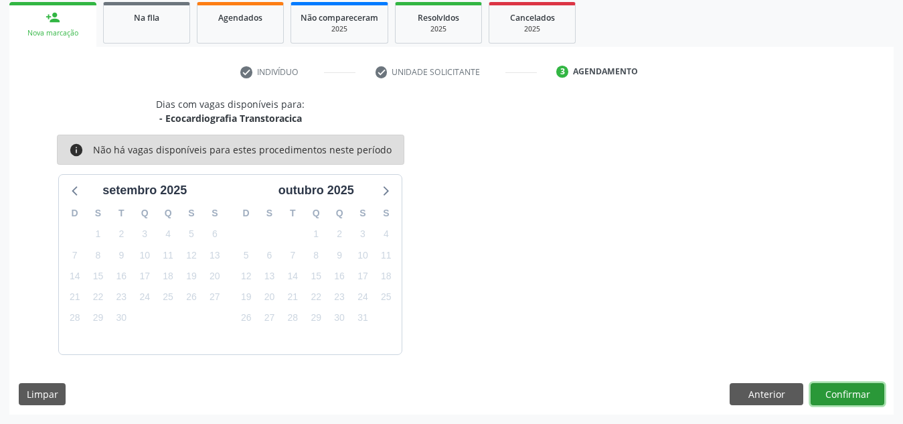
click at [838, 396] on button "Confirmar" at bounding box center [848, 394] width 74 height 23
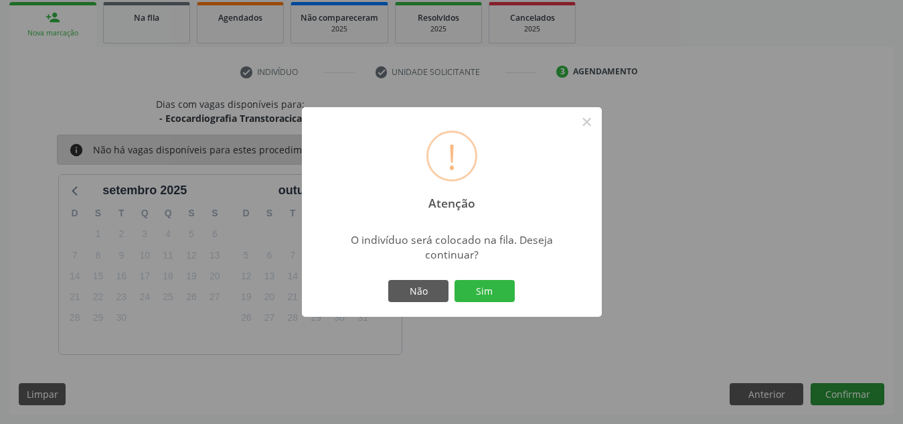
click at [455, 280] on button "Sim" at bounding box center [485, 291] width 60 height 23
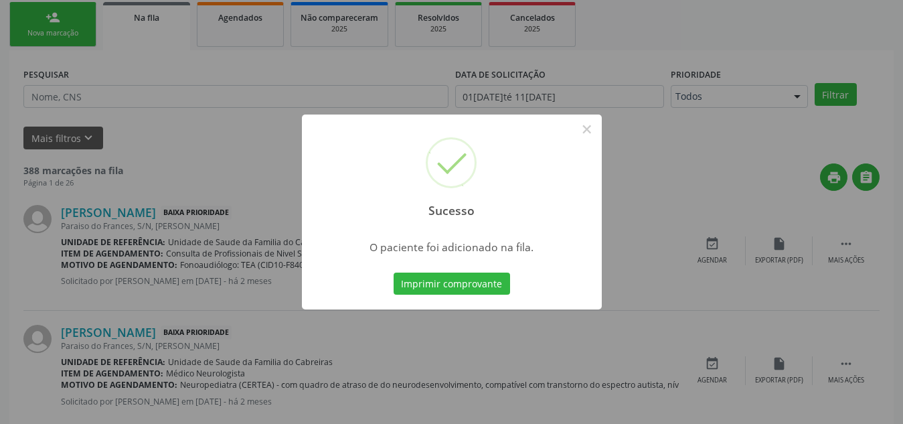
scroll to position [37, 0]
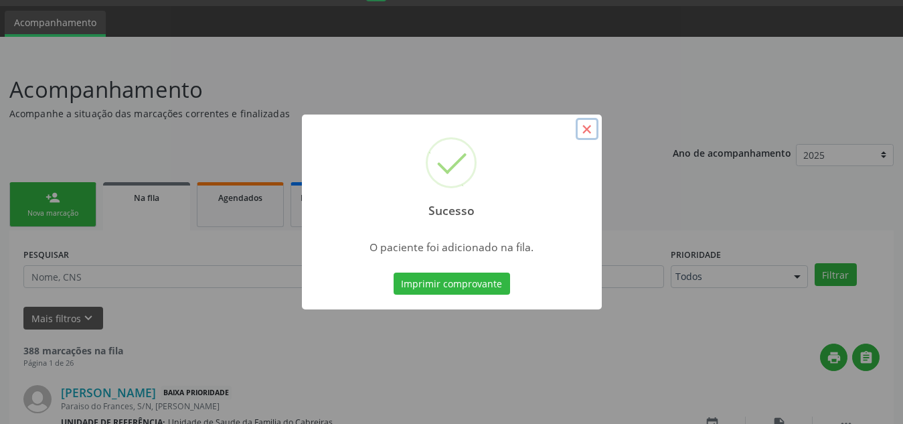
click at [586, 126] on button "×" at bounding box center [587, 129] width 23 height 23
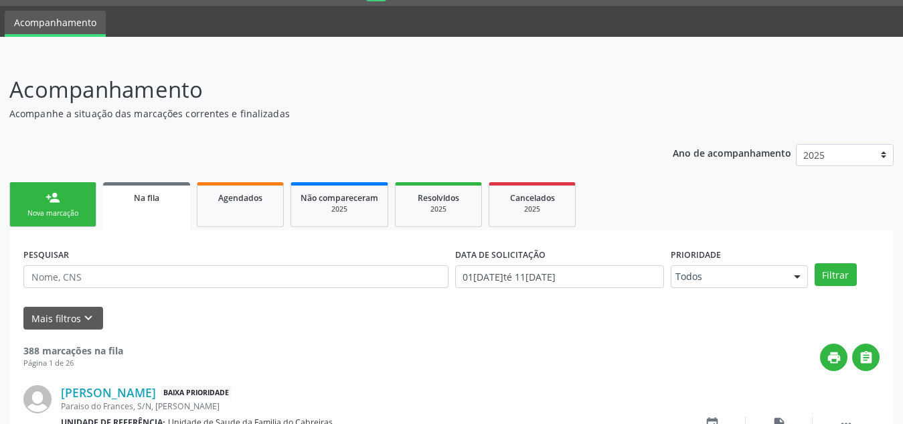
click at [48, 200] on div "person_add" at bounding box center [53, 197] width 15 height 15
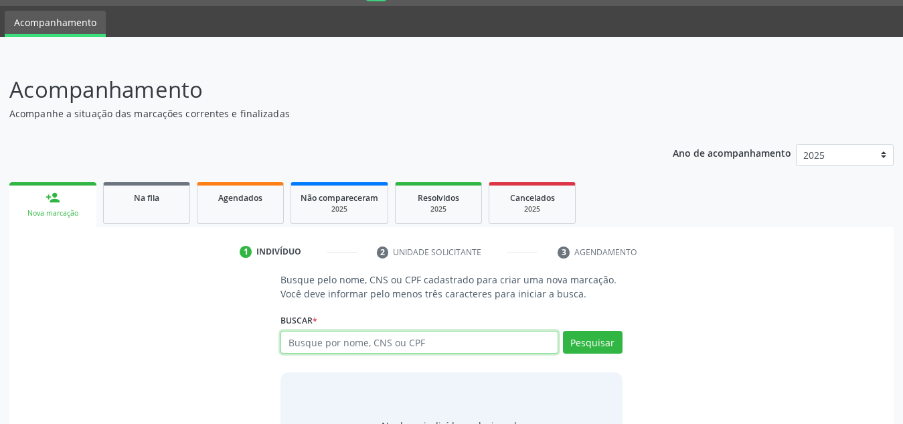
click at [331, 349] on input "text" at bounding box center [420, 342] width 278 height 23
type input "58057498404"
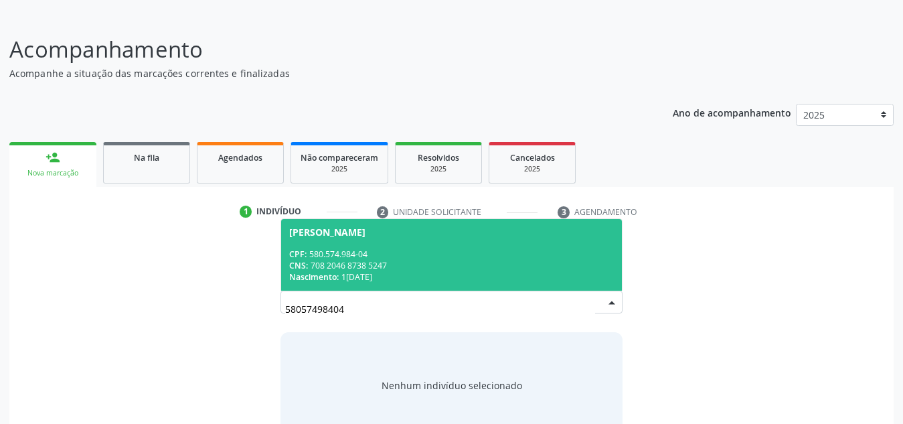
scroll to position [94, 0]
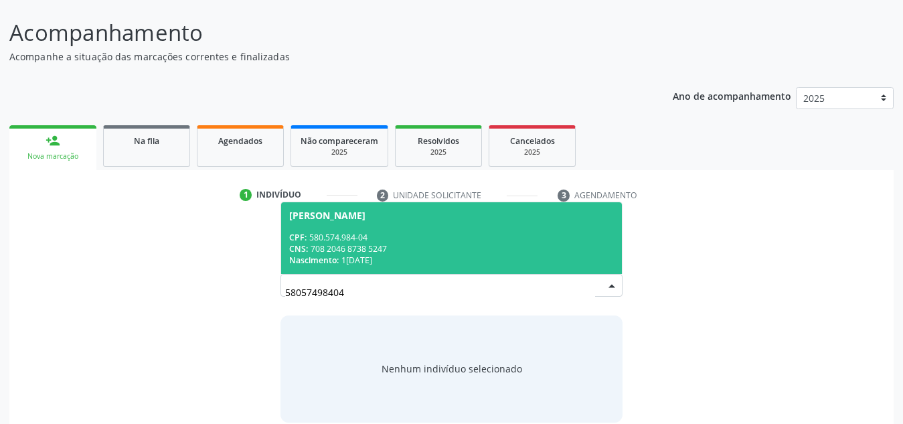
click at [400, 254] on div "CNS: 708 2046 8738 5247" at bounding box center [451, 248] width 325 height 11
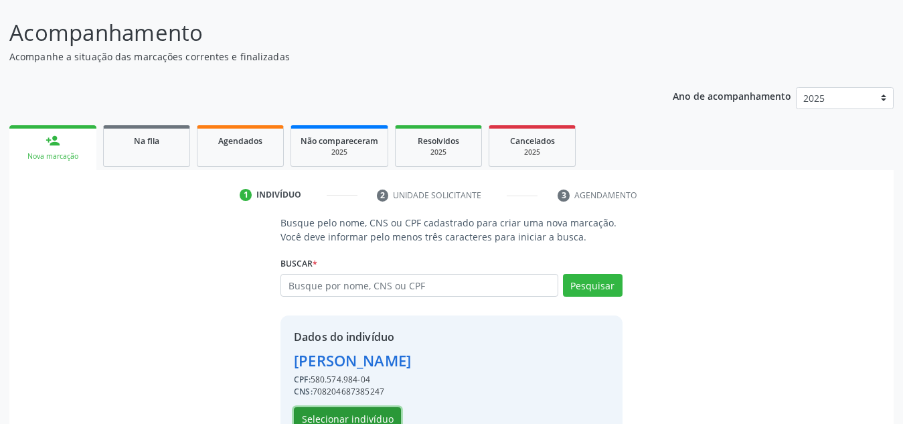
click at [357, 413] on button "Selecionar indivíduo" at bounding box center [347, 418] width 107 height 23
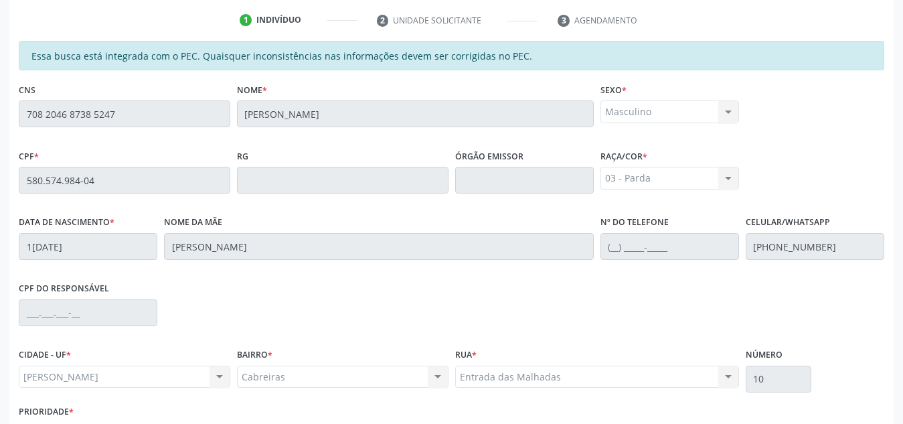
scroll to position [360, 0]
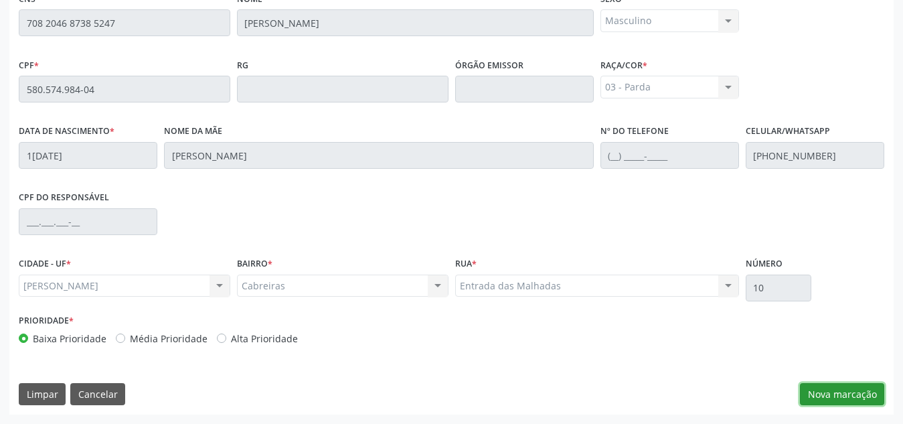
click at [828, 394] on button "Nova marcação" at bounding box center [842, 394] width 84 height 23
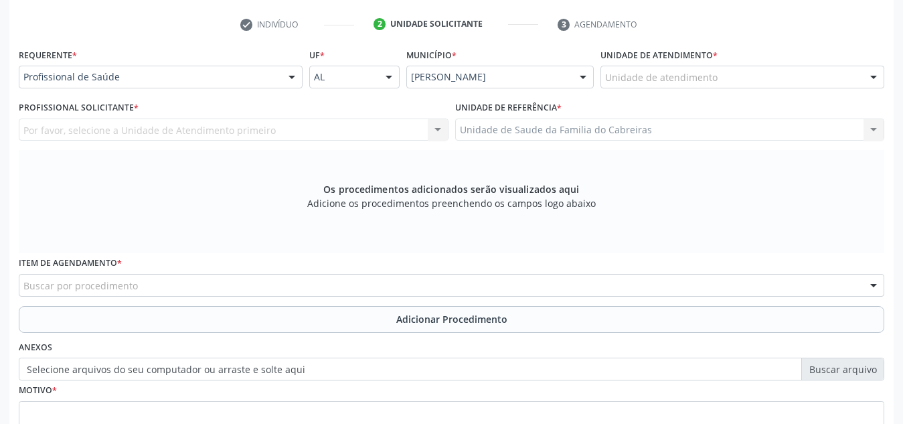
scroll to position [258, 0]
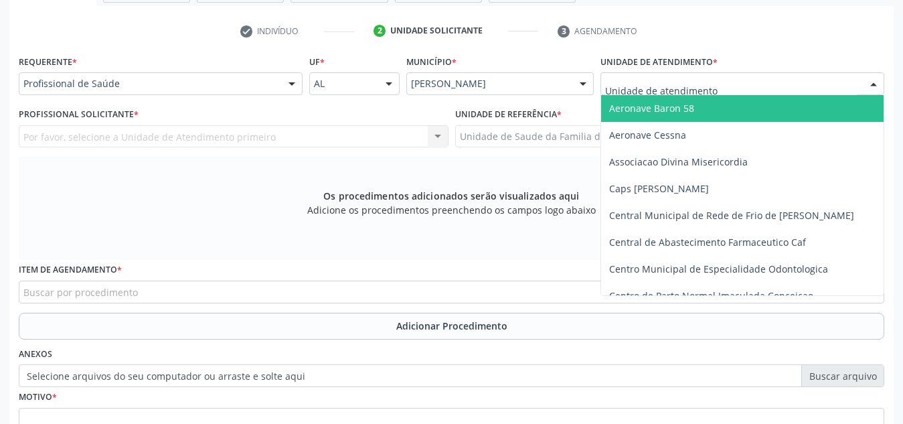
click at [717, 86] on div at bounding box center [743, 83] width 284 height 23
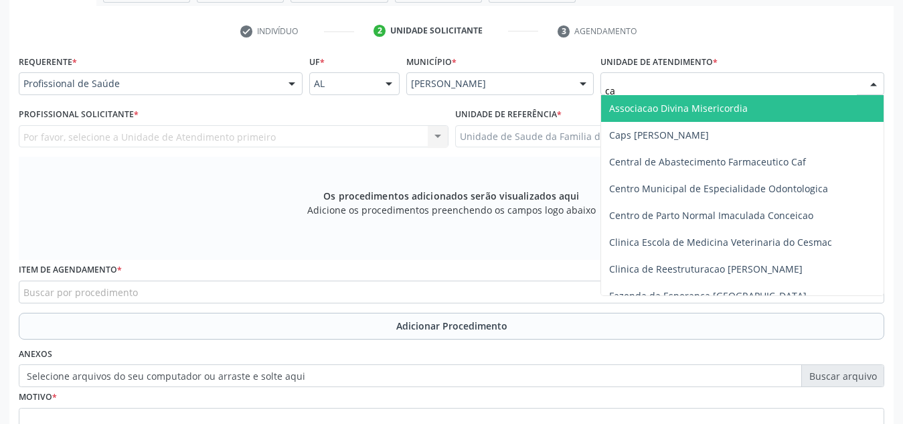
type input "cab"
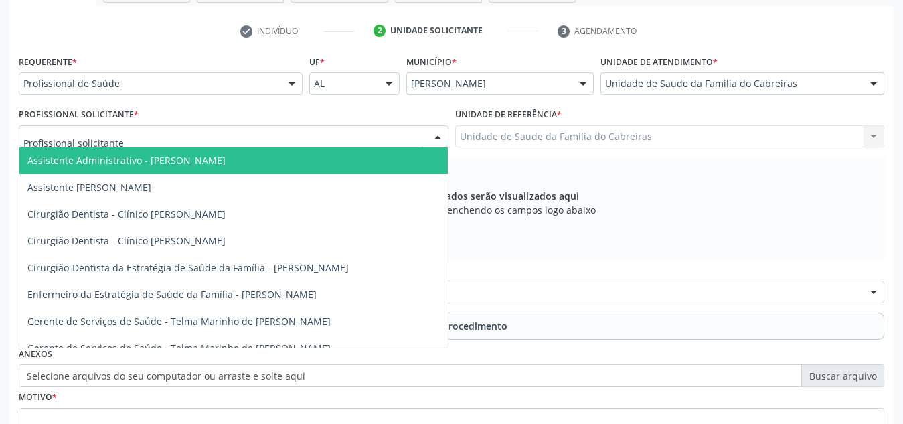
click at [395, 138] on div at bounding box center [234, 136] width 430 height 23
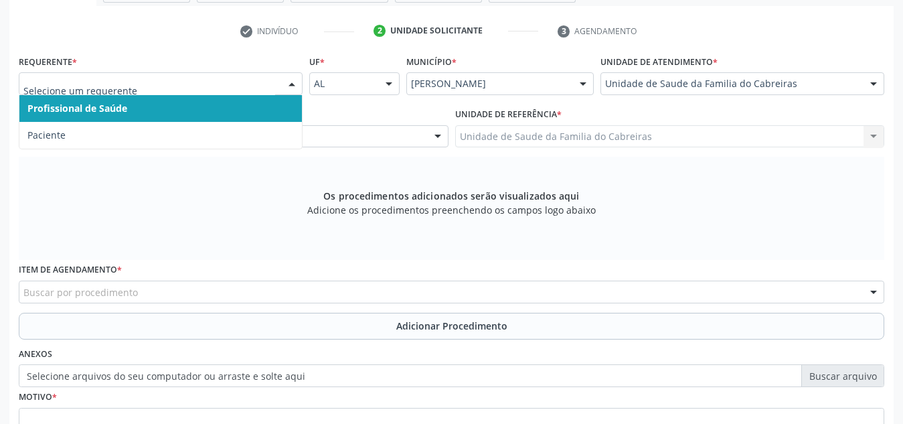
click at [245, 110] on span "Profissional de Saúde" at bounding box center [160, 108] width 283 height 27
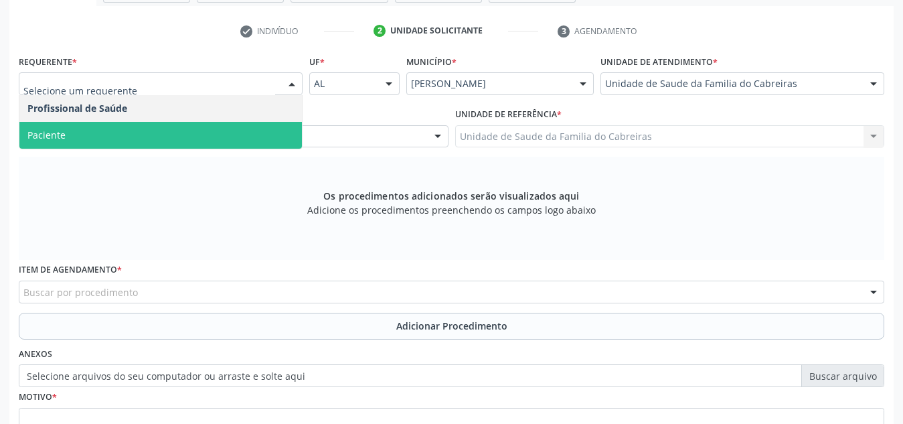
click at [226, 128] on span "Paciente" at bounding box center [160, 135] width 283 height 27
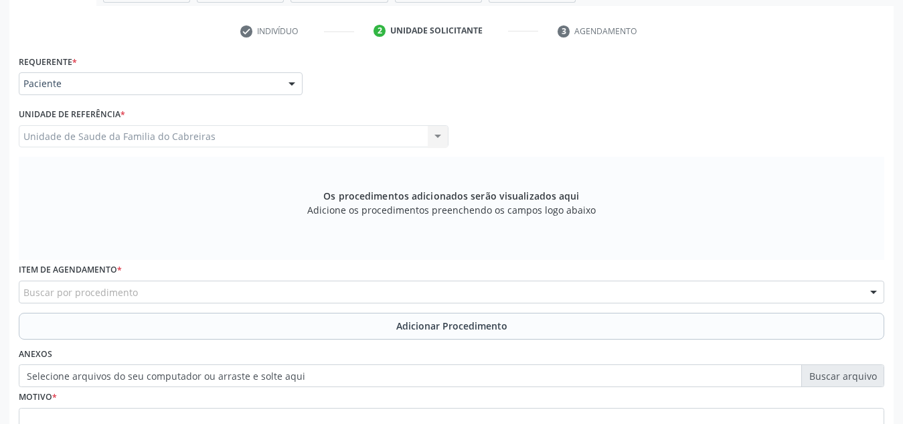
click at [193, 289] on div "Buscar por procedimento" at bounding box center [452, 292] width 866 height 23
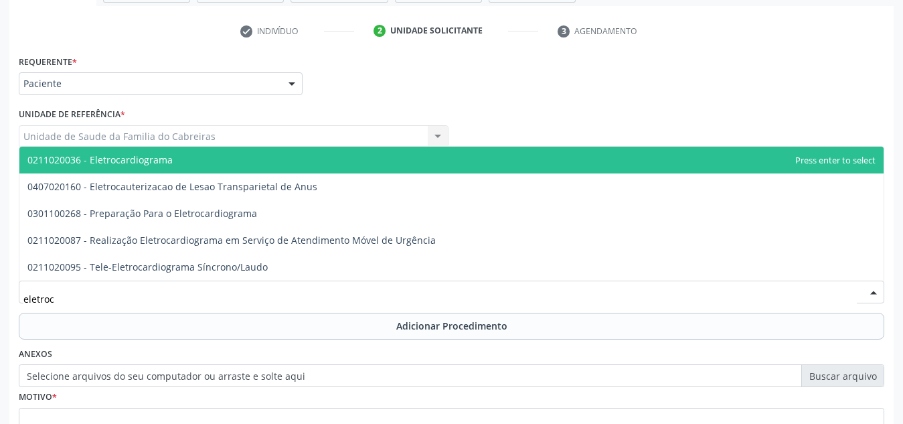
type input "eletroca"
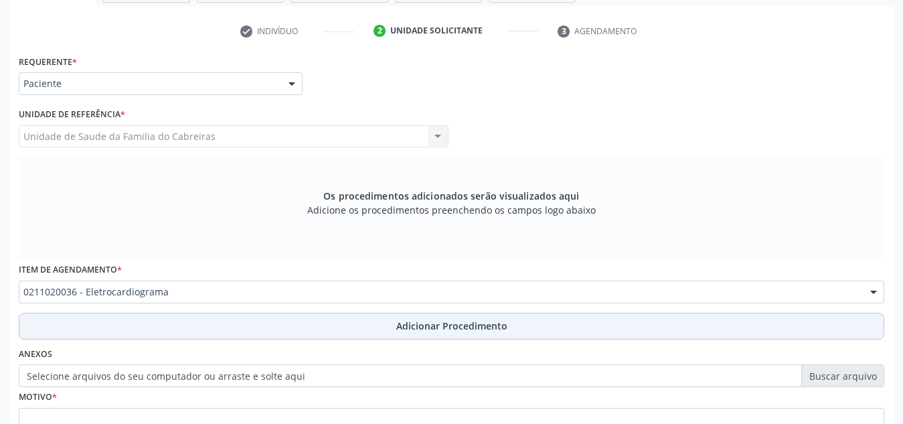
click at [194, 319] on button "Adicionar Procedimento" at bounding box center [452, 326] width 866 height 27
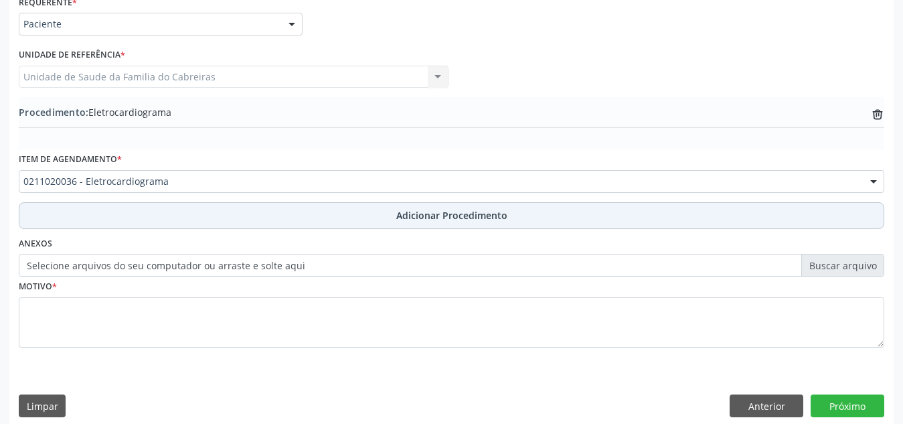
scroll to position [323, 0]
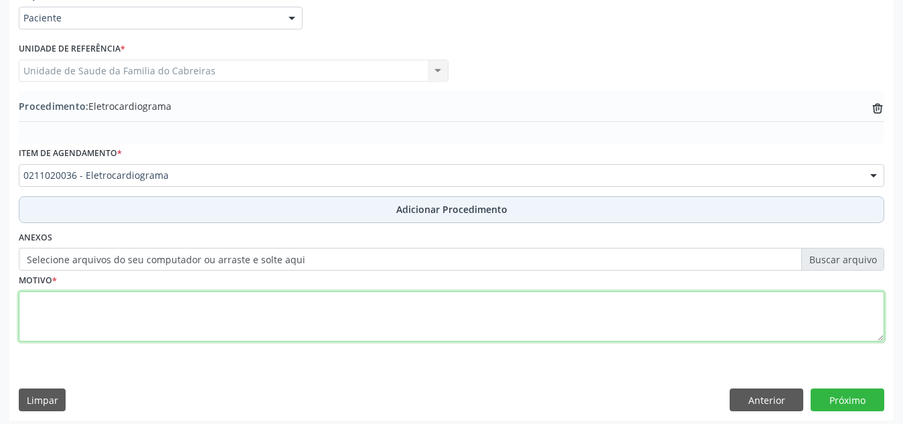
click at [194, 319] on textarea at bounding box center [452, 316] width 866 height 51
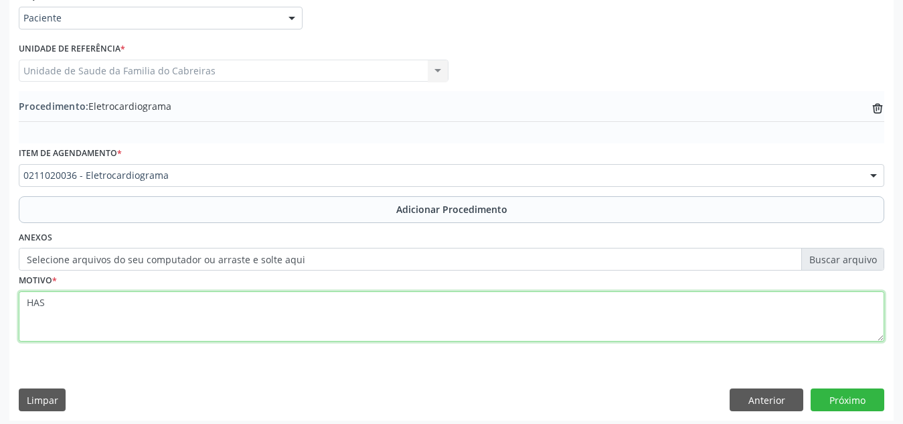
type textarea "HAS"
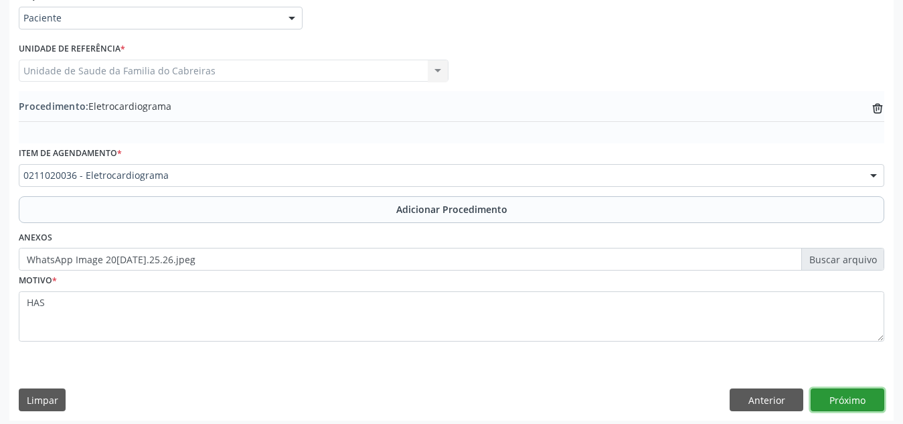
click at [854, 401] on button "Próximo" at bounding box center [848, 399] width 74 height 23
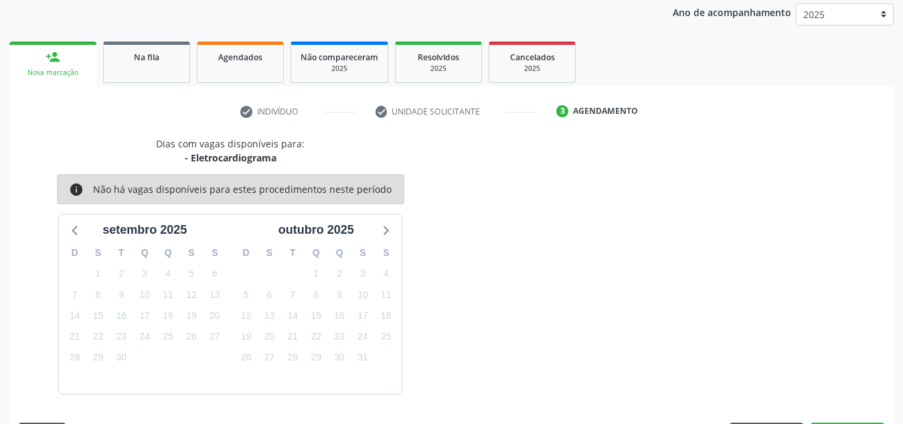
scroll to position [217, 0]
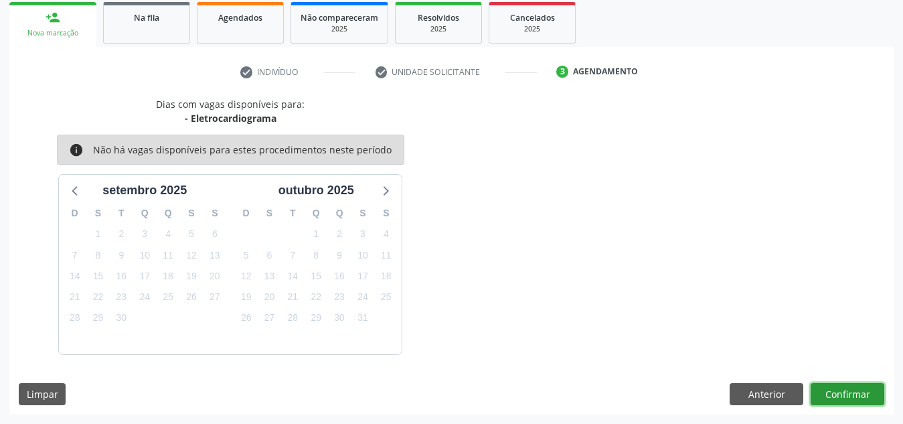
click at [854, 401] on button "Confirmar" at bounding box center [848, 394] width 74 height 23
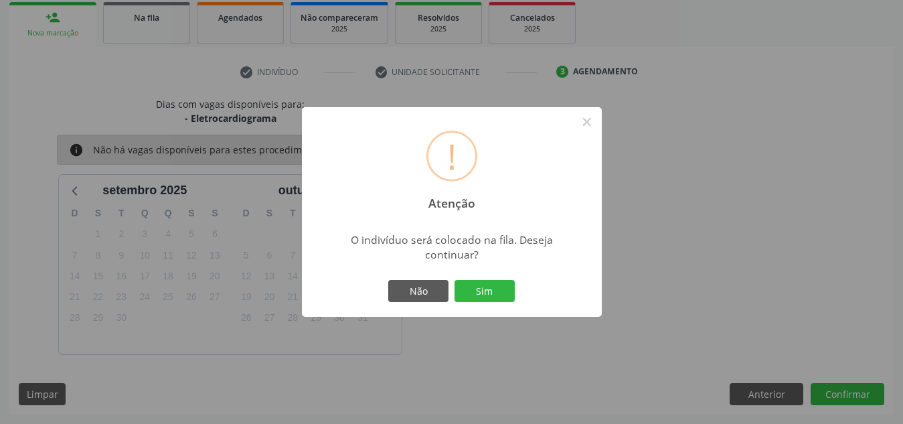
click at [455, 280] on button "Sim" at bounding box center [485, 291] width 60 height 23
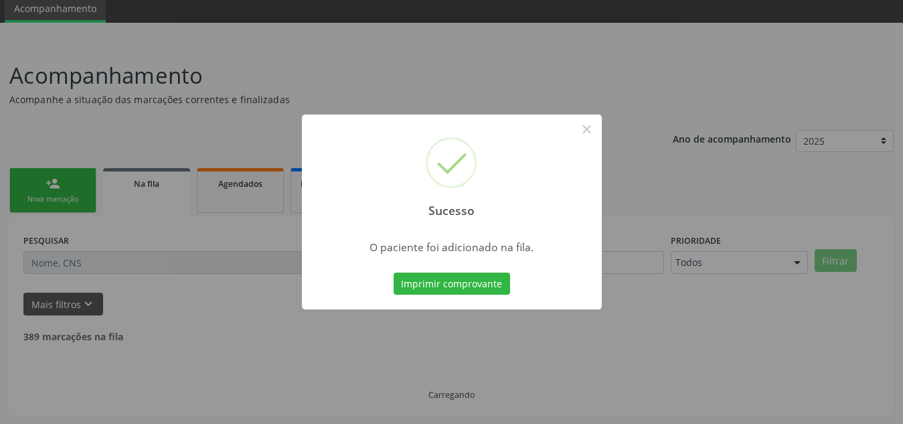
scroll to position [37, 0]
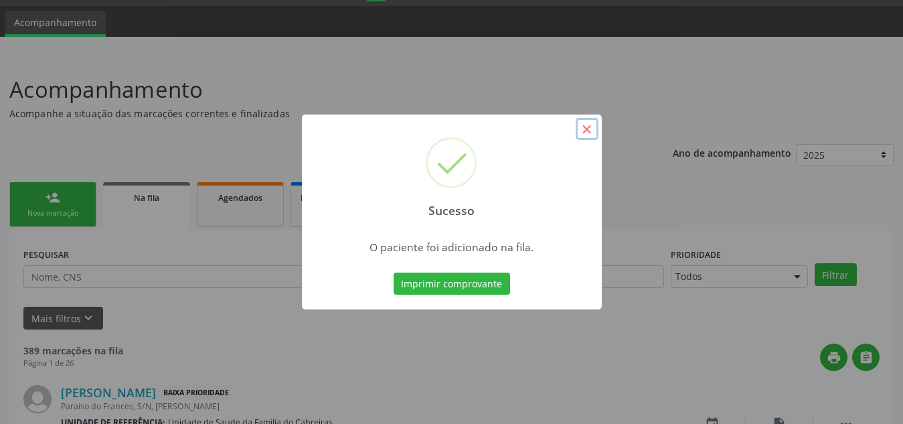
click at [585, 133] on button "×" at bounding box center [587, 129] width 23 height 23
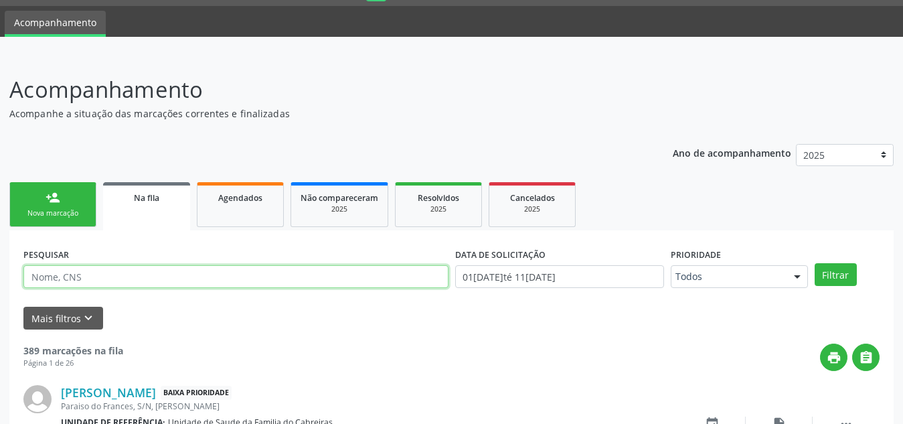
click at [95, 273] on input "text" at bounding box center [235, 276] width 425 height 23
type input "M"
click at [815, 263] on button "Filtrar" at bounding box center [836, 274] width 42 height 23
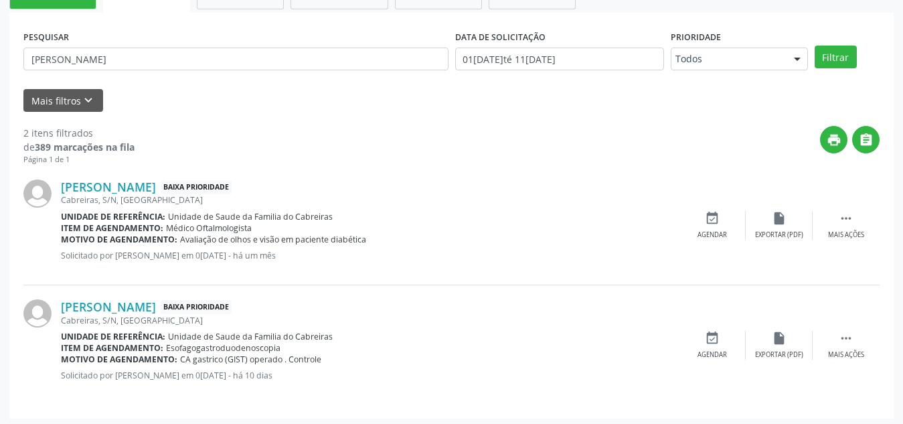
scroll to position [258, 0]
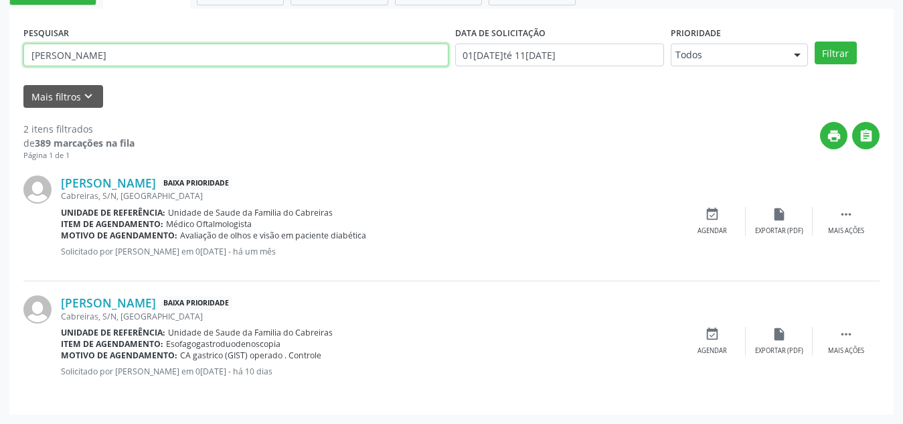
drag, startPoint x: 119, startPoint y: 58, endPoint x: 0, endPoint y: 25, distance: 123.0
click at [0, 25] on div "Acompanhamento Acompanhe a situação das marcações correntes e finalizadas Relat…" at bounding box center [451, 129] width 903 height 590
click at [815, 42] on button "Filtrar" at bounding box center [836, 53] width 42 height 23
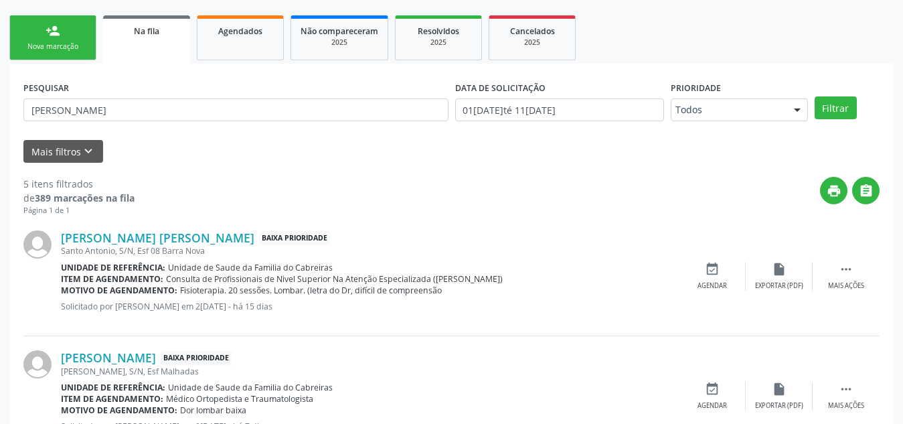
scroll to position [203, 0]
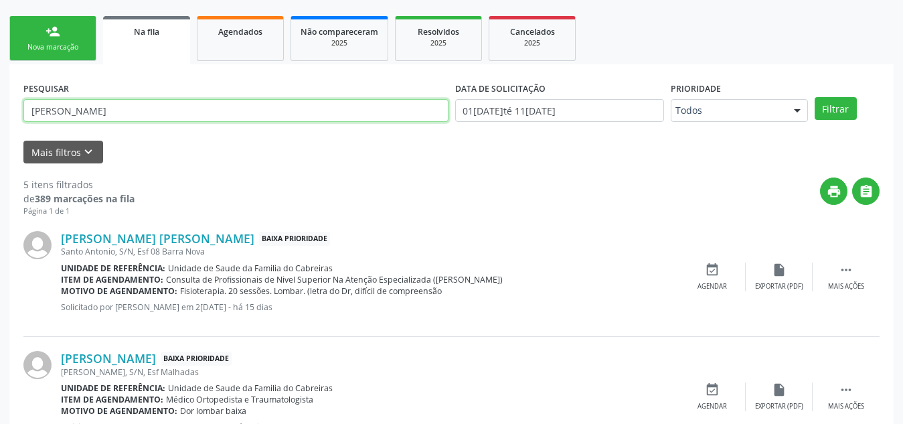
drag, startPoint x: 82, startPoint y: 114, endPoint x: 0, endPoint y: 116, distance: 82.4
click at [0, 116] on div "Acompanhamento Acompanhe a situação das marcações correntes e finalizadas Relat…" at bounding box center [451, 365] width 903 height 950
type input "708606096285885"
click at [815, 97] on button "Filtrar" at bounding box center [836, 108] width 42 height 23
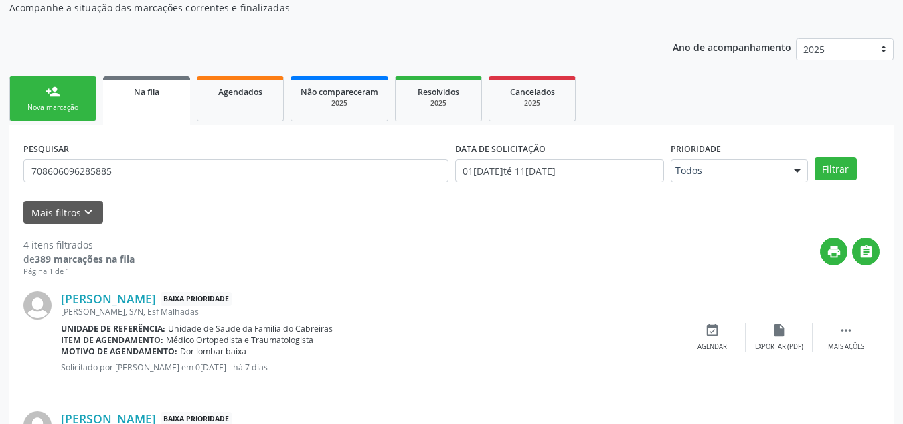
scroll to position [140, 0]
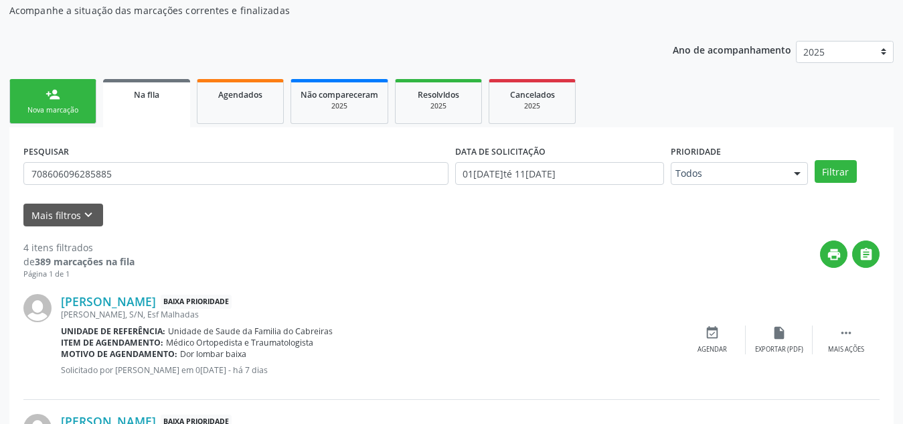
click at [49, 109] on div "Nova marcação" at bounding box center [52, 110] width 67 height 10
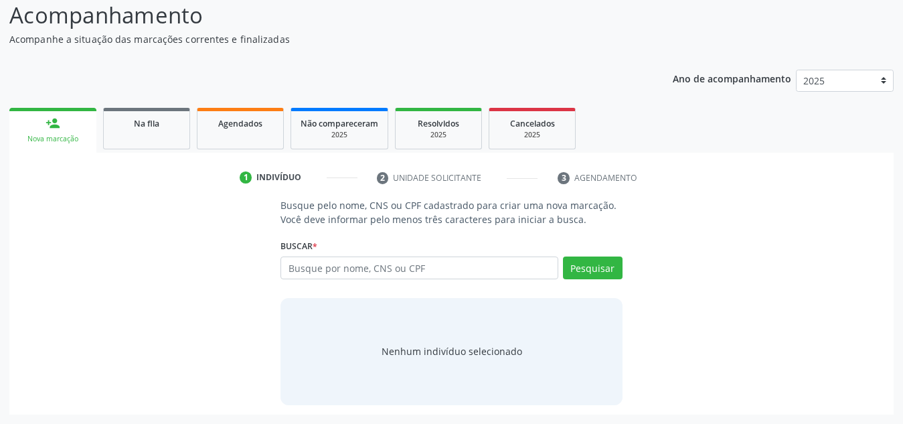
scroll to position [111, 0]
click at [313, 272] on input "text" at bounding box center [420, 267] width 278 height 23
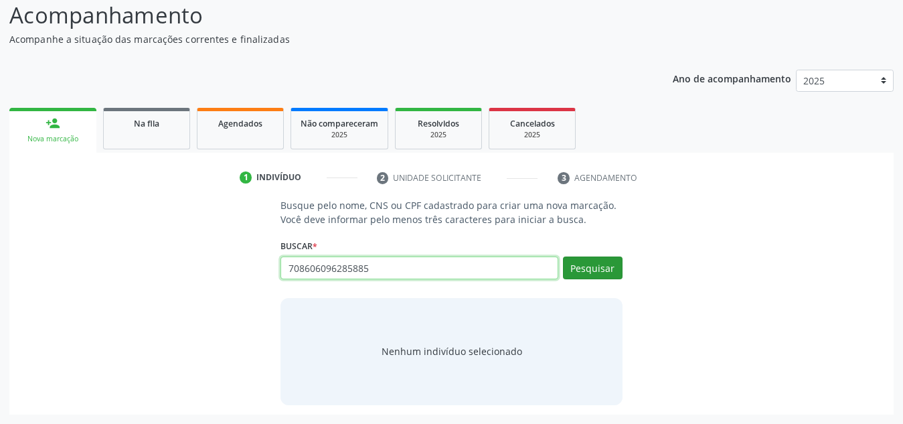
type input "708606096285885"
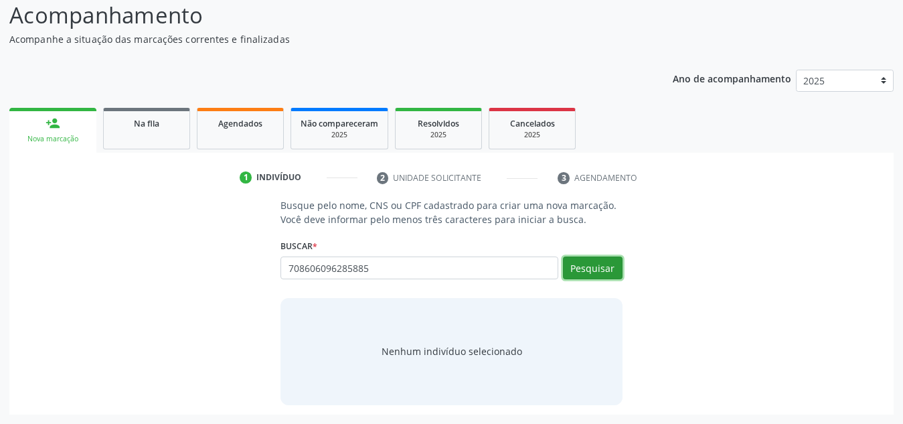
click at [592, 266] on button "Pesquisar" at bounding box center [593, 267] width 60 height 23
type input "708606096285885"
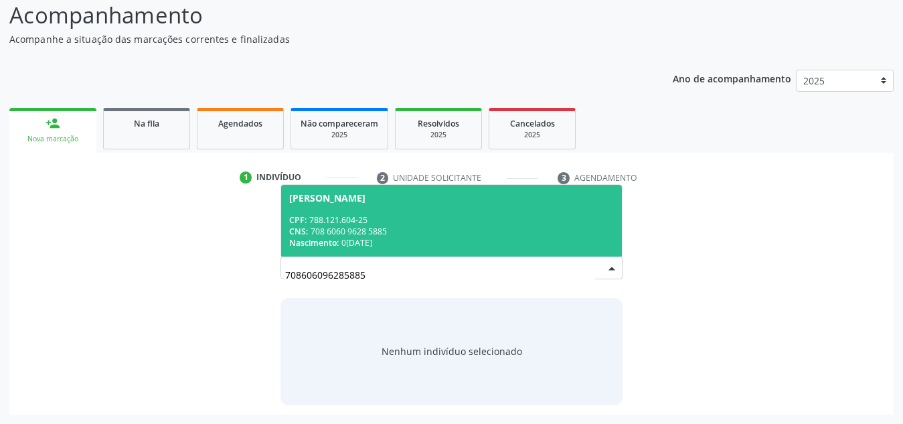
click at [545, 222] on div "CPF: 788.121.604-25" at bounding box center [451, 219] width 325 height 11
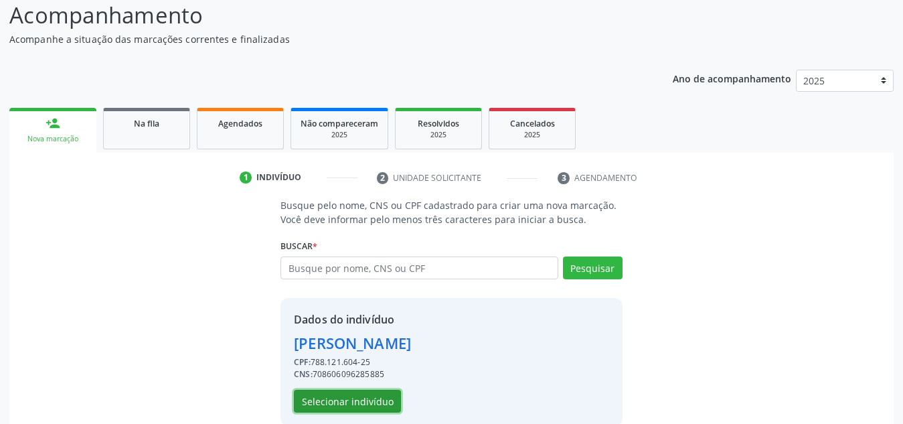
click at [380, 400] on button "Selecionar indivíduo" at bounding box center [347, 401] width 107 height 23
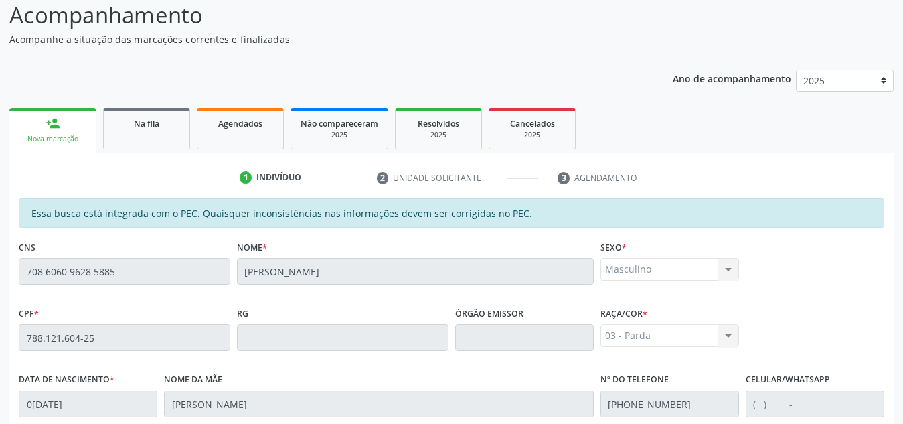
scroll to position [360, 0]
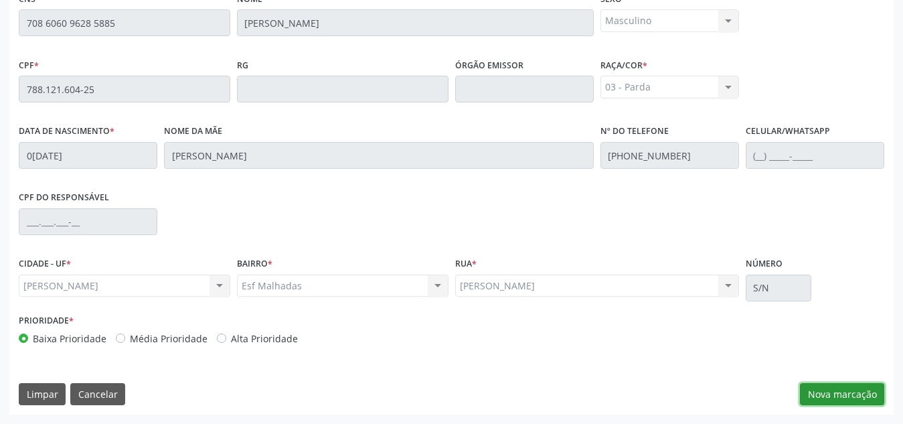
click at [830, 395] on button "Nova marcação" at bounding box center [842, 394] width 84 height 23
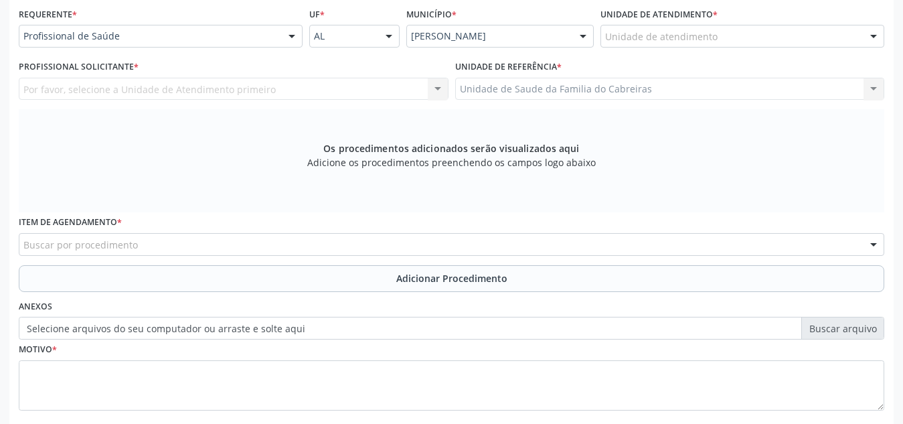
scroll to position [305, 0]
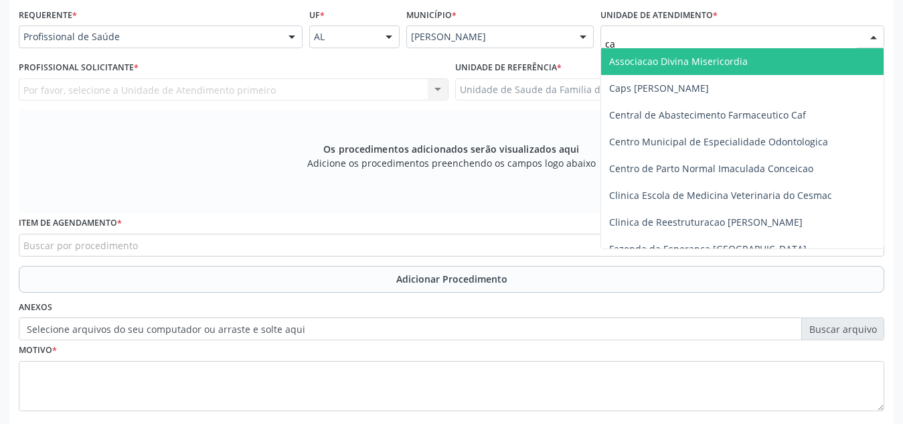
type input "cab"
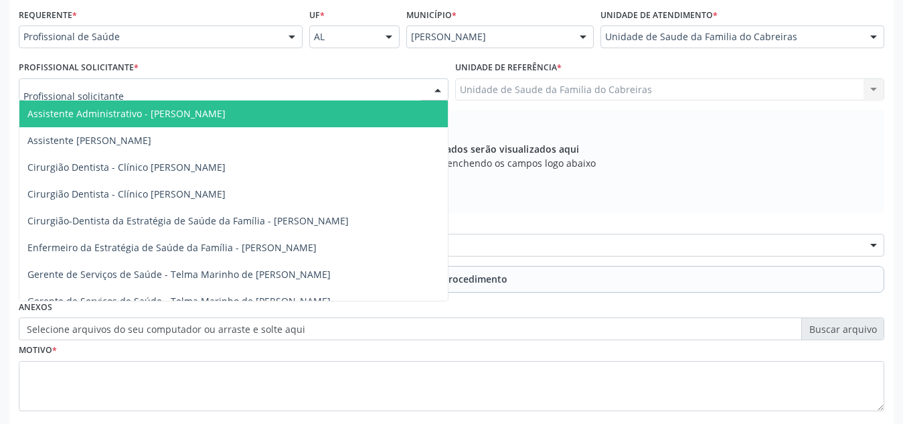
click at [324, 94] on div at bounding box center [234, 89] width 430 height 23
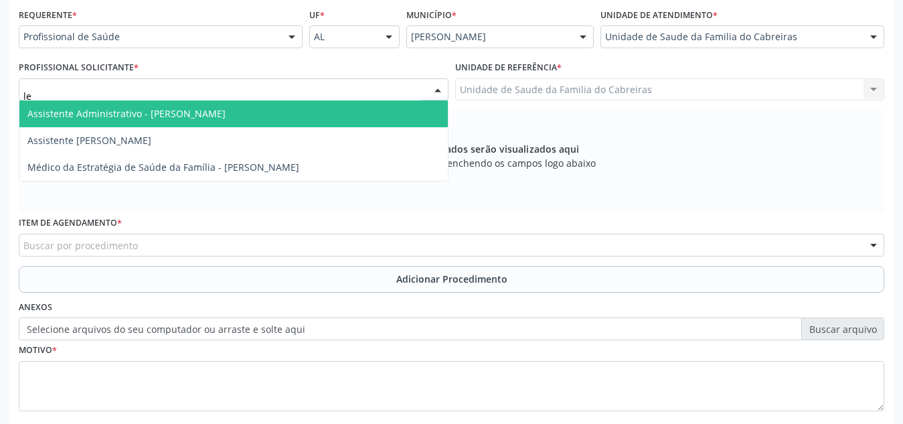
type input "let"
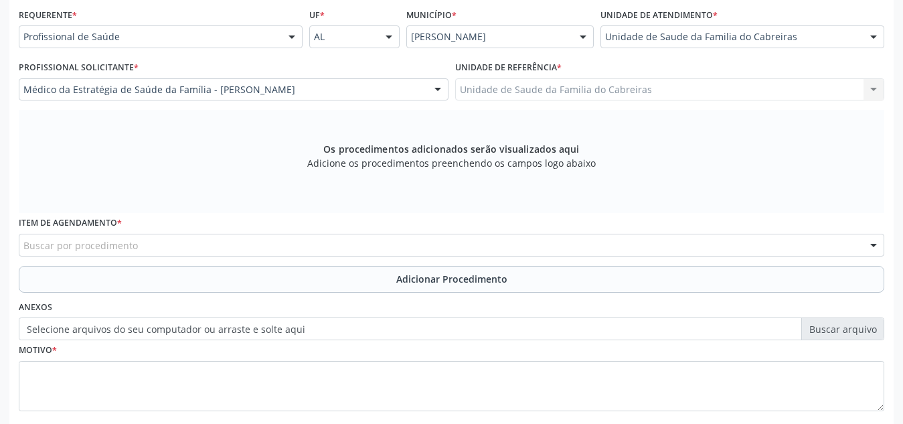
click at [242, 232] on div "Item de agendamento * Buscar por procedimento 0304070076 - .Quimioterapia de Le…" at bounding box center [452, 234] width 866 height 43
click at [242, 238] on div "Buscar por procedimento" at bounding box center [452, 245] width 866 height 23
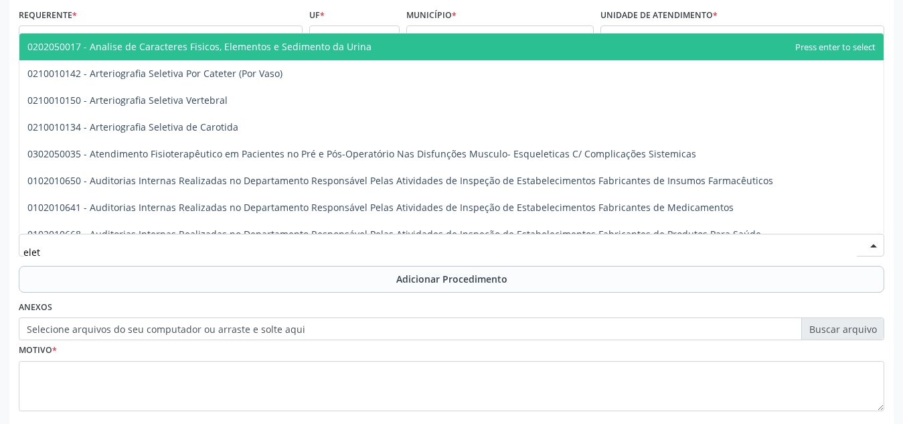
type input "eletr"
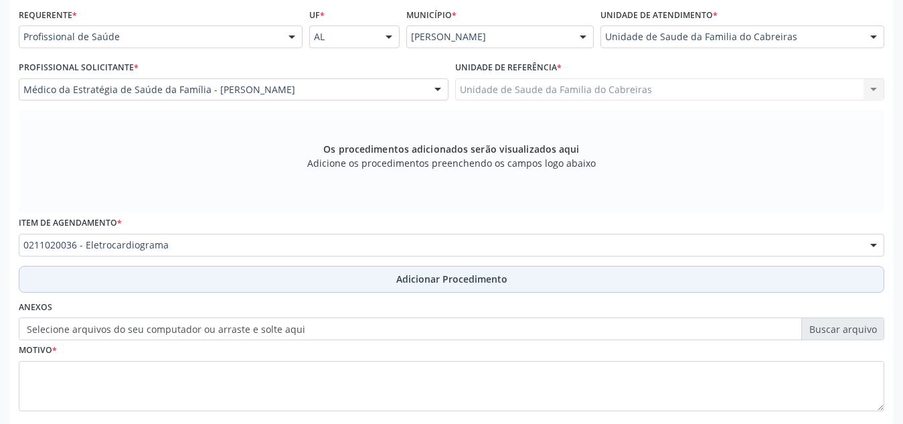
click at [234, 279] on button "Adicionar Procedimento" at bounding box center [452, 279] width 866 height 27
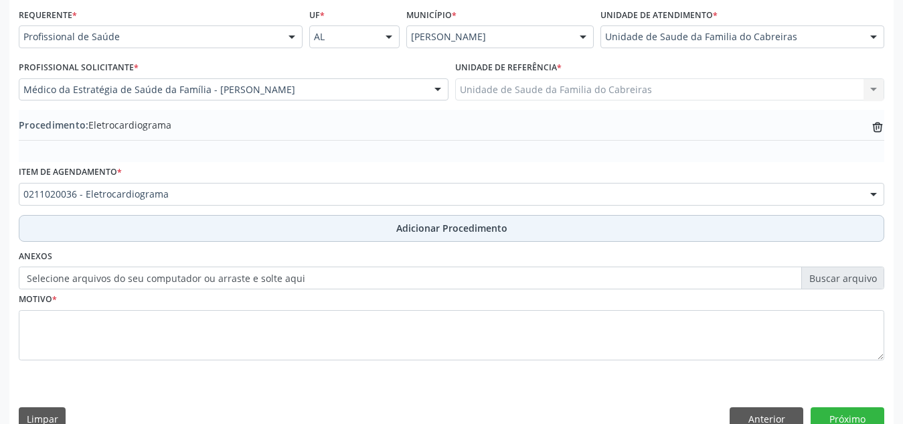
scroll to position [329, 0]
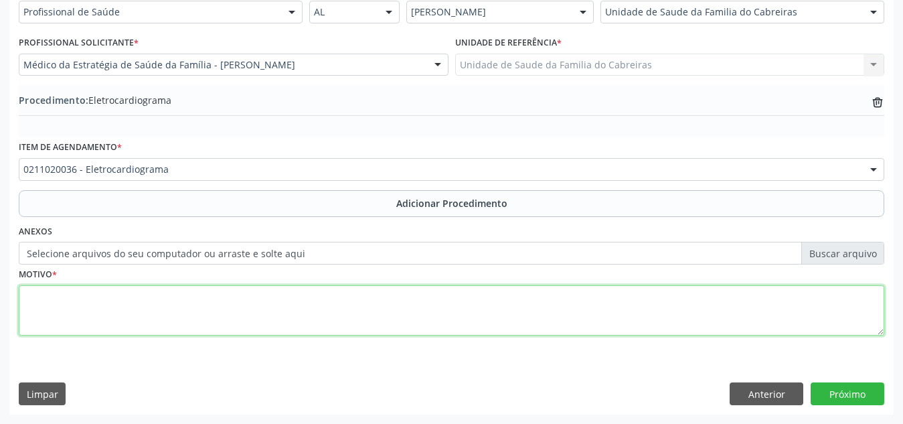
click at [232, 308] on textarea at bounding box center [452, 310] width 866 height 51
type textarea "h"
type textarea "HAS"
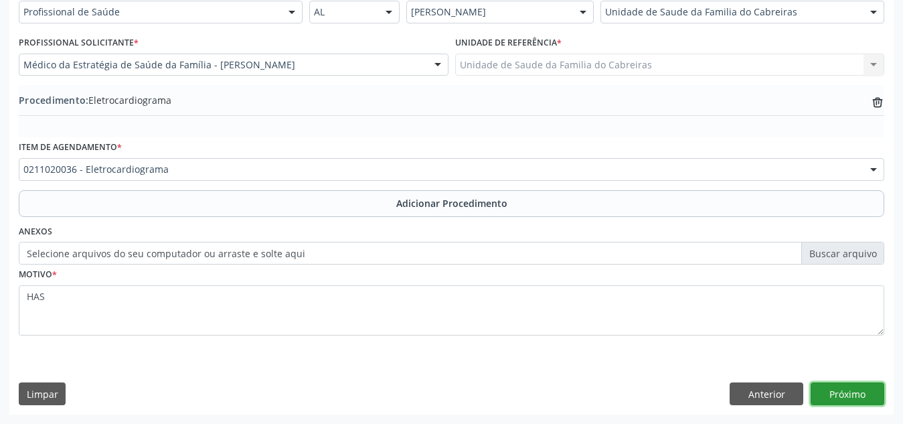
click at [848, 383] on button "Próximo" at bounding box center [848, 393] width 74 height 23
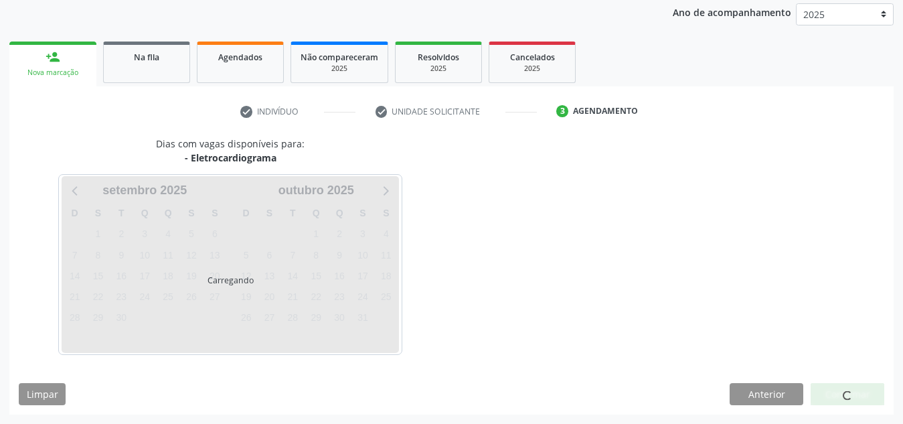
scroll to position [217, 0]
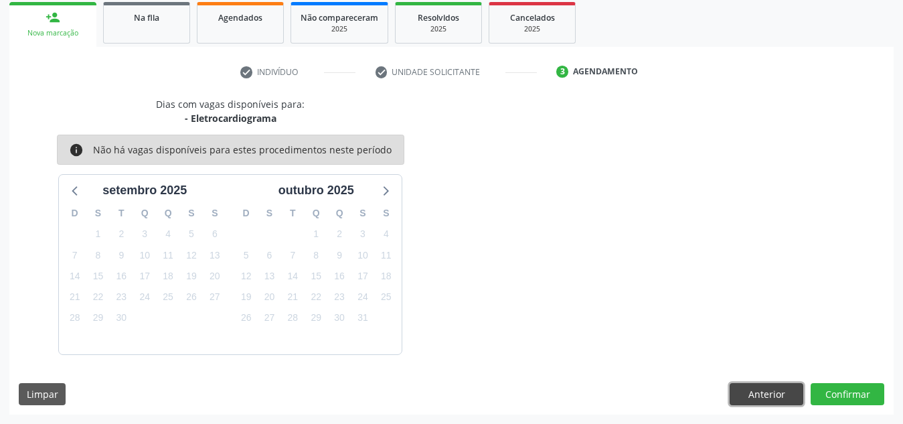
click at [773, 392] on button "Anterior" at bounding box center [767, 394] width 74 height 23
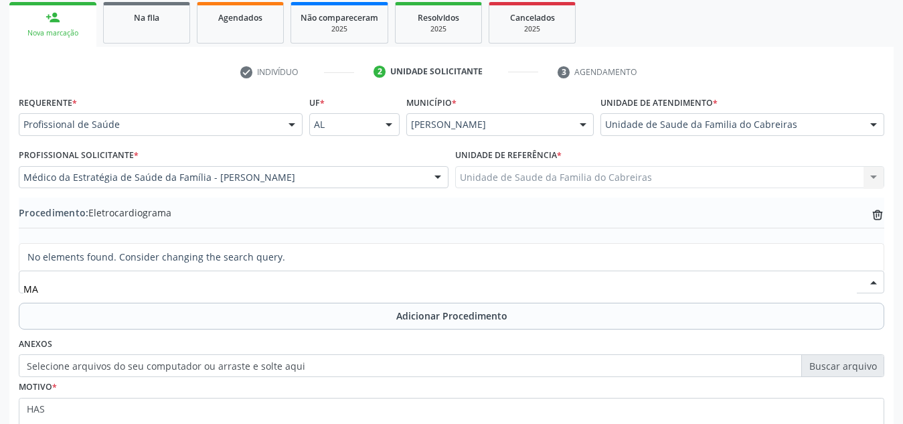
type input "M"
type input "mapa"
click at [204, 281] on div "Buscar por procedimento" at bounding box center [452, 281] width 866 height 23
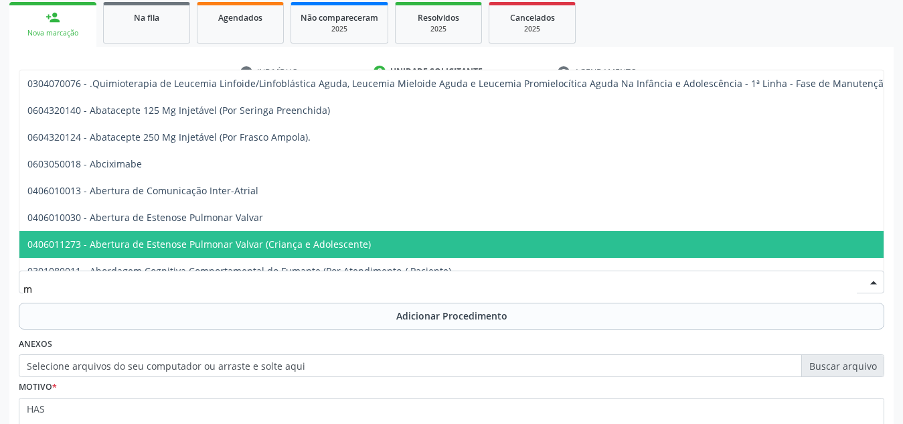
click at [204, 281] on input "m" at bounding box center [440, 288] width 834 height 27
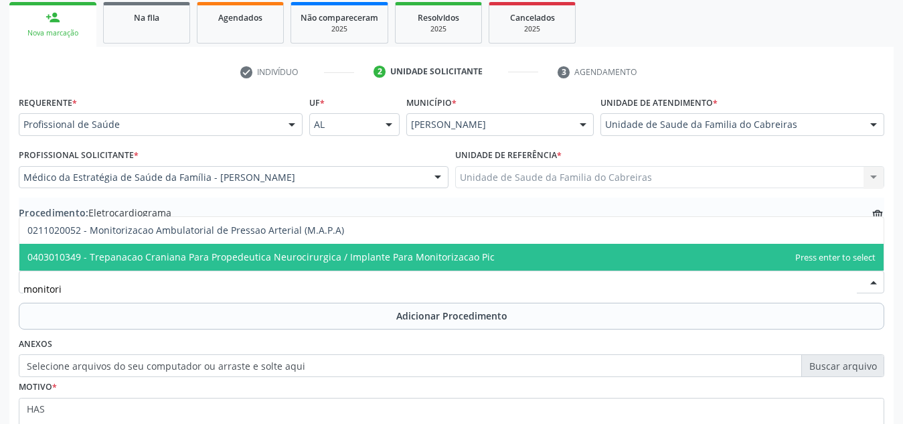
type input "monitoriz"
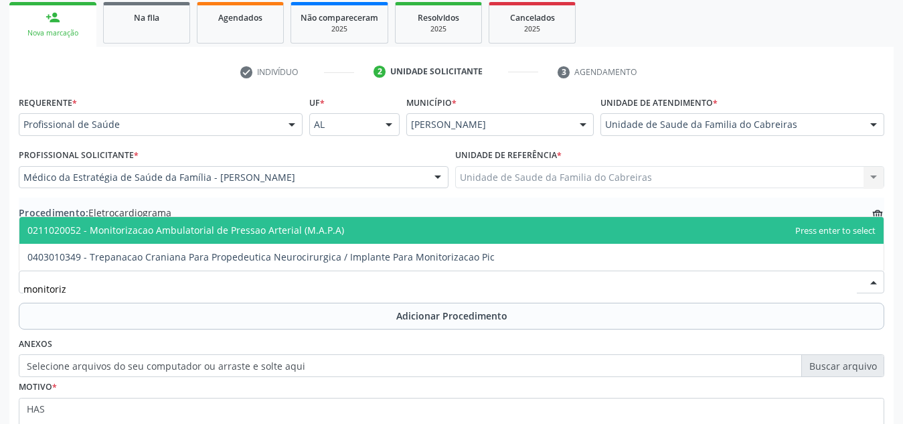
click at [237, 219] on span "0211020052 - Monitorizacao Ambulatorial de Pressao Arterial (M.A.P.A)" at bounding box center [451, 230] width 864 height 27
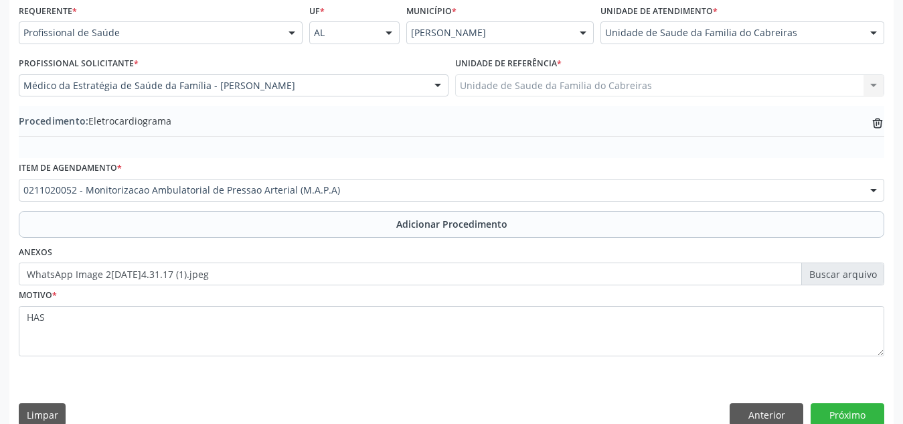
scroll to position [309, 0]
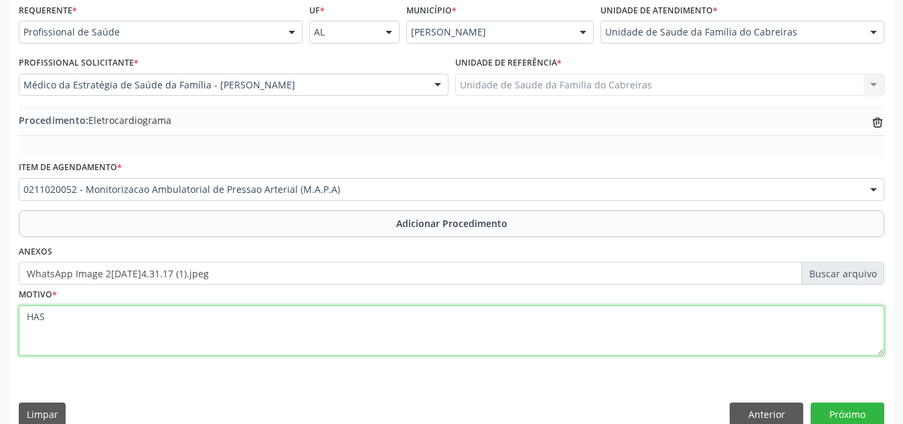
click at [479, 341] on textarea "HAS" at bounding box center [452, 330] width 866 height 51
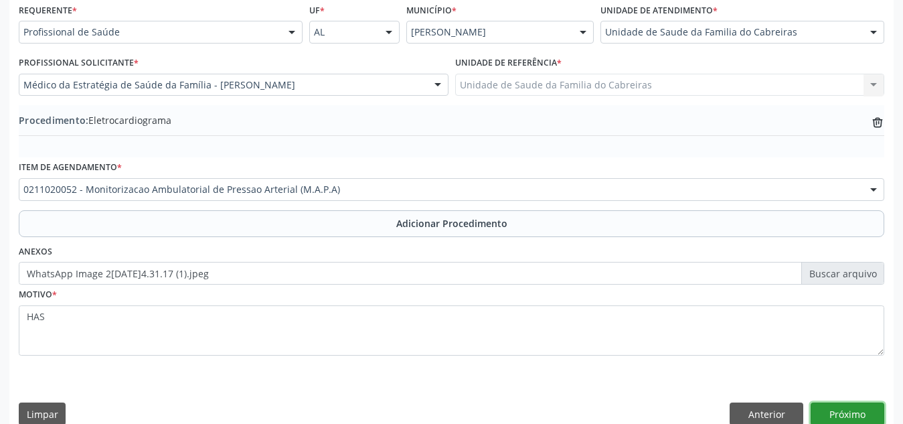
click at [828, 418] on button "Próximo" at bounding box center [848, 413] width 74 height 23
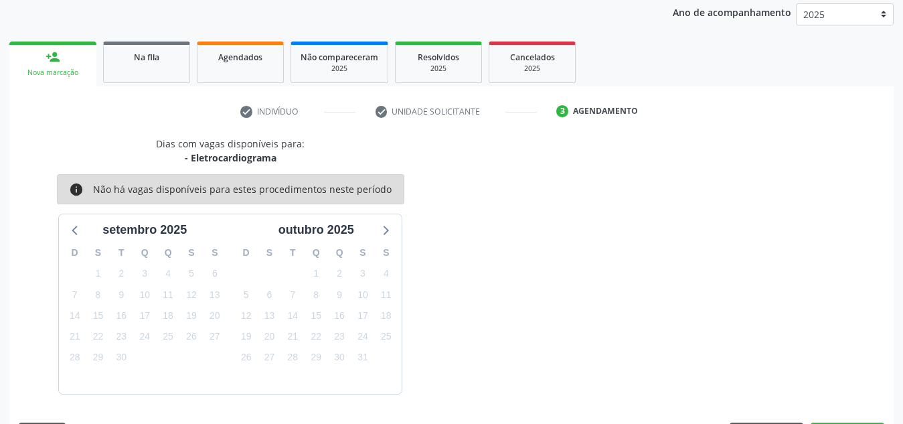
scroll to position [217, 0]
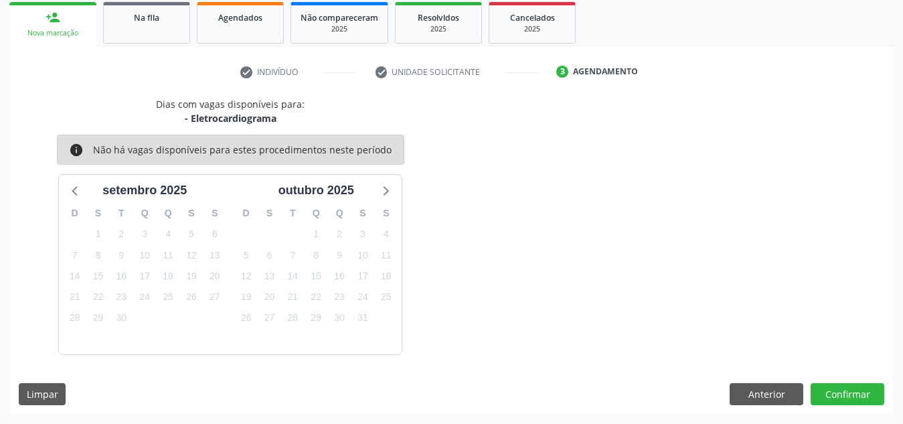
click at [828, 418] on div "Acompanhamento Acompanhe a situação das marcações correntes e finalizadas Relat…" at bounding box center [451, 149] width 903 height 548
click at [844, 392] on button "Confirmar" at bounding box center [848, 394] width 74 height 23
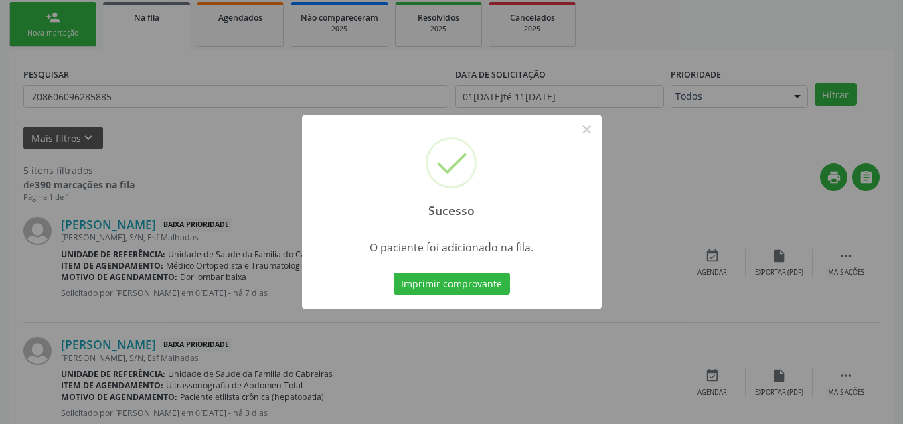
scroll to position [37, 0]
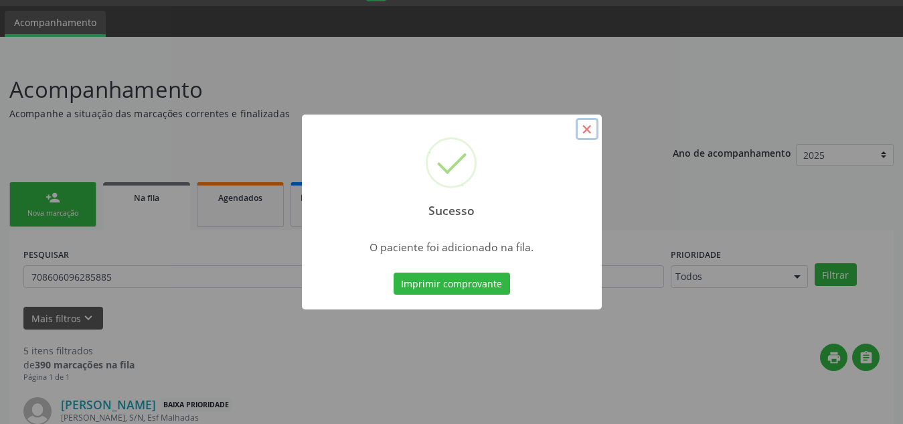
click at [586, 135] on button "×" at bounding box center [587, 129] width 23 height 23
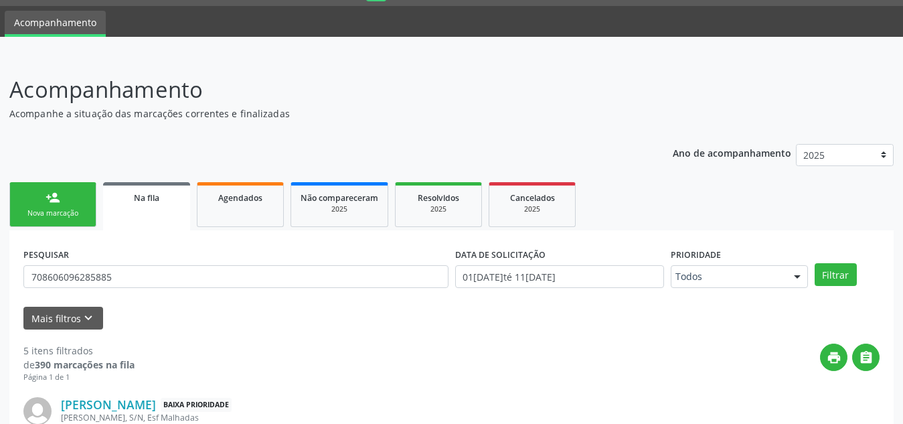
click at [64, 209] on div "Nova marcação" at bounding box center [52, 213] width 67 height 10
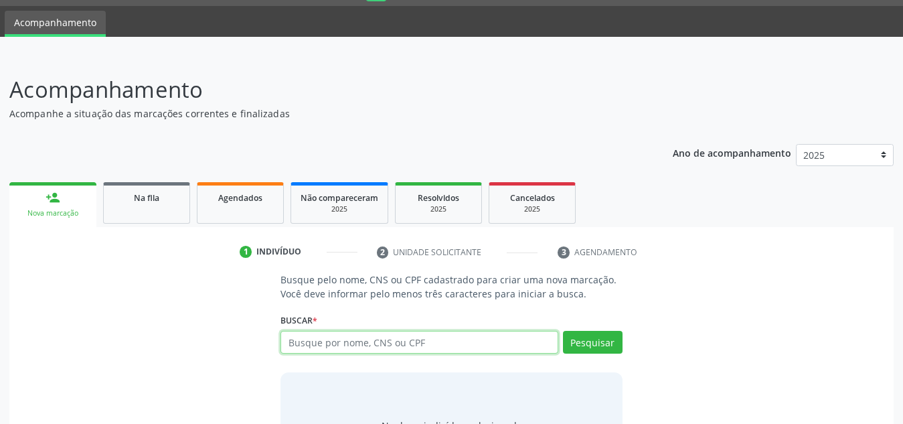
click at [311, 350] on input "text" at bounding box center [420, 342] width 278 height 23
paste input "898006350039434"
type input "898006350039434"
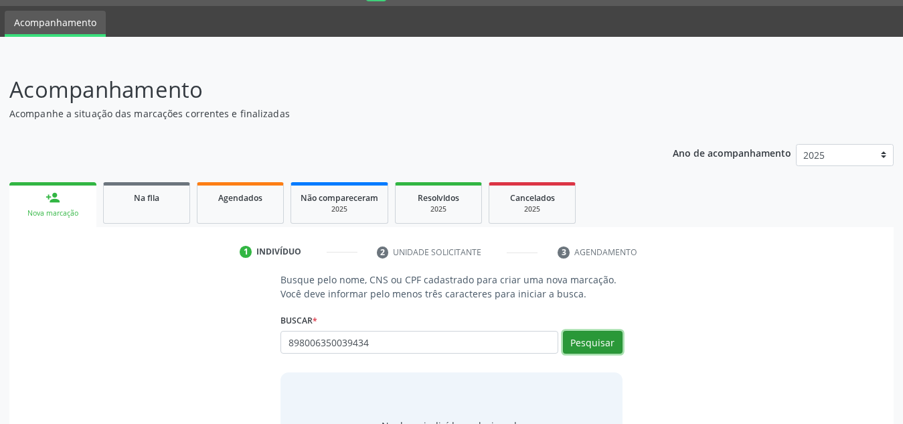
click at [591, 337] on button "Pesquisar" at bounding box center [593, 342] width 60 height 23
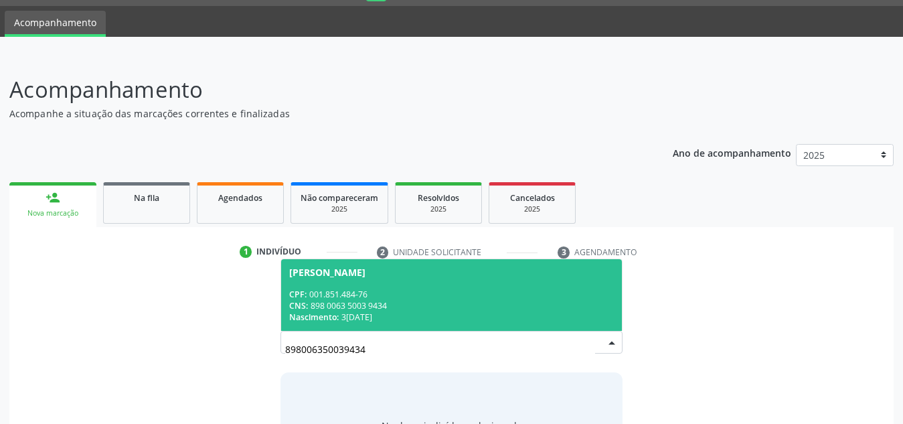
scroll to position [50, 0]
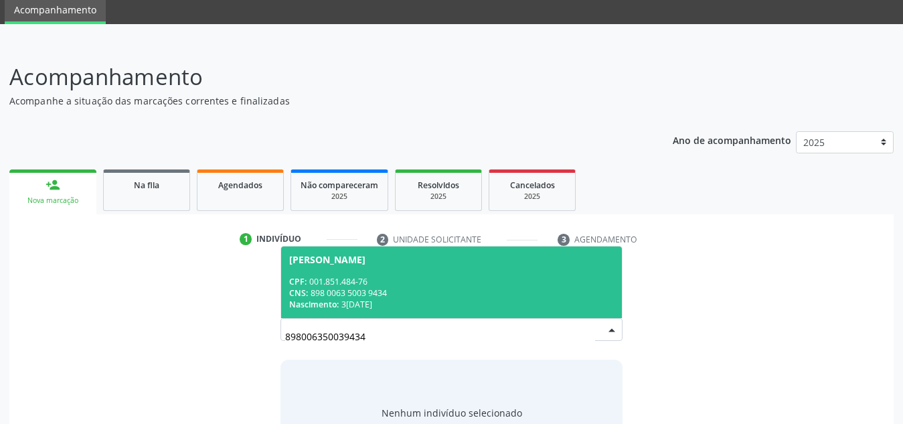
click at [428, 290] on div "CNS: 898 0063 5003 9434" at bounding box center [451, 292] width 325 height 11
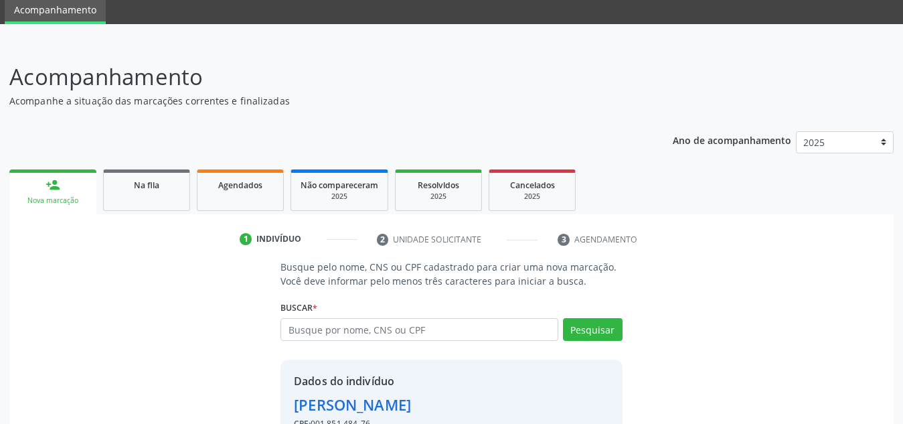
scroll to position [132, 0]
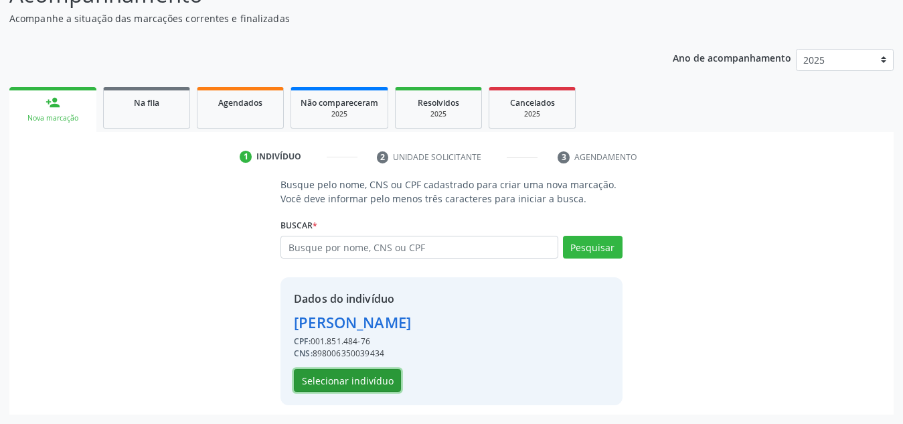
click at [360, 384] on button "Selecionar indivíduo" at bounding box center [347, 380] width 107 height 23
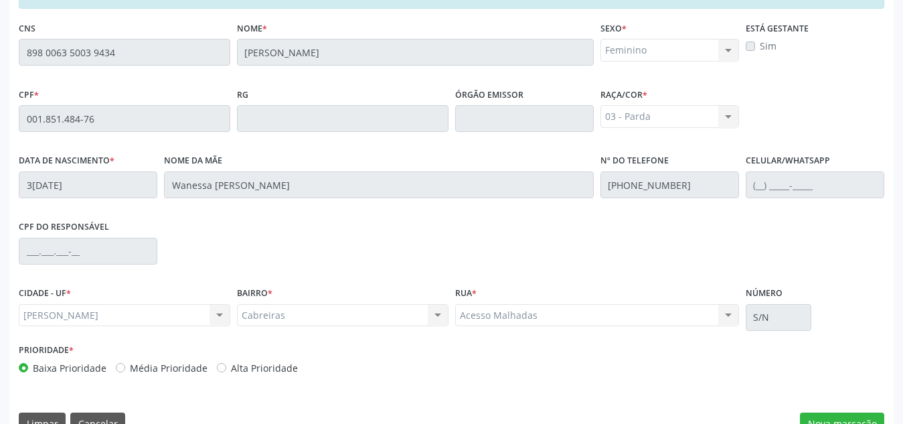
scroll to position [360, 0]
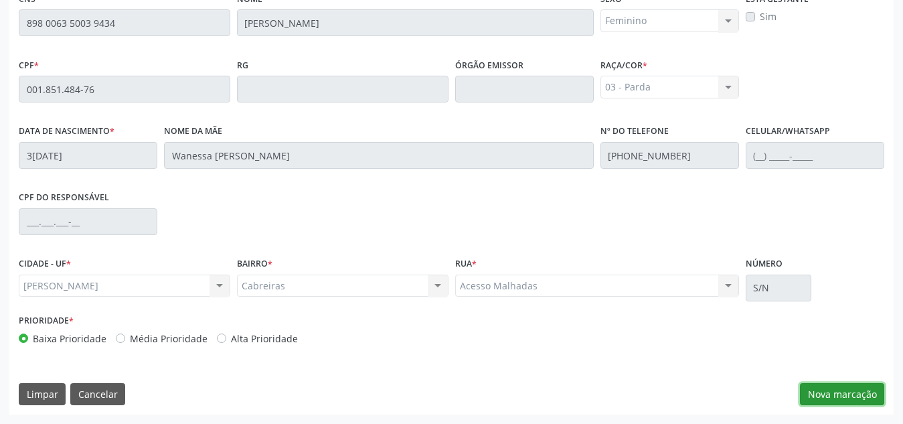
drag, startPoint x: 853, startPoint y: 386, endPoint x: 834, endPoint y: 398, distance: 22.3
click at [834, 398] on button "Nova marcação" at bounding box center [842, 394] width 84 height 23
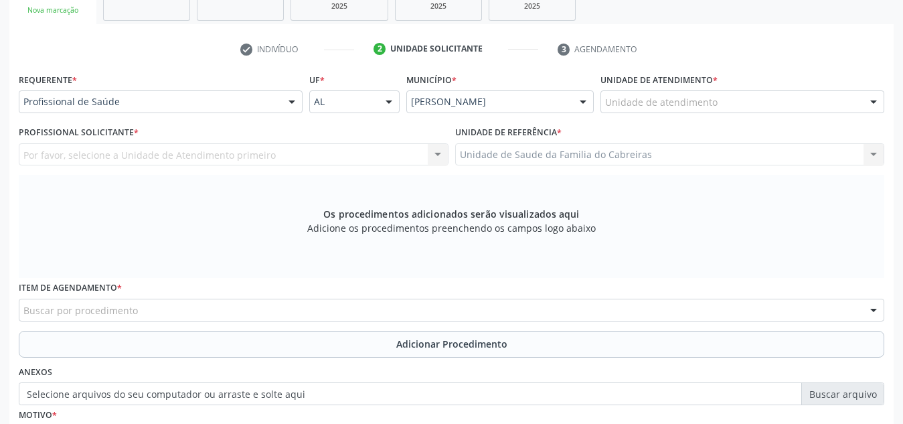
scroll to position [239, 0]
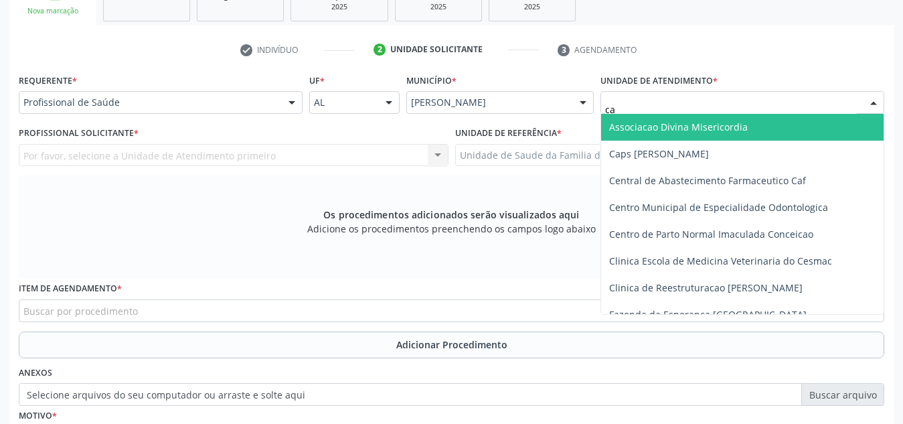
type input "cab"
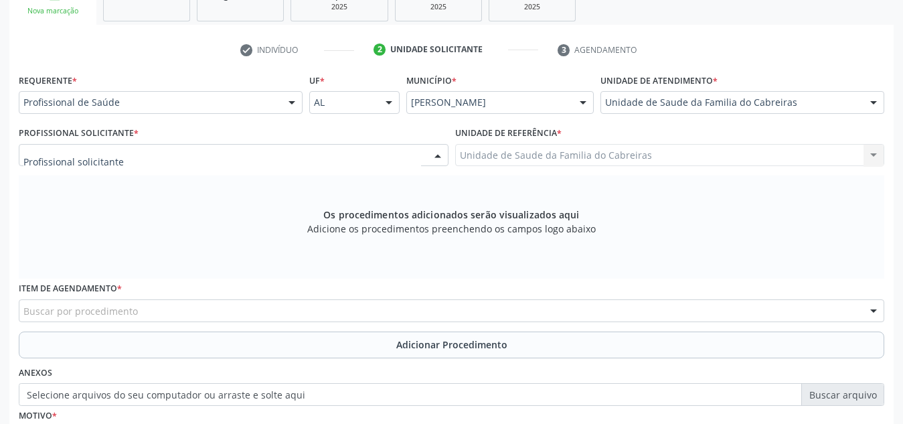
click at [255, 155] on div at bounding box center [234, 155] width 430 height 23
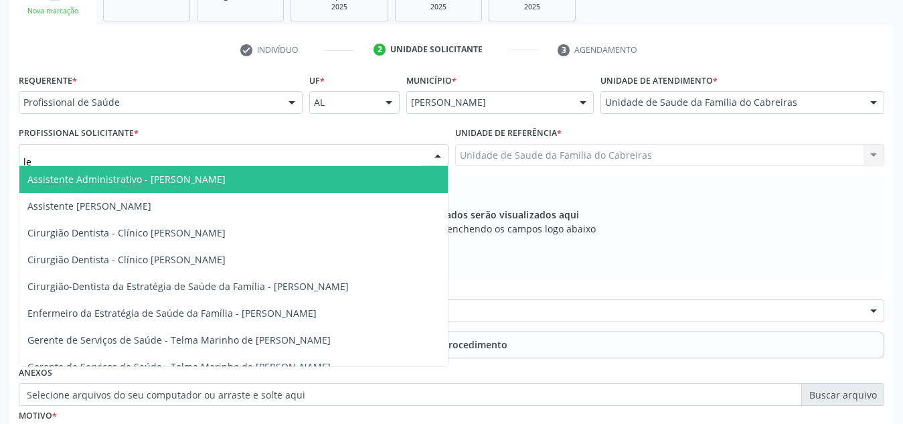
type input "let"
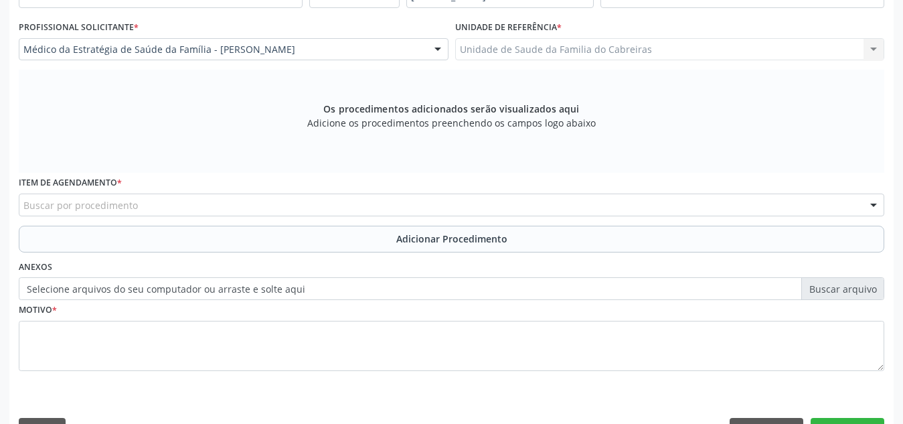
scroll to position [380, 0]
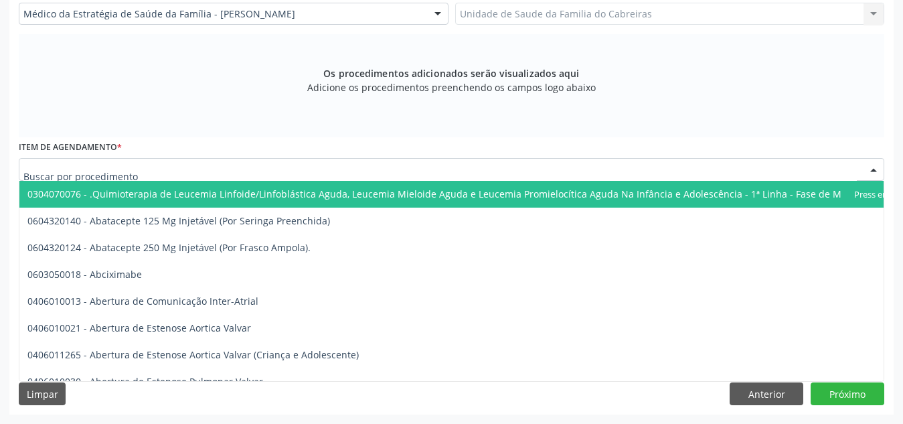
click at [248, 177] on div at bounding box center [452, 169] width 866 height 23
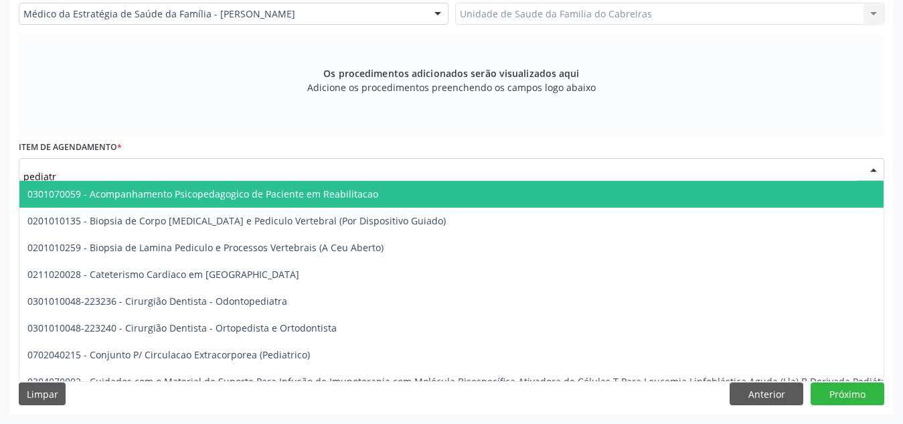
type input "pediatra"
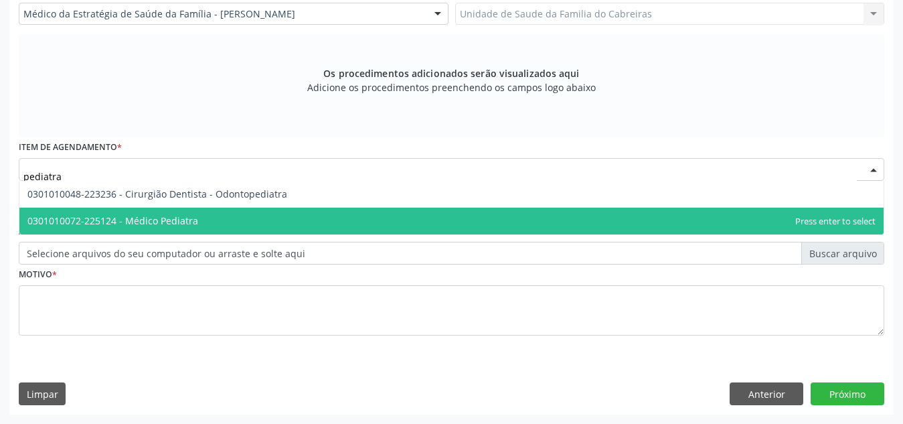
click at [240, 210] on span "0301010072-225124 - Médico Pediatra" at bounding box center [451, 221] width 864 height 27
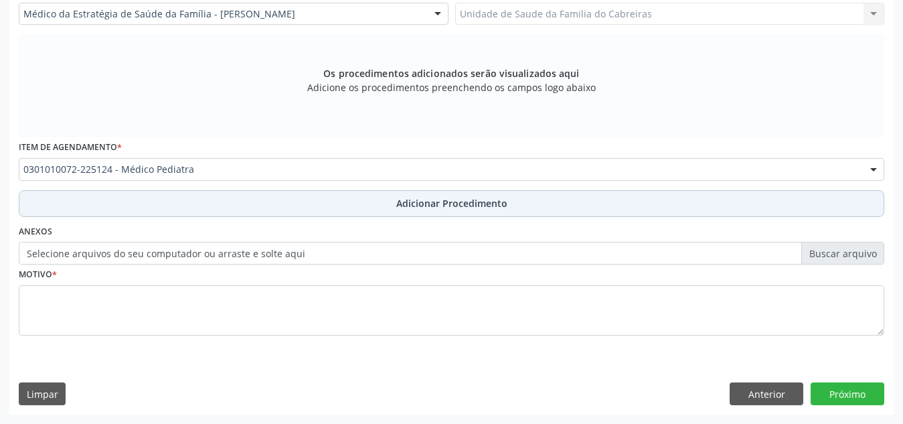
click at [274, 206] on button "Adicionar Procedimento" at bounding box center [452, 203] width 866 height 27
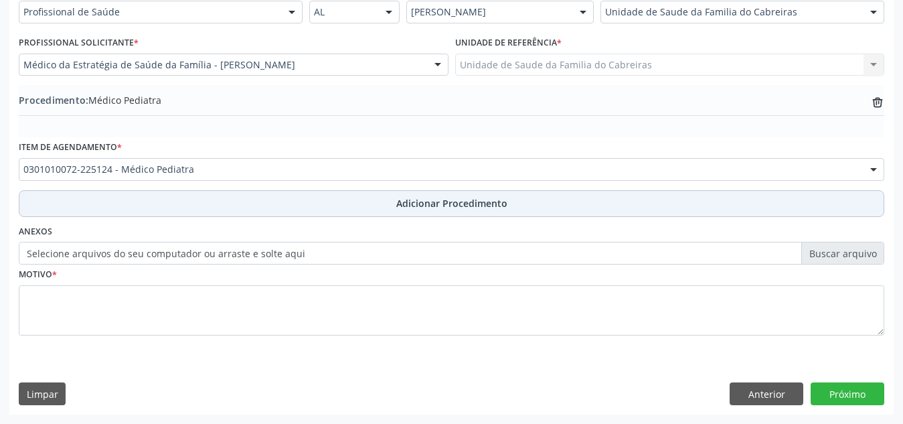
scroll to position [329, 0]
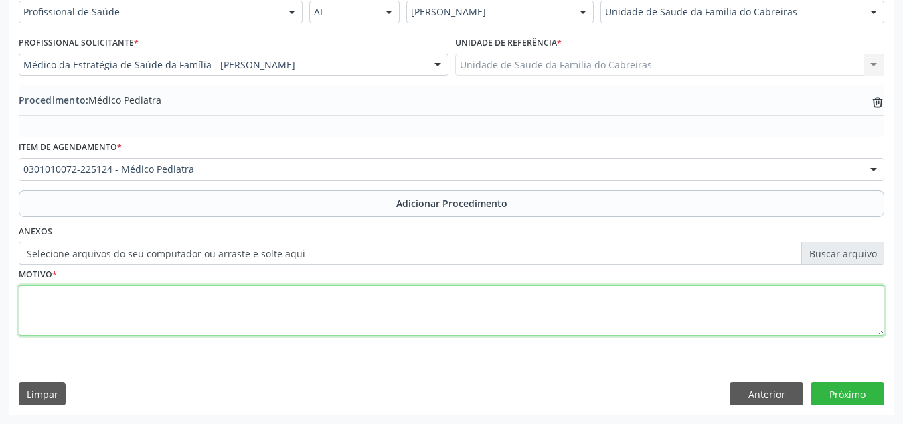
click at [244, 307] on textarea at bounding box center [452, 310] width 866 height 51
type textarea "Cianose"
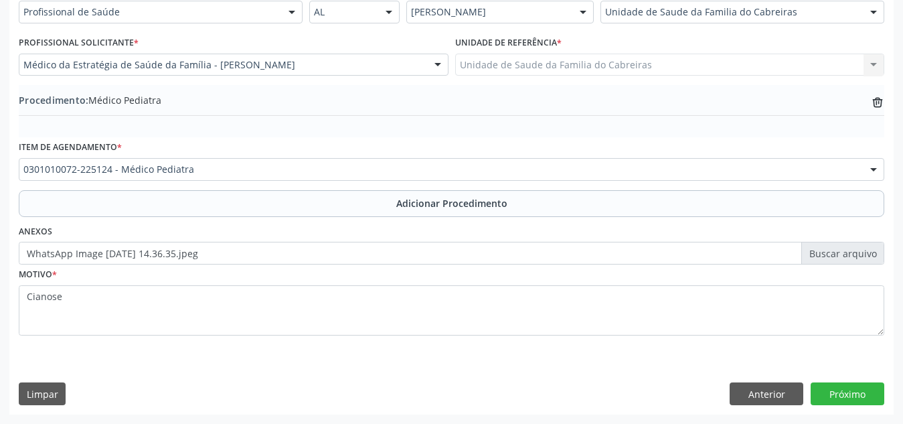
click at [433, 406] on div "Requerente * Profissional de Saúde Profissional de Saúde Paciente Nenhum result…" at bounding box center [451, 197] width 884 height 434
click at [848, 393] on button "Próximo" at bounding box center [848, 393] width 74 height 23
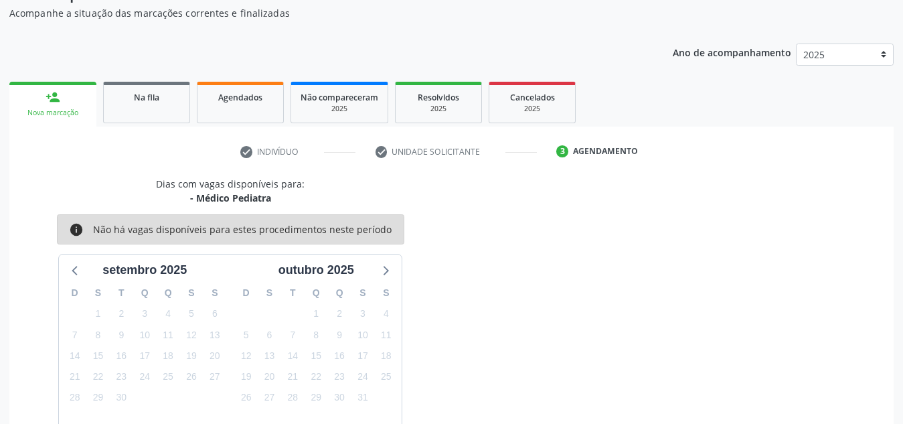
scroll to position [217, 0]
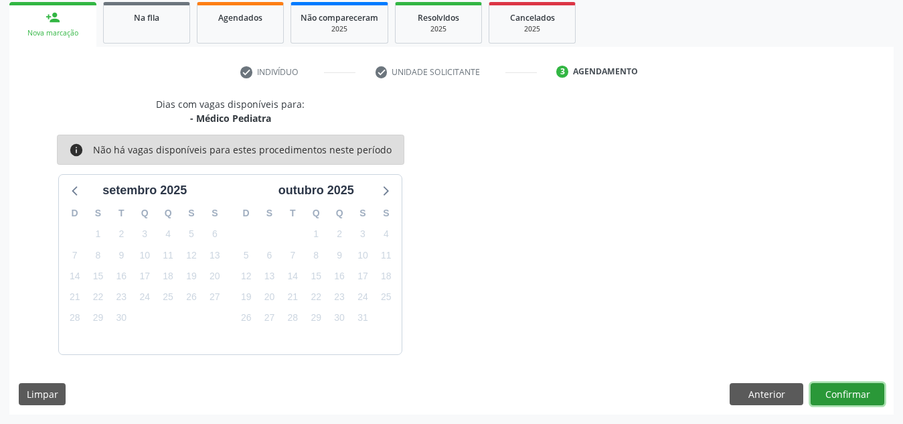
click at [844, 387] on button "Confirmar" at bounding box center [848, 394] width 74 height 23
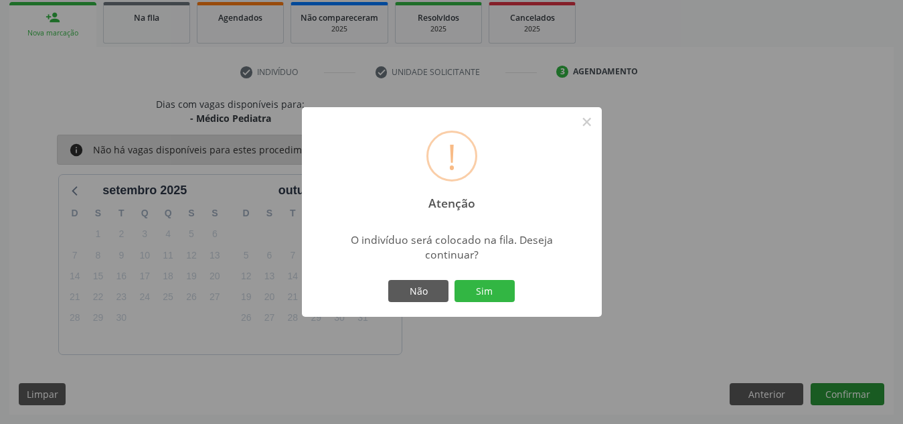
click at [455, 280] on button "Sim" at bounding box center [485, 291] width 60 height 23
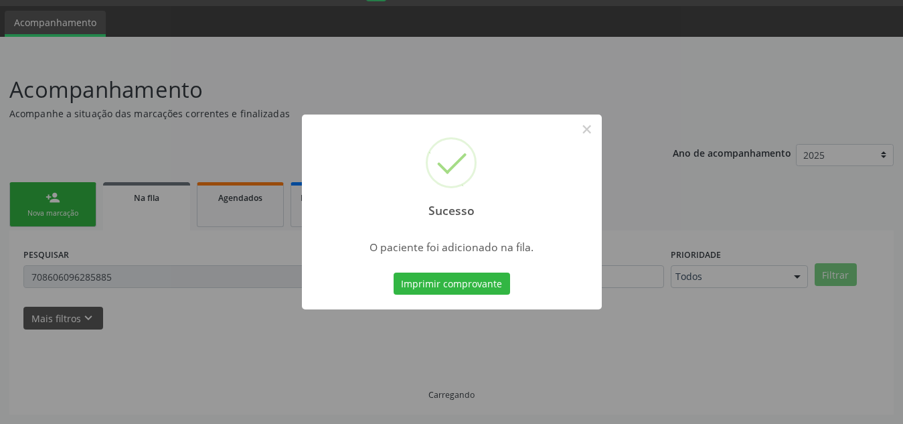
scroll to position [37, 0]
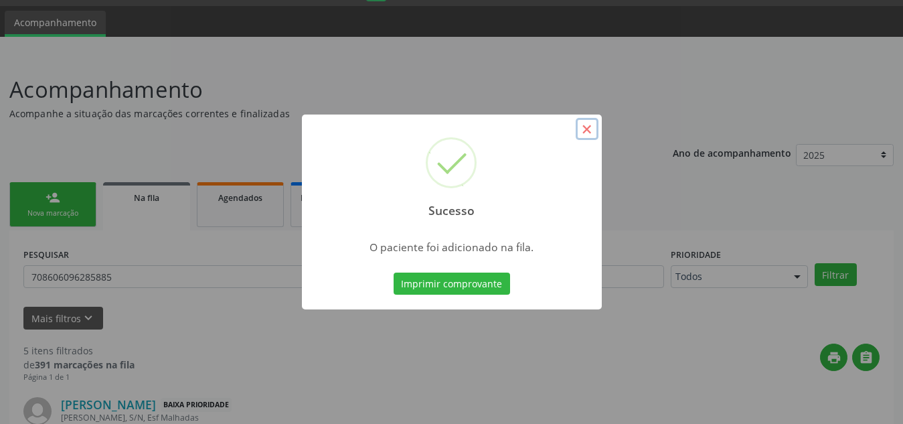
click at [588, 135] on button "×" at bounding box center [587, 129] width 23 height 23
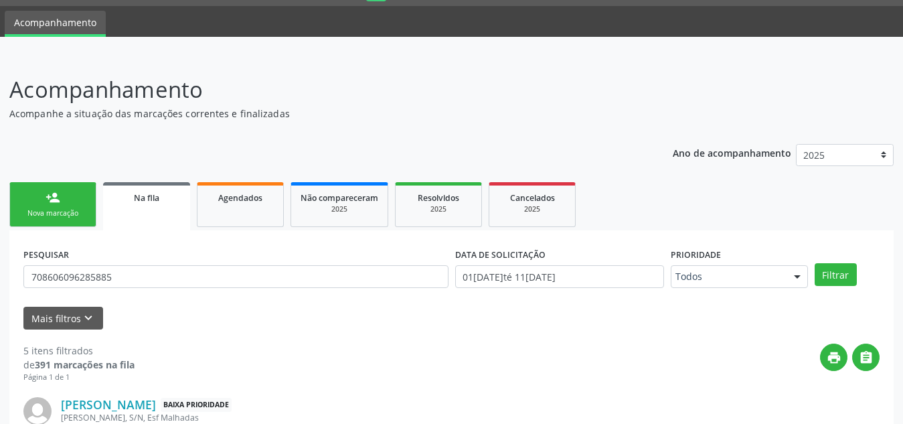
click at [61, 207] on link "person_add Nova marcação" at bounding box center [52, 204] width 87 height 45
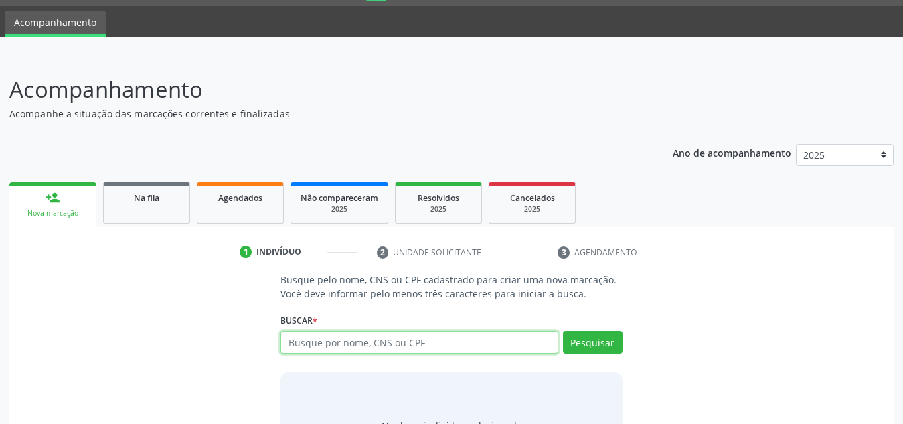
click at [320, 335] on input "text" at bounding box center [420, 342] width 278 height 23
paste input "898006350039434"
type input "898006350039434"
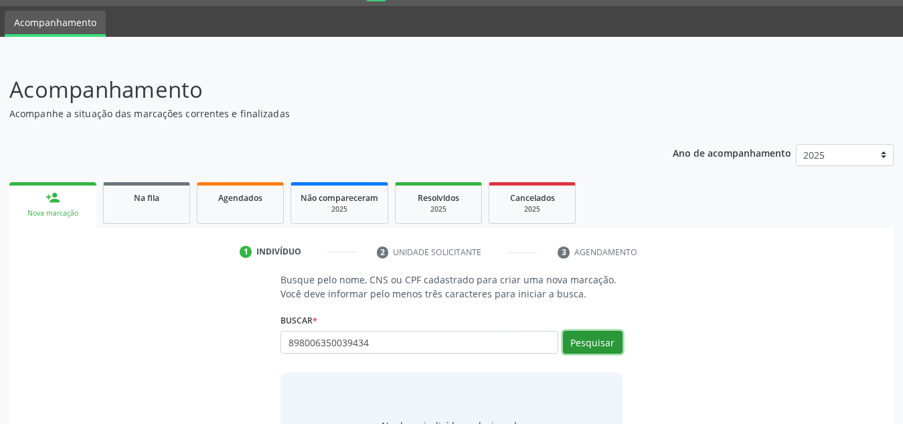
click at [609, 350] on button "Pesquisar" at bounding box center [593, 342] width 60 height 23
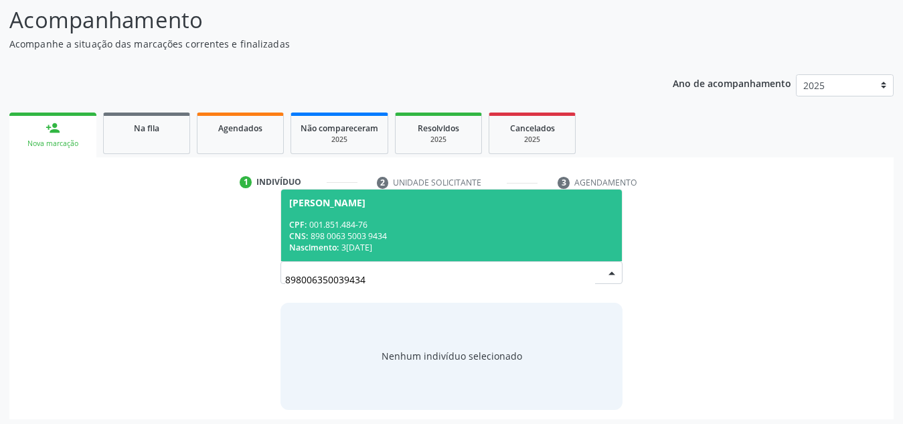
scroll to position [111, 0]
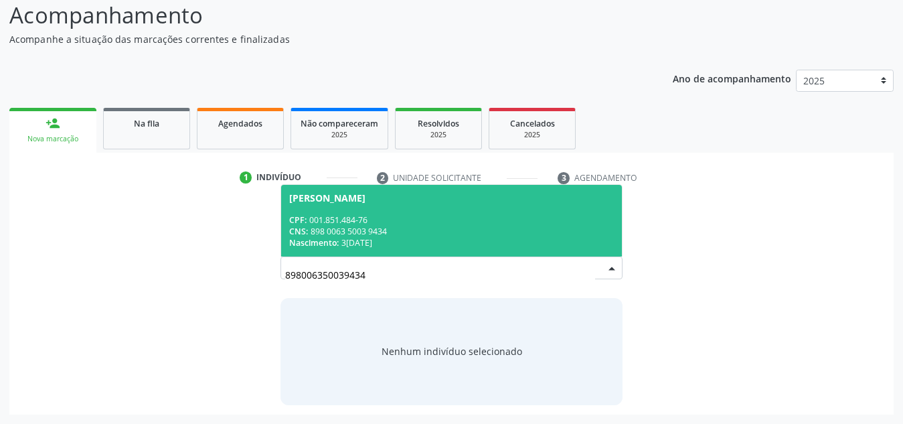
click at [488, 236] on div "CNS: 898 0063 5003 9434" at bounding box center [451, 231] width 325 height 11
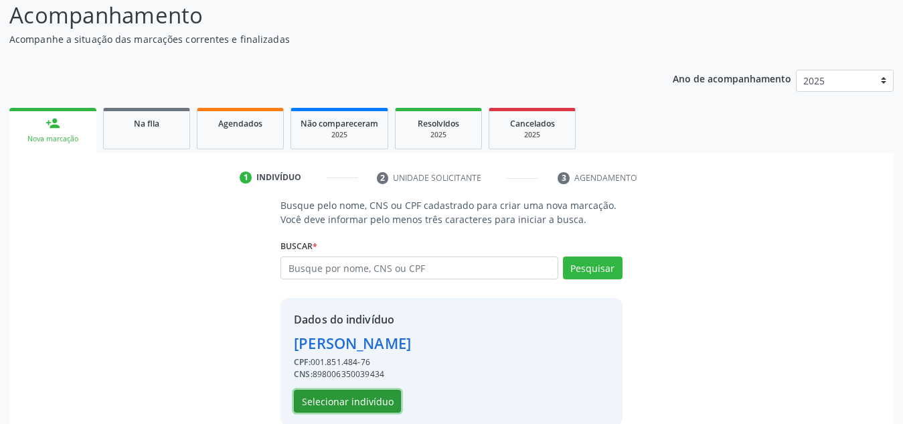
click at [366, 400] on button "Selecionar indivíduo" at bounding box center [347, 401] width 107 height 23
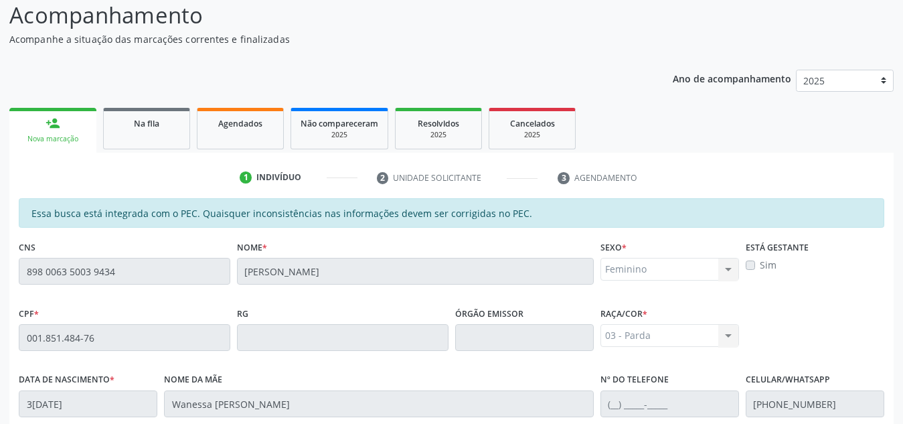
scroll to position [360, 0]
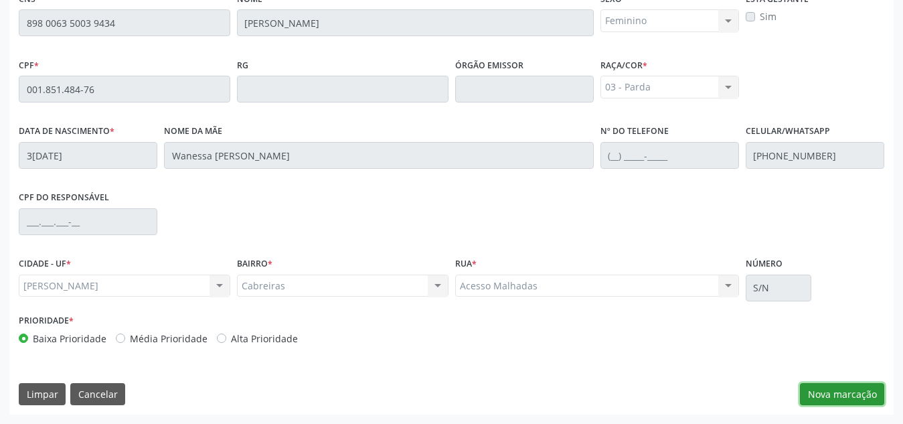
click at [842, 386] on button "Nova marcação" at bounding box center [842, 394] width 84 height 23
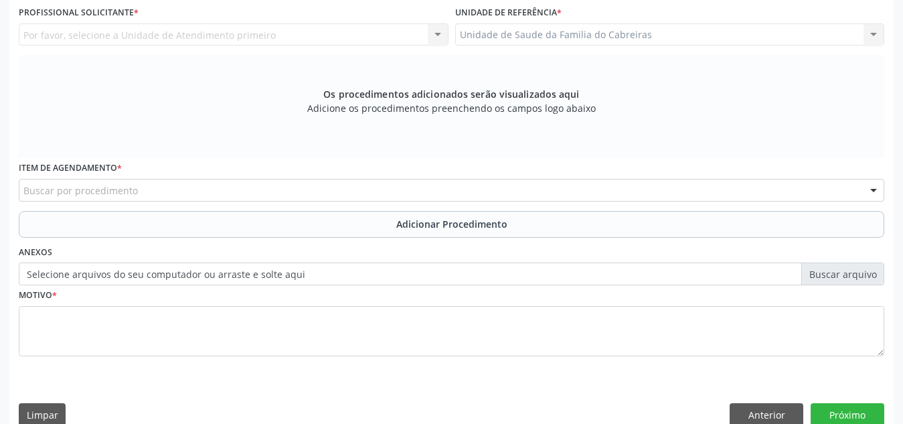
scroll to position [295, 0]
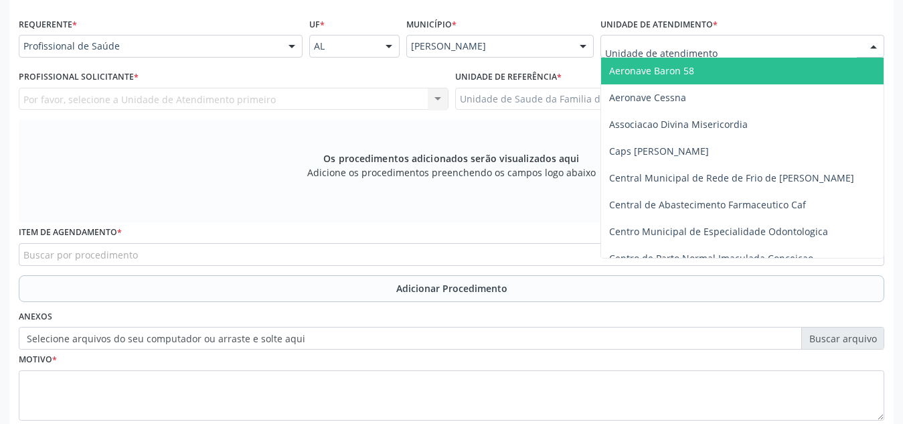
click at [720, 47] on div at bounding box center [743, 46] width 284 height 23
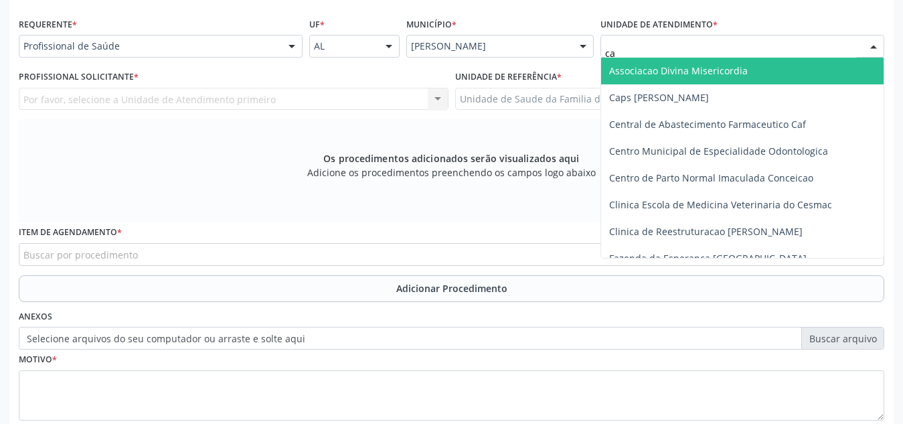
type input "cab"
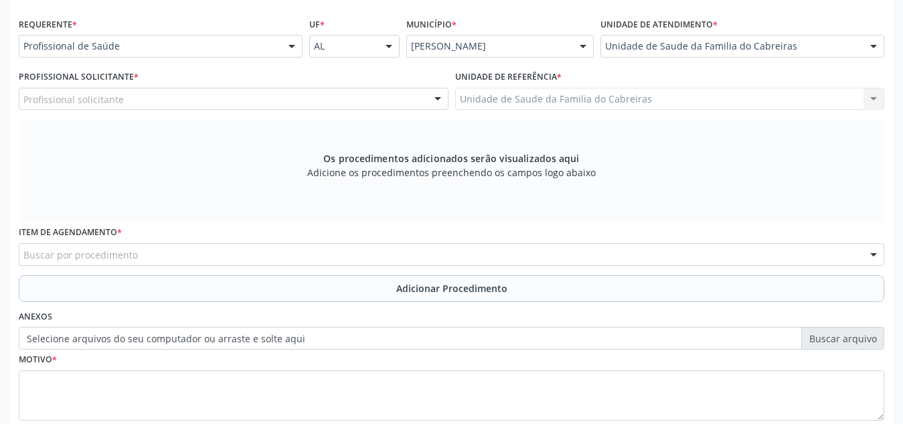
click at [297, 95] on div "Profissional solicitante" at bounding box center [234, 99] width 430 height 23
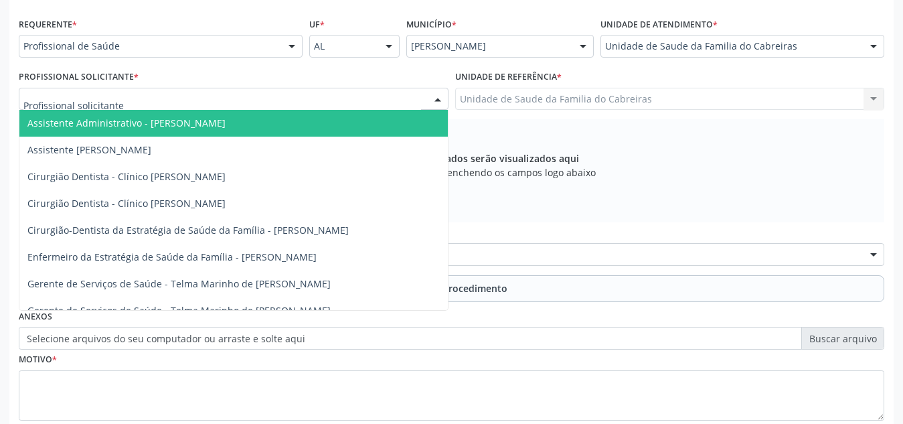
type input "o"
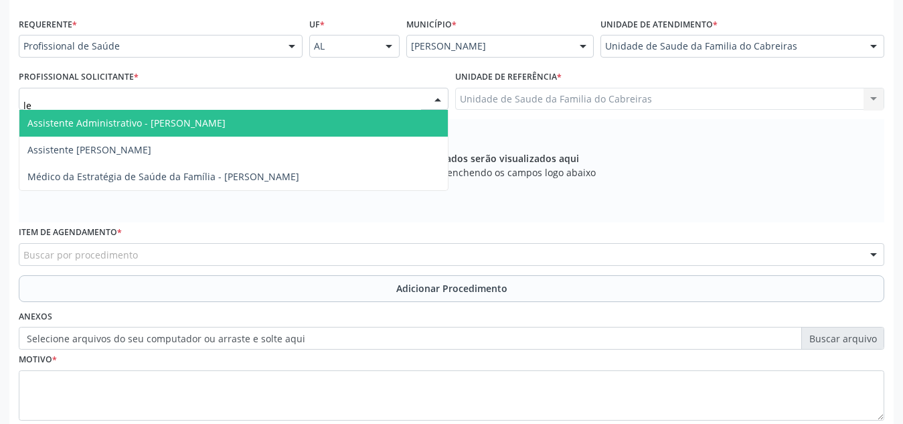
type input "let"
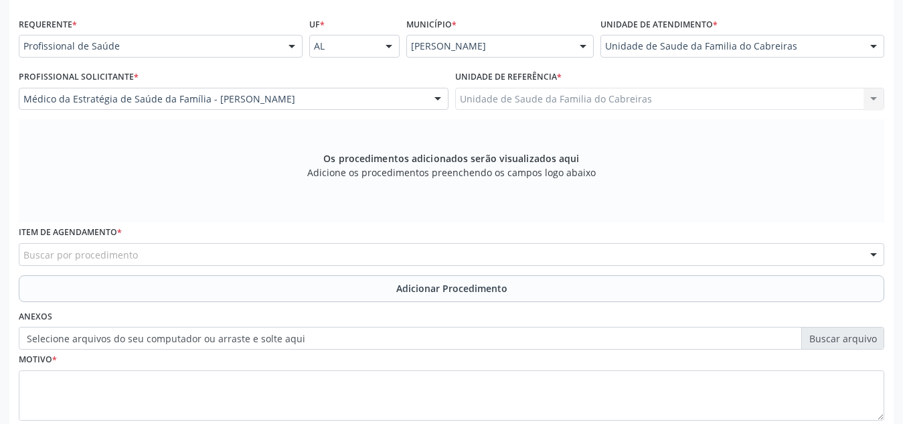
click at [263, 248] on div "Buscar por procedimento" at bounding box center [452, 254] width 866 height 23
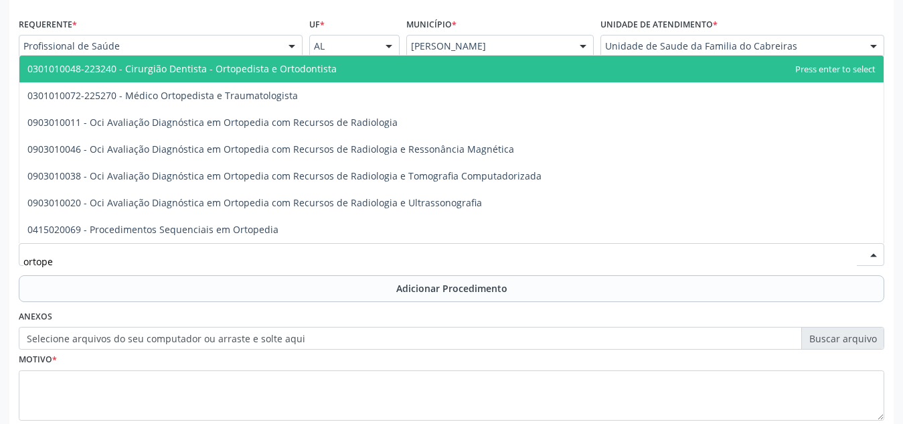
type input "ortoped"
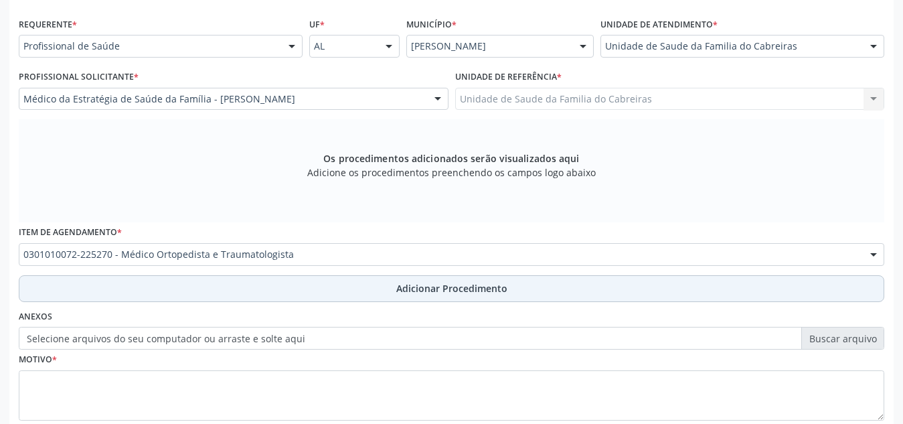
click at [258, 281] on button "Adicionar Procedimento" at bounding box center [452, 288] width 866 height 27
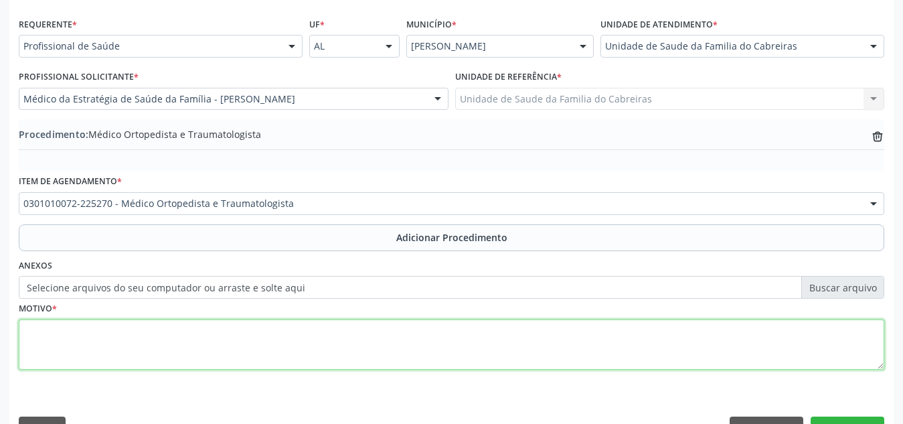
click at [246, 353] on textarea at bounding box center [452, 344] width 866 height 51
drag, startPoint x: 246, startPoint y: 353, endPoint x: 262, endPoint y: 350, distance: 16.3
click at [262, 350] on textarea "\" at bounding box center [452, 344] width 866 height 51
type textarea "\"
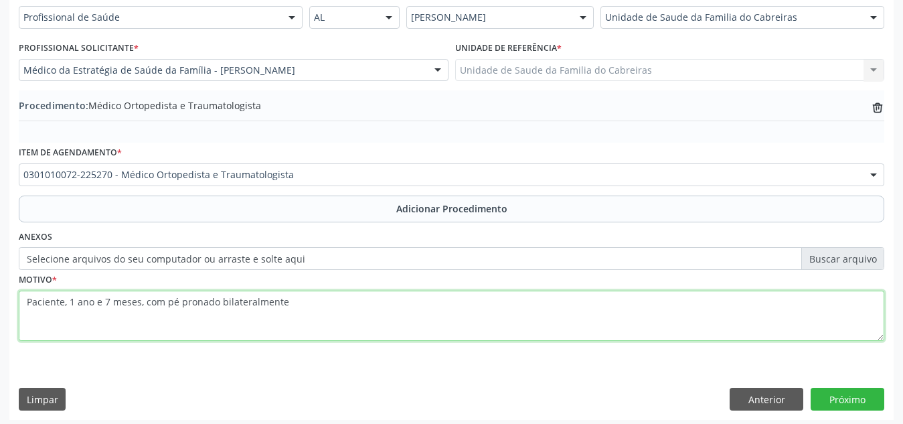
scroll to position [329, 0]
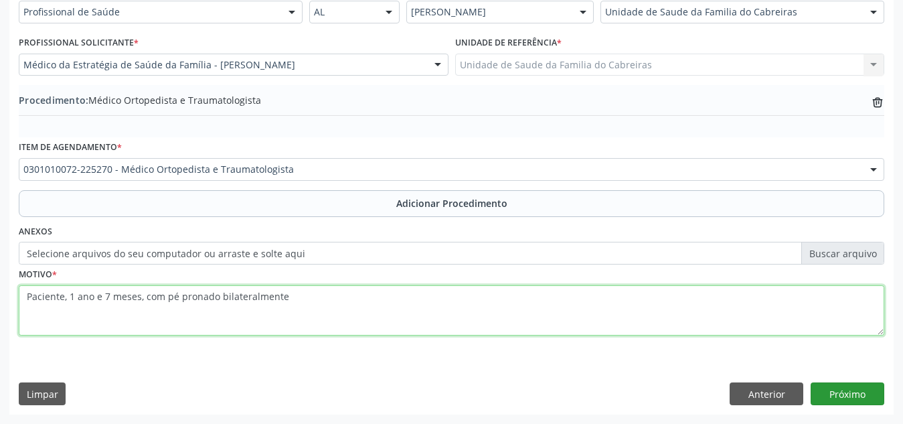
type textarea "Paciente, 1 ano e 7 meses, com pé pronado bilateralmente"
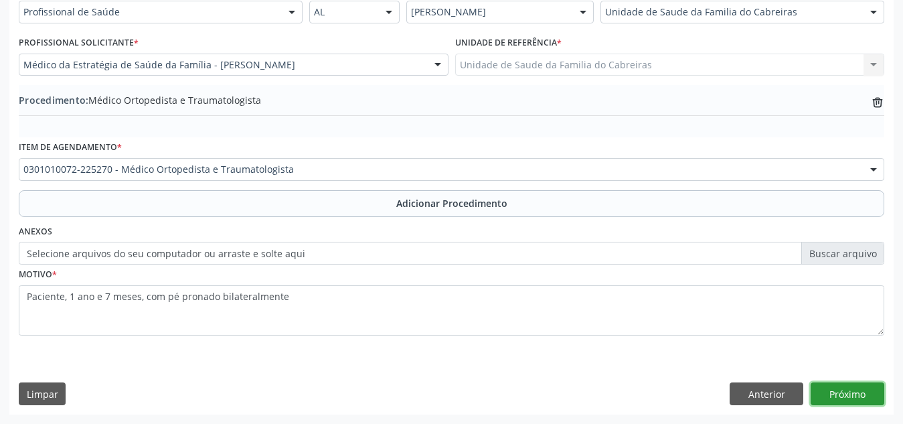
click at [854, 392] on button "Próximo" at bounding box center [848, 393] width 74 height 23
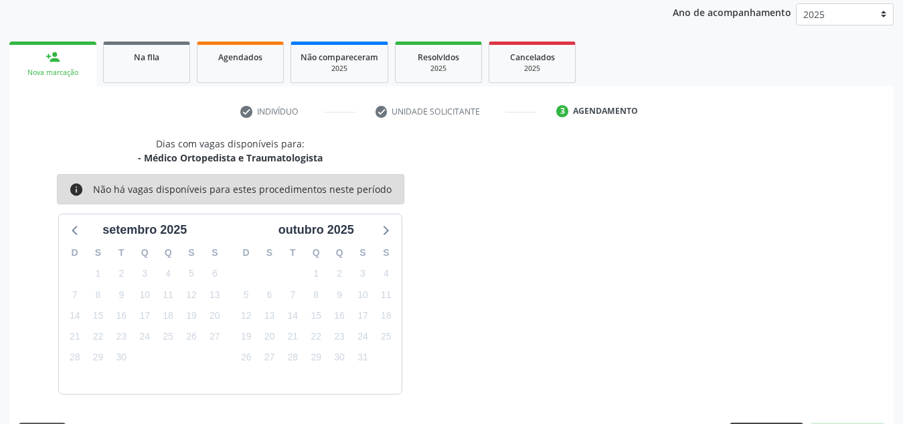
scroll to position [217, 0]
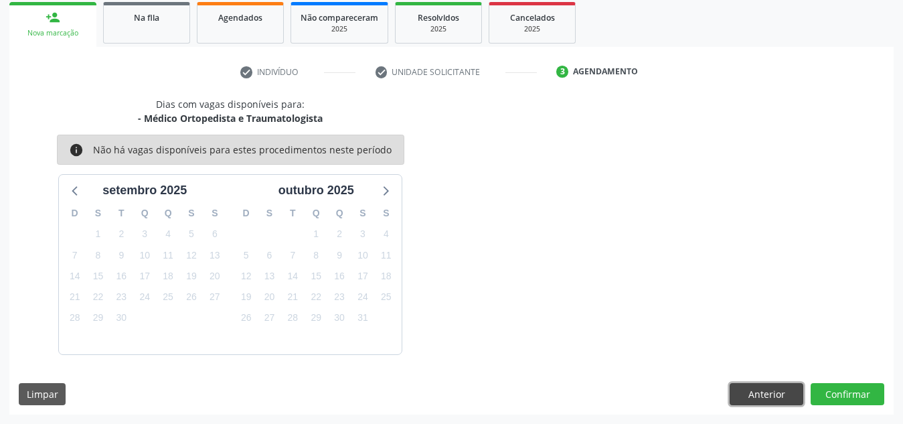
click at [761, 392] on button "Anterior" at bounding box center [767, 394] width 74 height 23
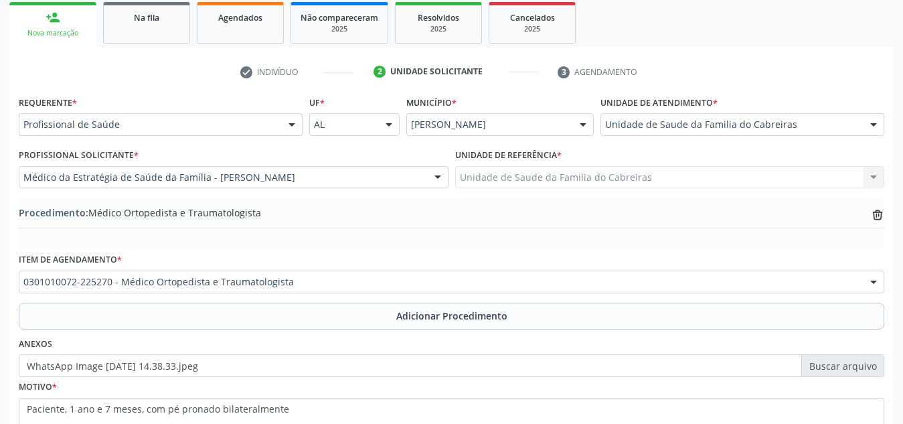
scroll to position [329, 0]
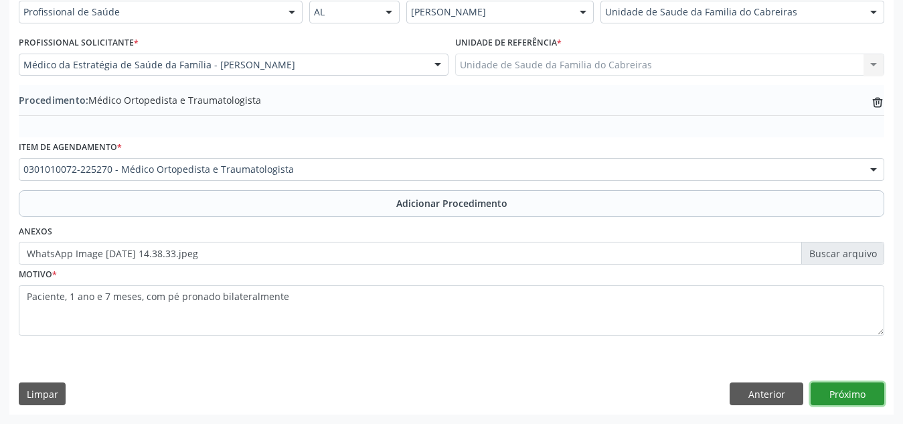
click at [826, 394] on button "Próximo" at bounding box center [848, 393] width 74 height 23
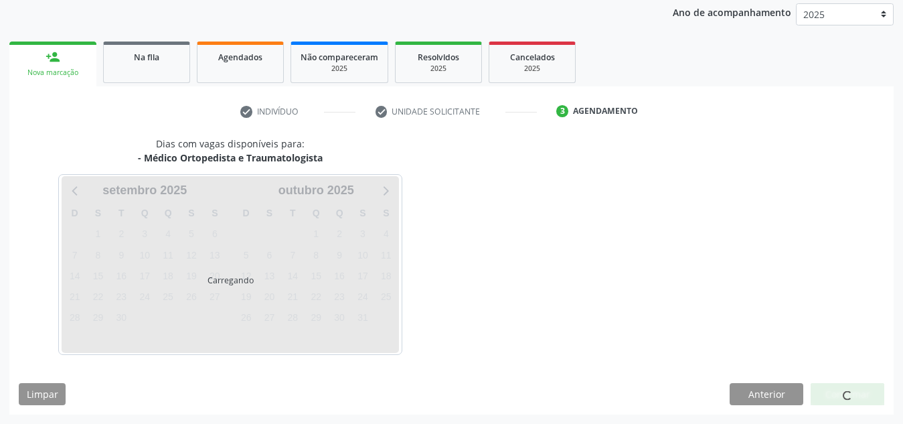
scroll to position [177, 0]
click at [826, 394] on div at bounding box center [848, 394] width 74 height 23
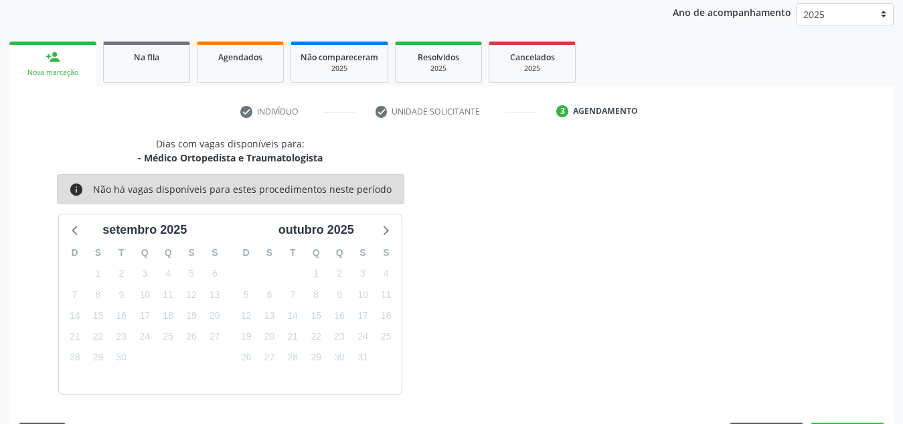
scroll to position [217, 0]
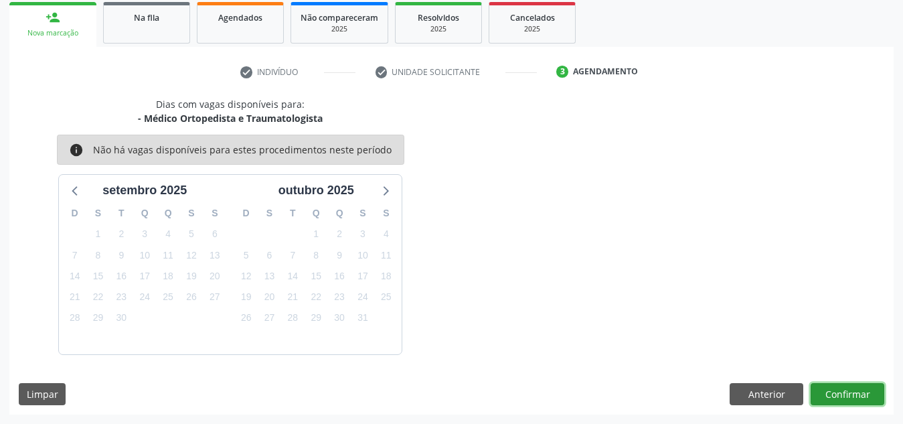
click at [826, 394] on button "Confirmar" at bounding box center [848, 394] width 74 height 23
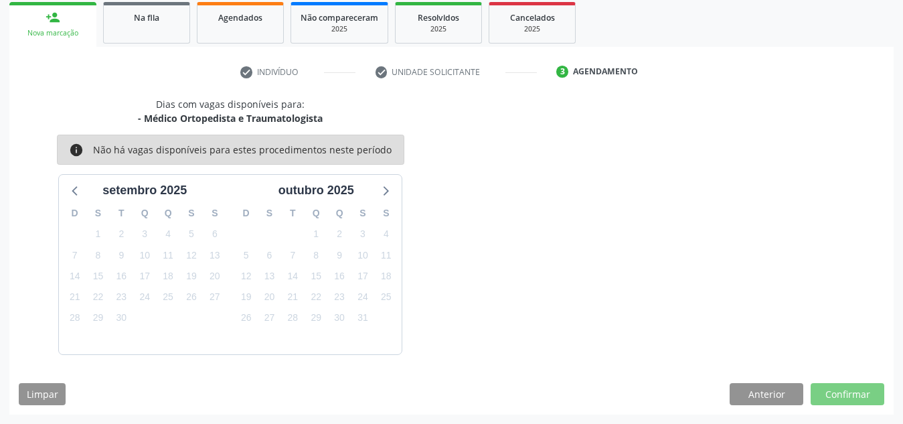
click at [826, 394] on div at bounding box center [848, 394] width 74 height 23
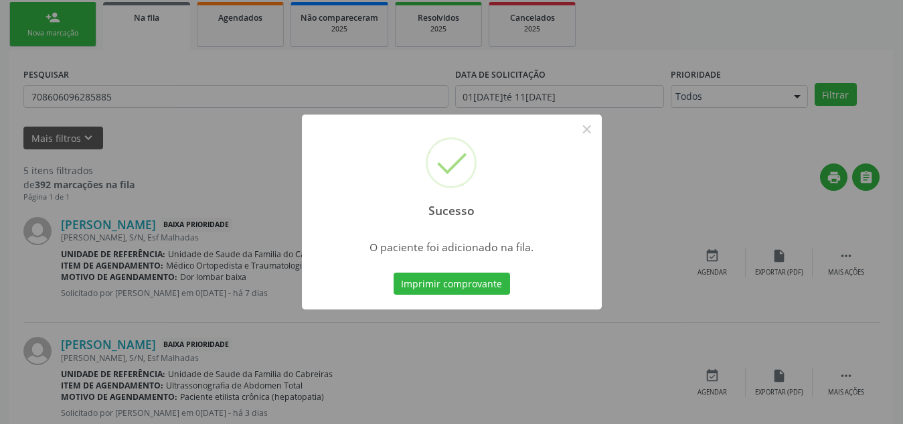
scroll to position [37, 0]
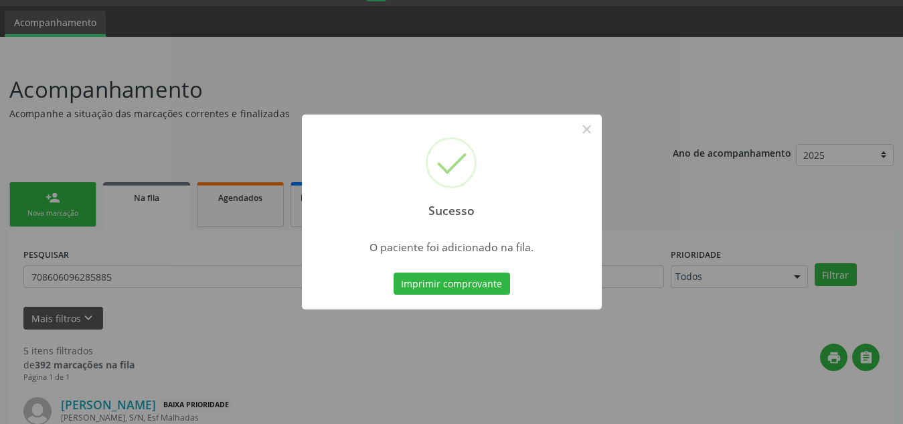
click at [826, 394] on div "Sucesso × O paciente foi adicionado na fila. Imprimir comprovante Cancel" at bounding box center [451, 212] width 903 height 424
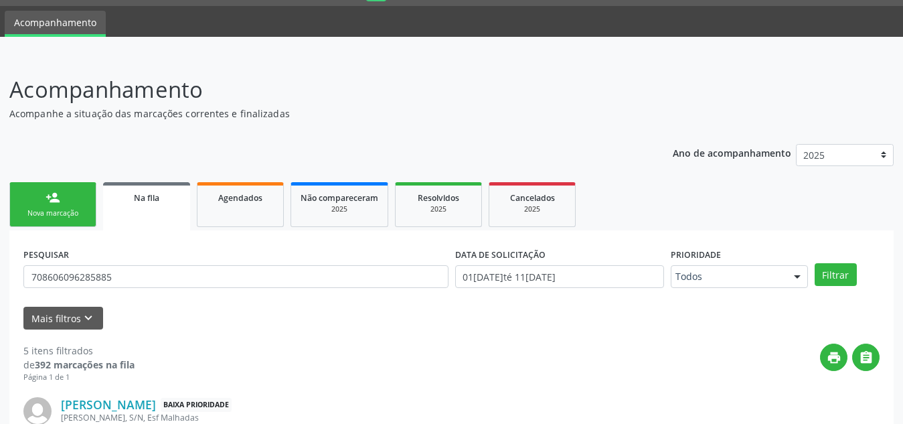
click at [76, 216] on div "Nova marcação" at bounding box center [52, 213] width 67 height 10
click at [71, 213] on div "Nova marcação" at bounding box center [52, 213] width 67 height 10
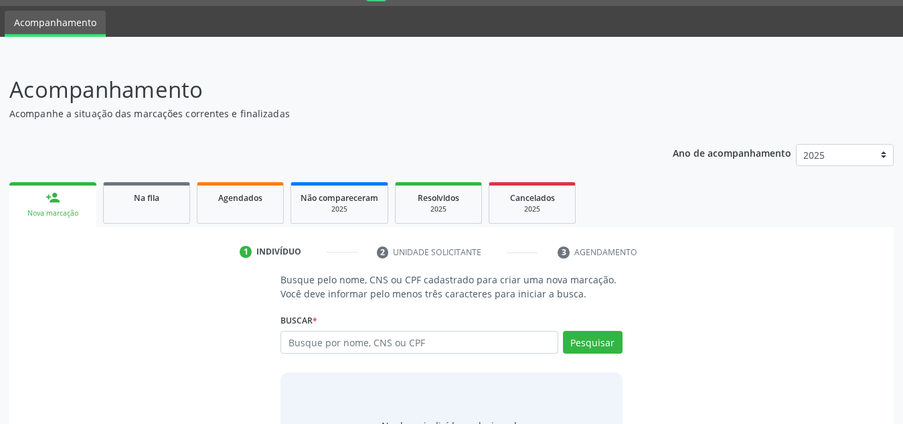
click at [71, 213] on div "Nova marcação" at bounding box center [53, 213] width 68 height 10
click at [368, 333] on input "text" at bounding box center [420, 342] width 278 height 23
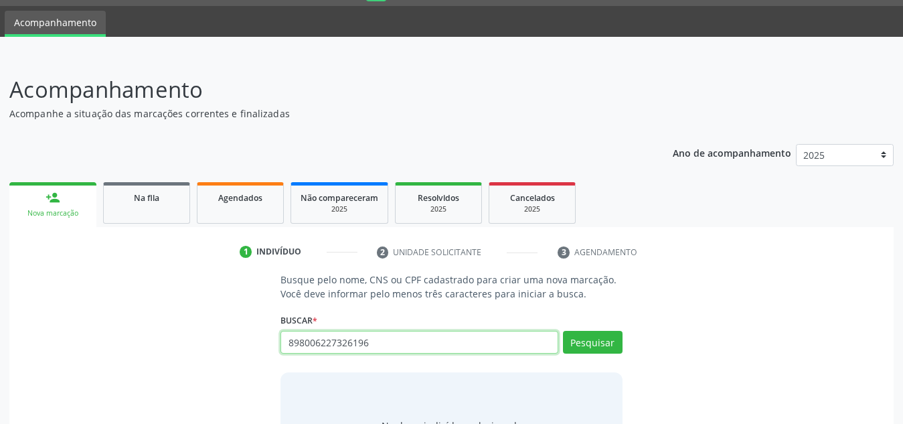
type input "898006227326196"
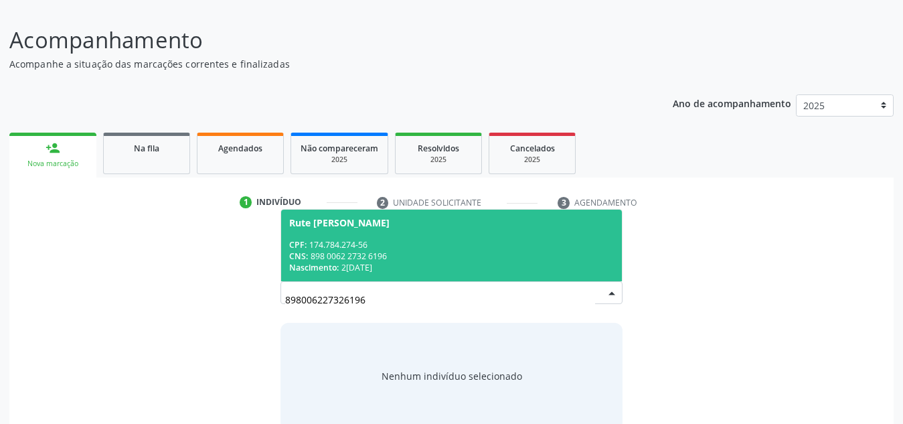
scroll to position [111, 0]
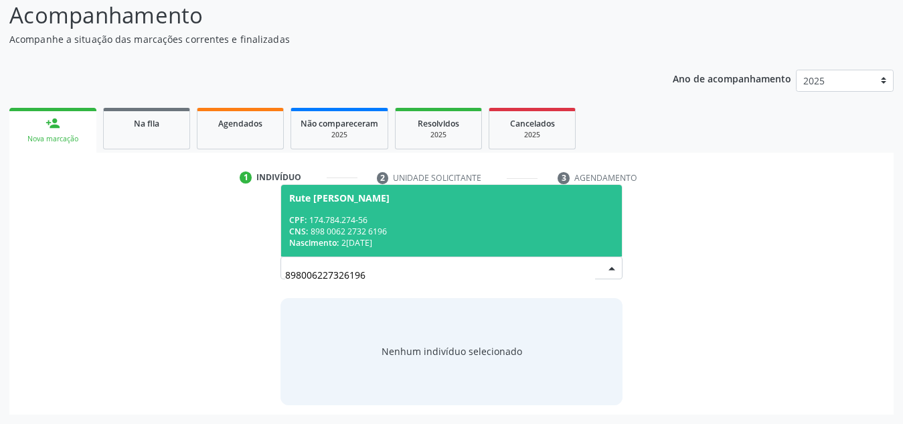
click at [424, 222] on div "CPF: 174.784.274-56" at bounding box center [451, 219] width 325 height 11
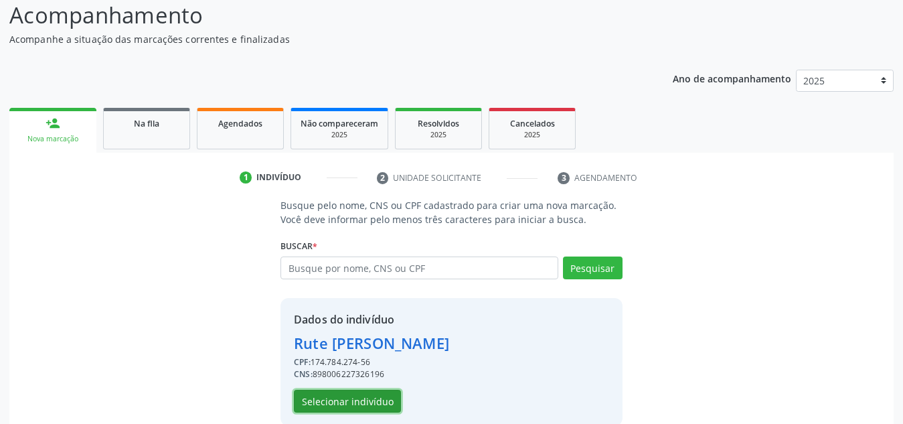
click at [347, 400] on button "Selecionar indivíduo" at bounding box center [347, 401] width 107 height 23
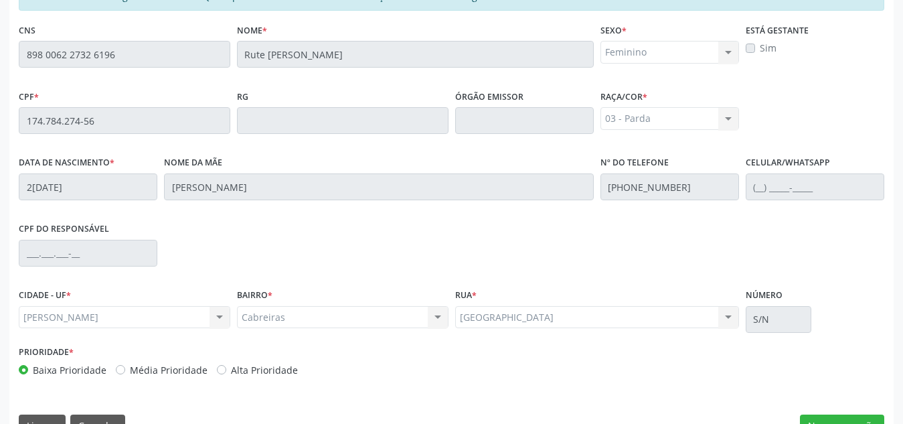
scroll to position [360, 0]
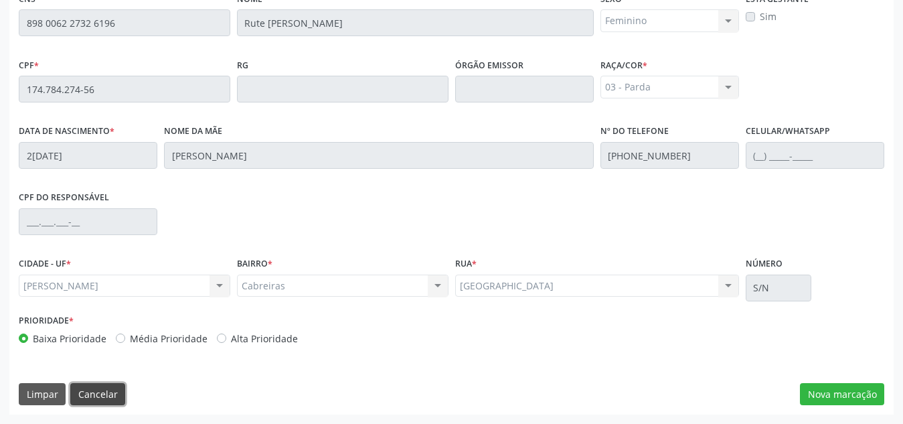
click at [86, 394] on button "Cancelar" at bounding box center [97, 394] width 55 height 23
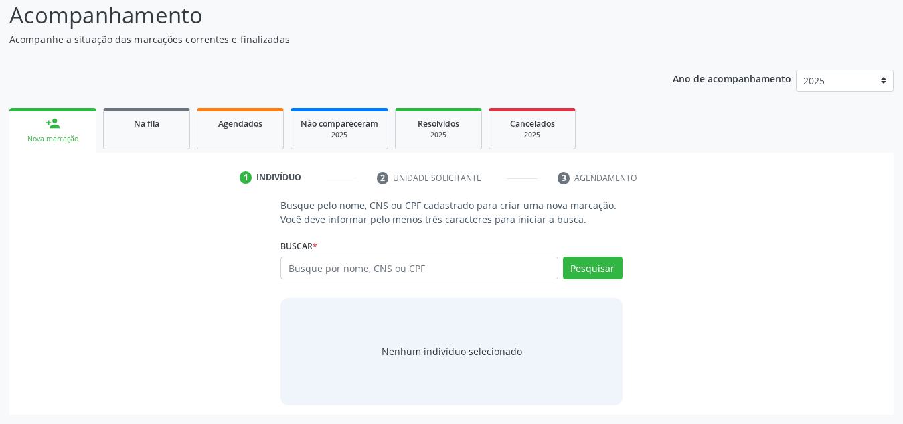
scroll to position [111, 0]
